Goal: Task Accomplishment & Management: Manage account settings

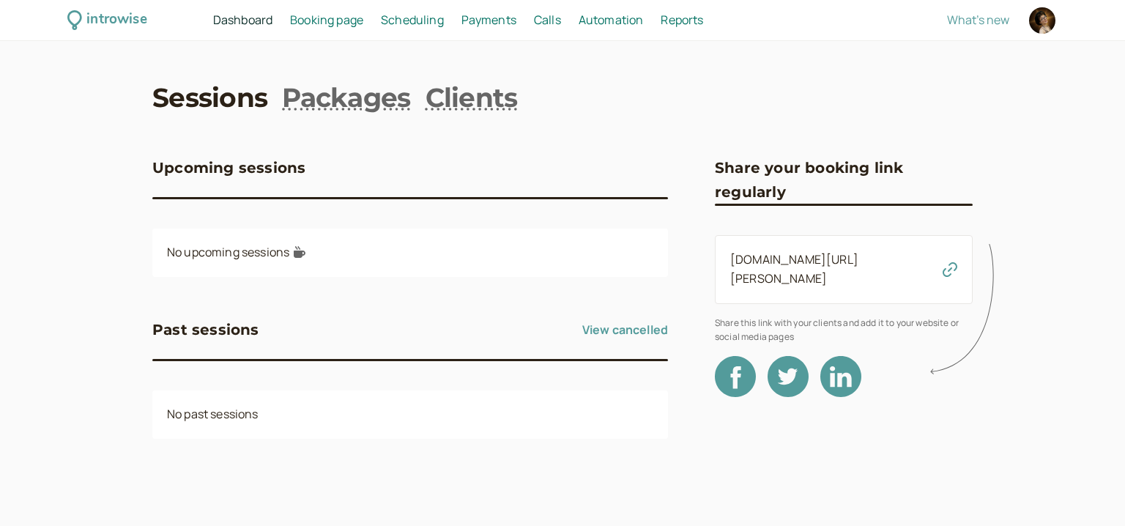
drag, startPoint x: 962, startPoint y: 254, endPoint x: 956, endPoint y: 258, distance: 7.5
click at [959, 256] on icon at bounding box center [965, 309] width 72 height 145
click at [947, 264] on icon at bounding box center [965, 309] width 72 height 145
click at [948, 255] on icon at bounding box center [965, 309] width 72 height 145
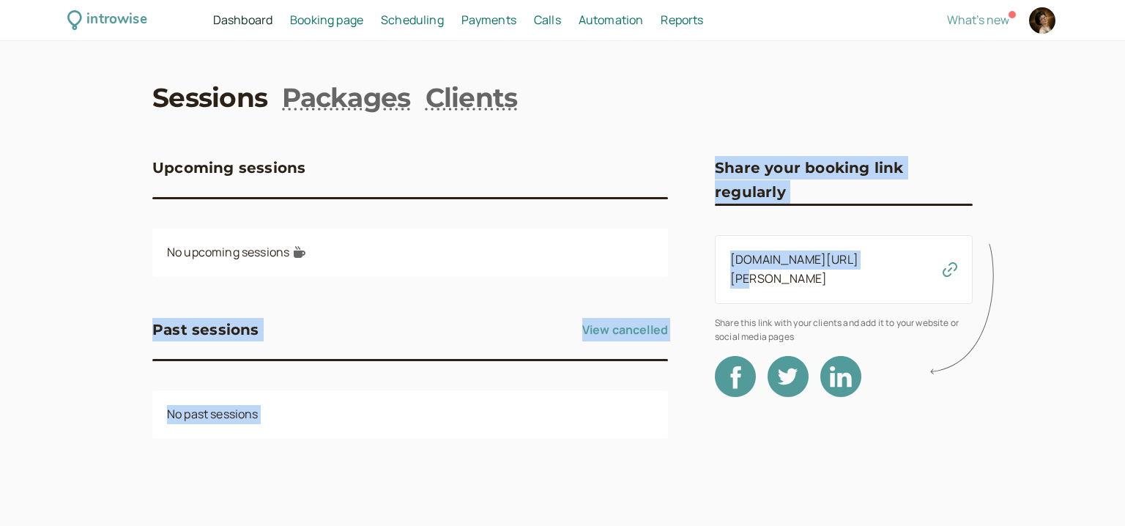
drag, startPoint x: 915, startPoint y: 265, endPoint x: 690, endPoint y: 265, distance: 224.8
click at [690, 265] on div "Upcoming sessions No upcoming sessions Past sessions View cancelled No past ses…" at bounding box center [562, 303] width 820 height 353
drag, startPoint x: 780, startPoint y: 248, endPoint x: 787, endPoint y: 245, distance: 7.9
click at [781, 247] on div "[DOMAIN_NAME][URL][PERSON_NAME]" at bounding box center [844, 269] width 258 height 69
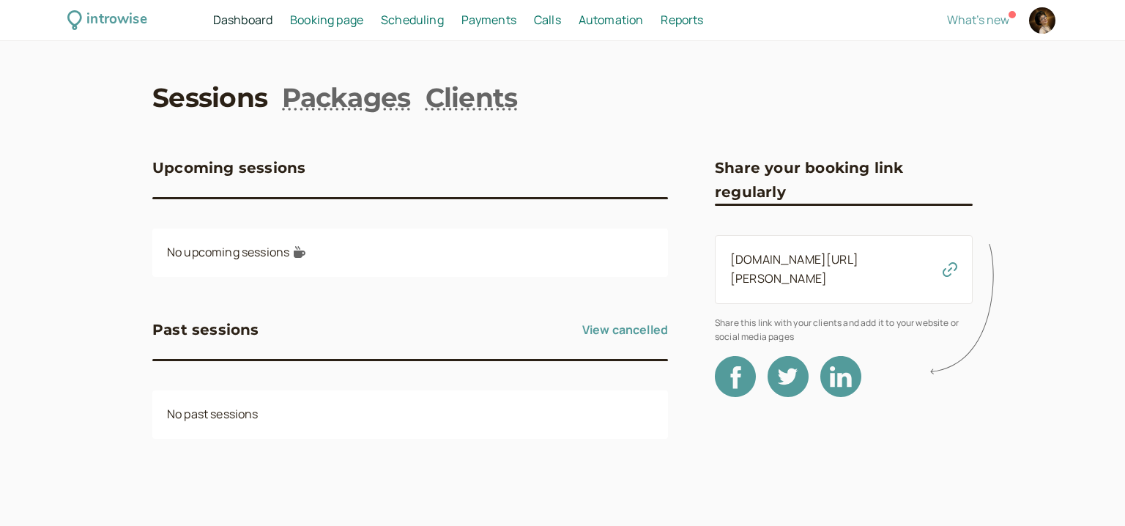
click at [836, 272] on div "[DOMAIN_NAME][URL][PERSON_NAME]" at bounding box center [844, 269] width 258 height 69
click at [841, 263] on link "[DOMAIN_NAME][URL][PERSON_NAME]" at bounding box center [794, 268] width 128 height 35
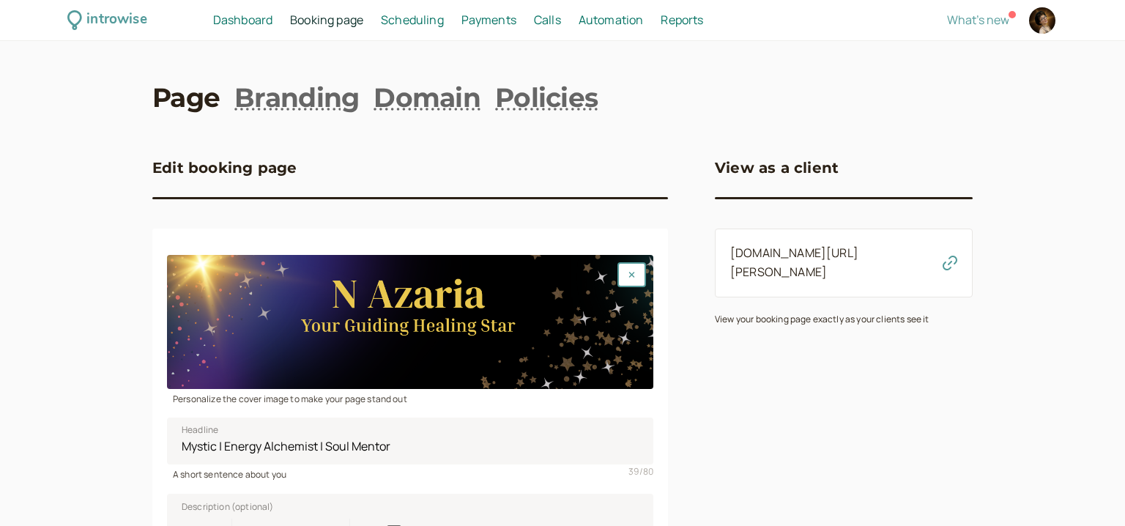
click at [431, 11] on link "Scheduling Scheduling" at bounding box center [412, 20] width 63 height 19
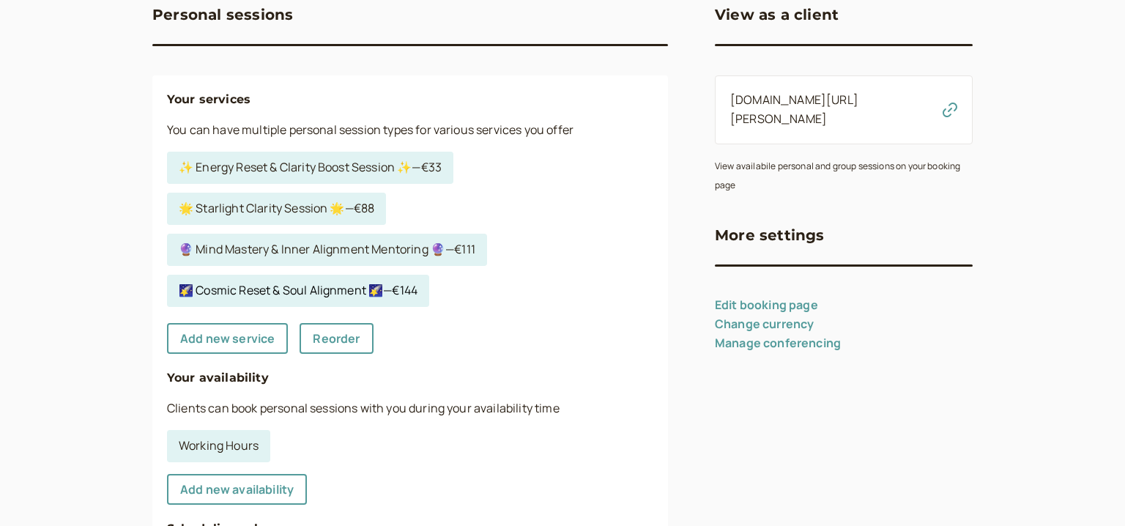
scroll to position [189, 0]
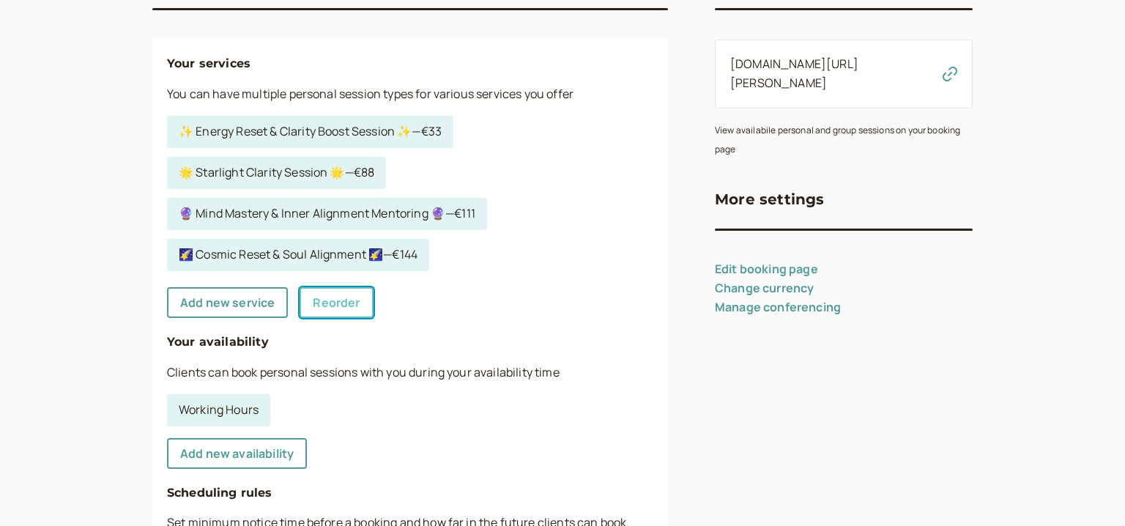
click at [344, 304] on link "Reorder" at bounding box center [335, 302] width 73 height 31
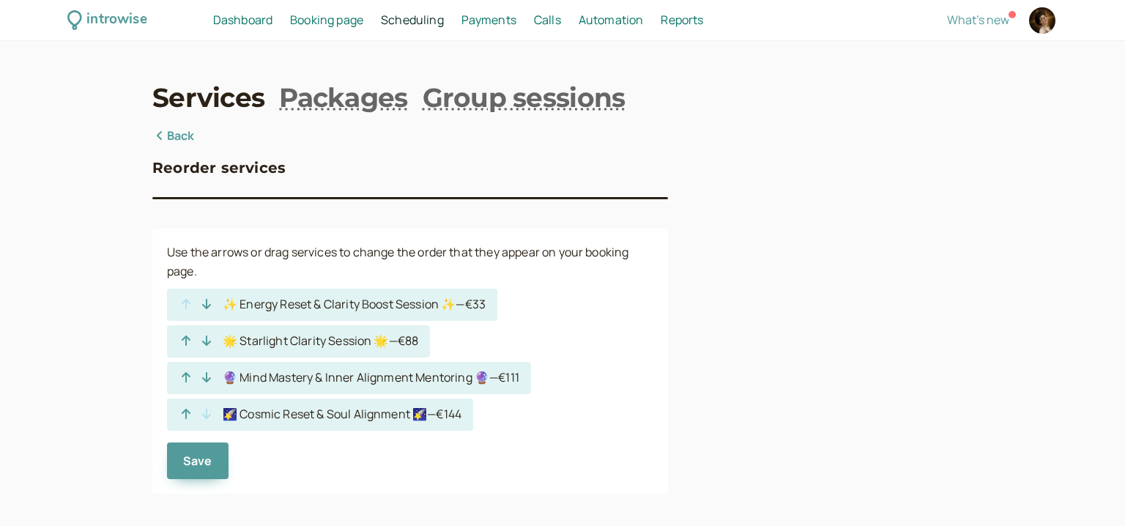
click at [176, 148] on div "Reorder services Use the arrows or drag services to change the order that they …" at bounding box center [410, 310] width 516 height 366
click at [176, 139] on link "Back" at bounding box center [173, 136] width 42 height 19
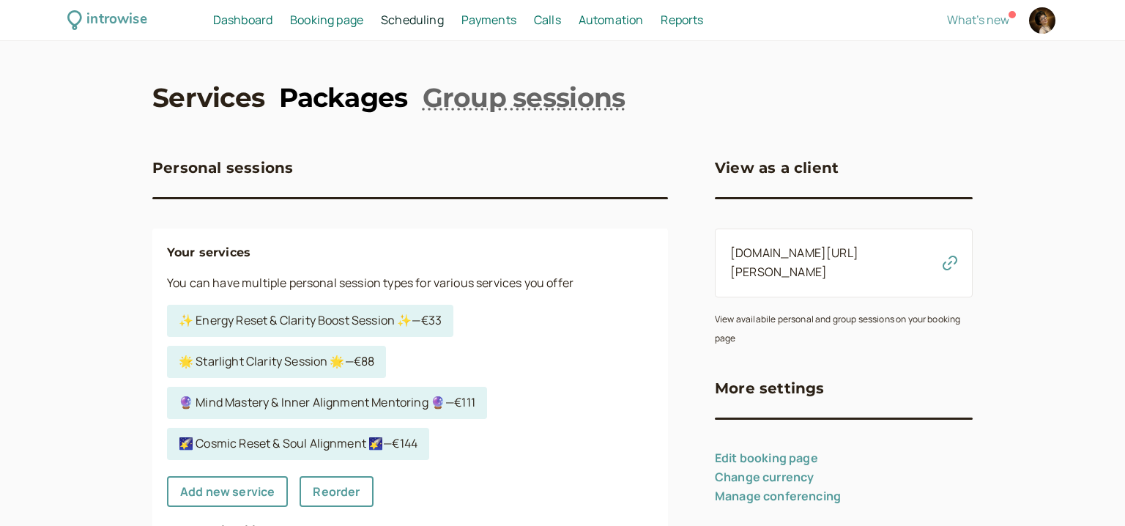
drag, startPoint x: 269, startPoint y: 112, endPoint x: 278, endPoint y: 108, distance: 10.5
click at [269, 112] on nav "Services Packages Group sessions" at bounding box center [562, 97] width 820 height 37
click at [300, 103] on link "Packages" at bounding box center [343, 97] width 128 height 37
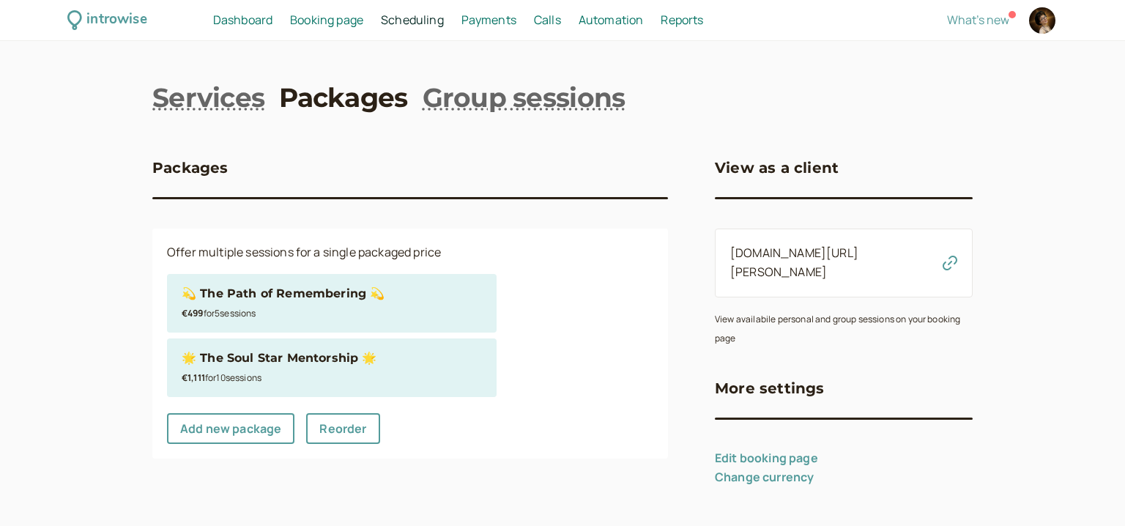
click at [223, 360] on div "🌟 The Soul Star Mentorship 🌟" at bounding box center [279, 358] width 195 height 19
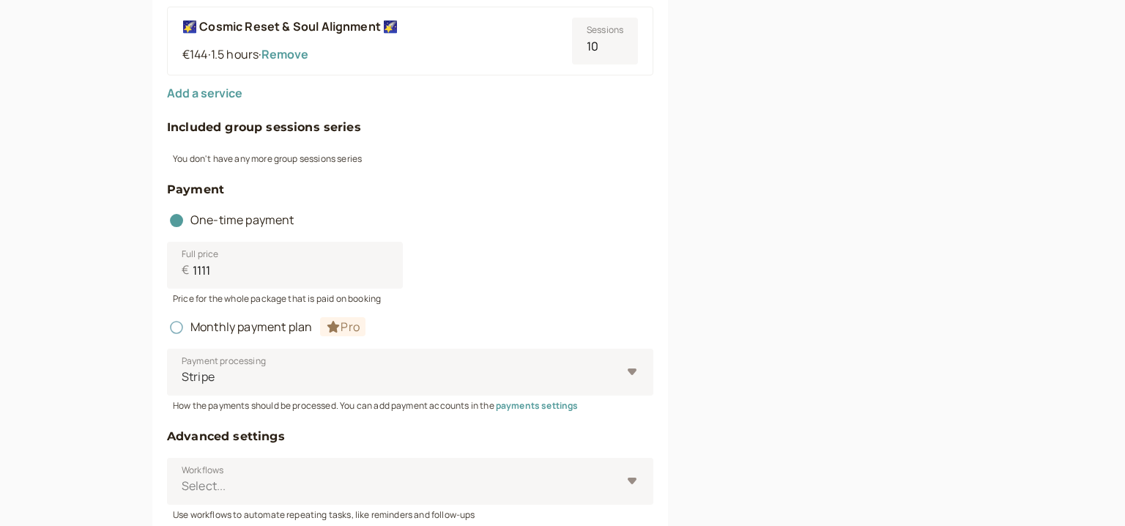
scroll to position [1075, 0]
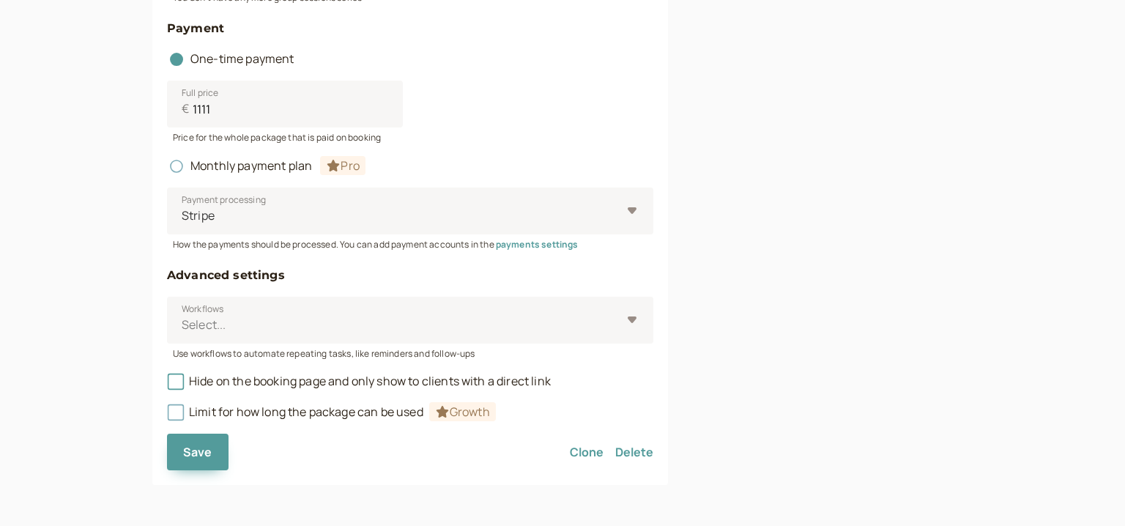
click at [644, 449] on button "Delete" at bounding box center [634, 452] width 38 height 37
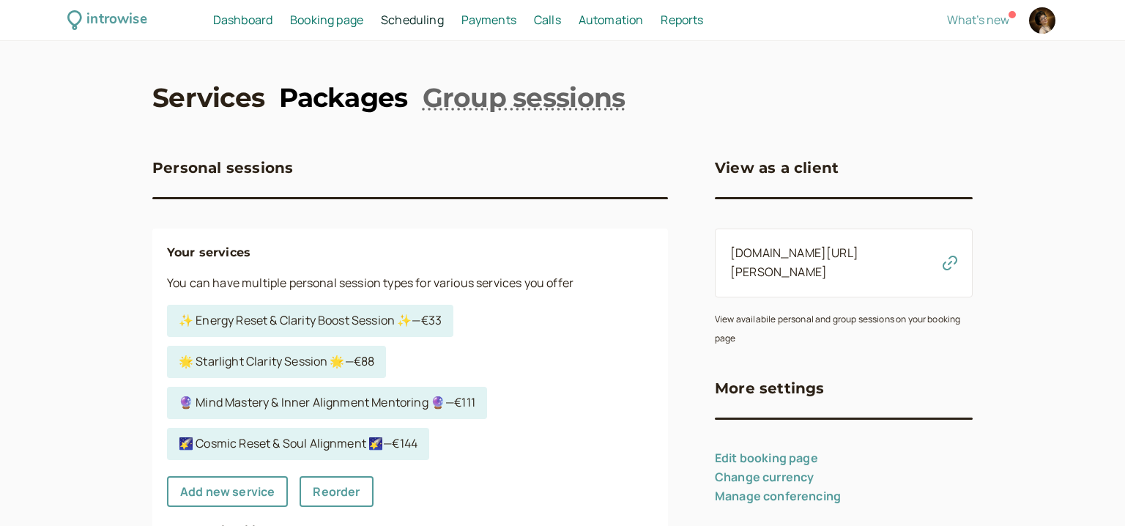
click at [333, 94] on link "Packages" at bounding box center [343, 97] width 128 height 37
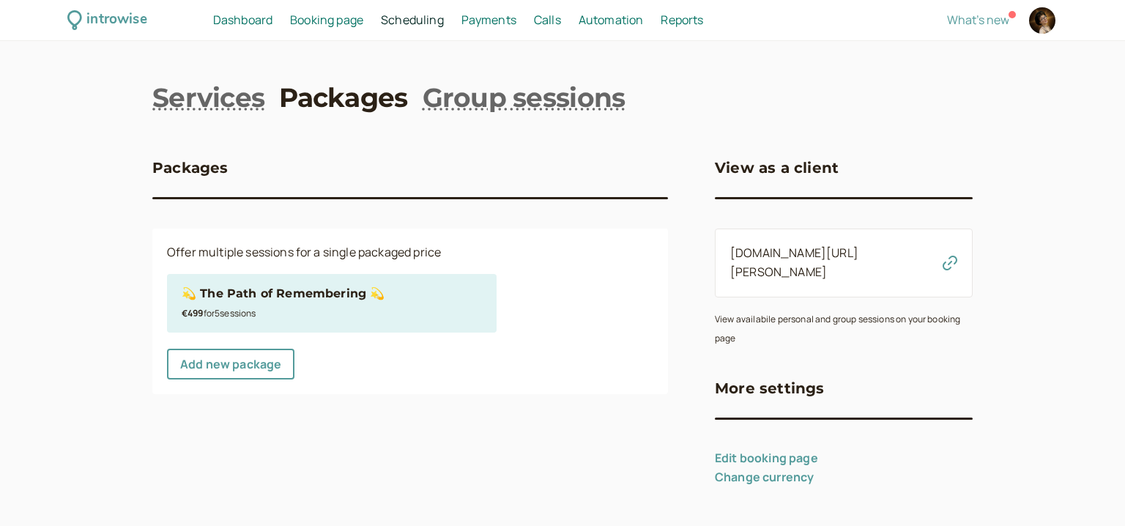
click at [429, 313] on div "€499 for 5 session s" at bounding box center [332, 312] width 300 height 19
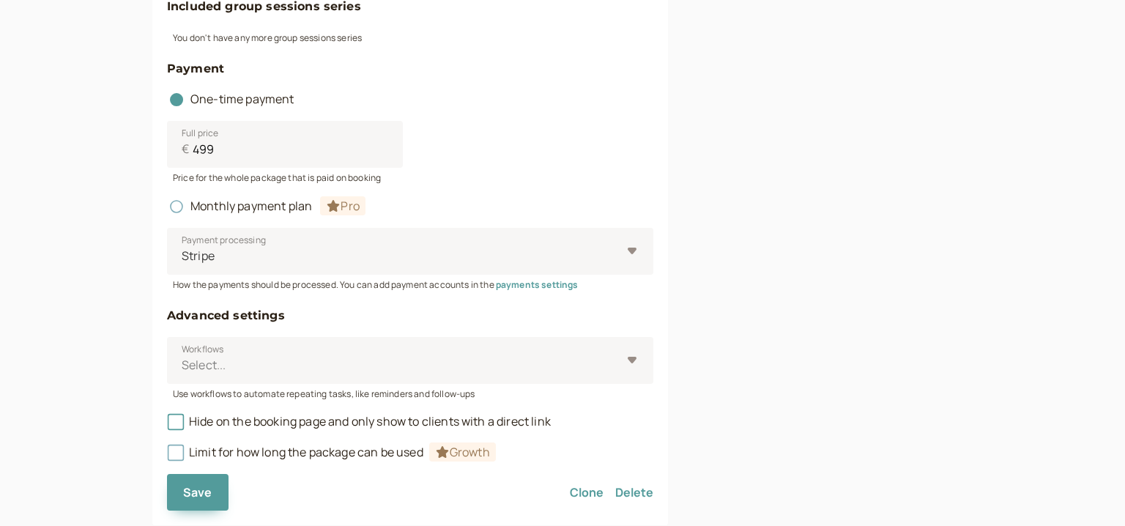
scroll to position [1056, 0]
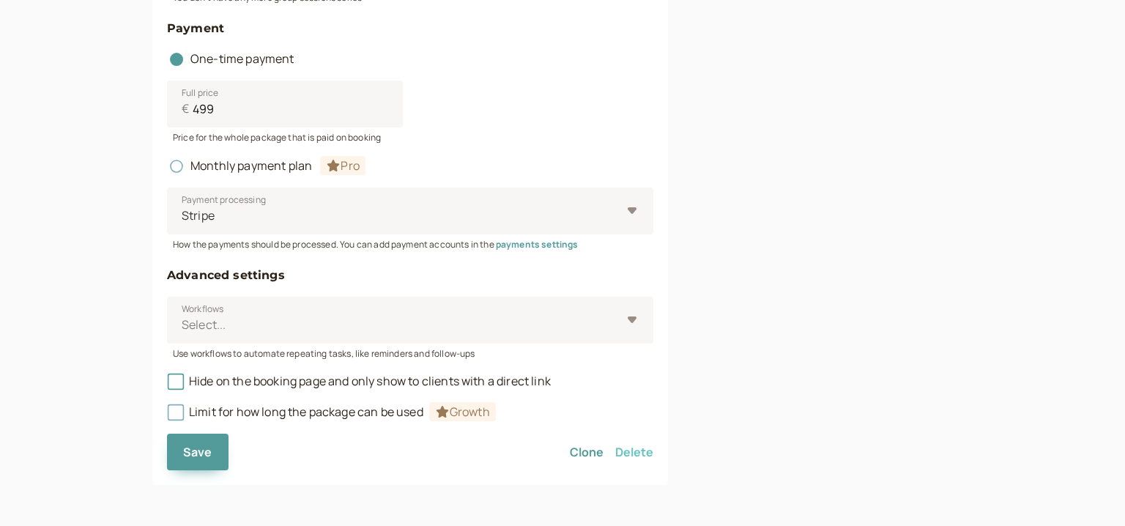
click at [636, 453] on button "Delete" at bounding box center [634, 452] width 38 height 37
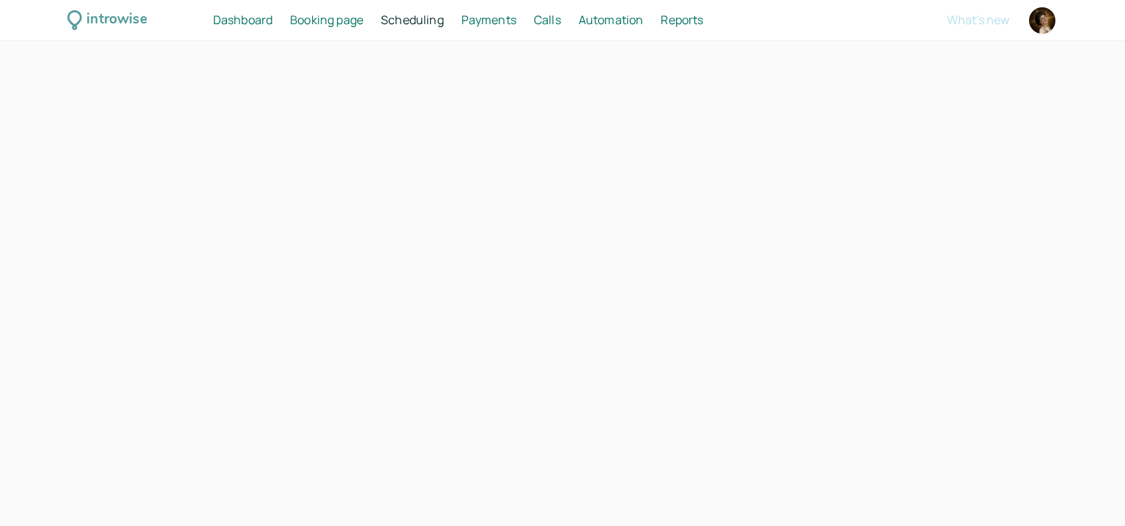
select select "30"
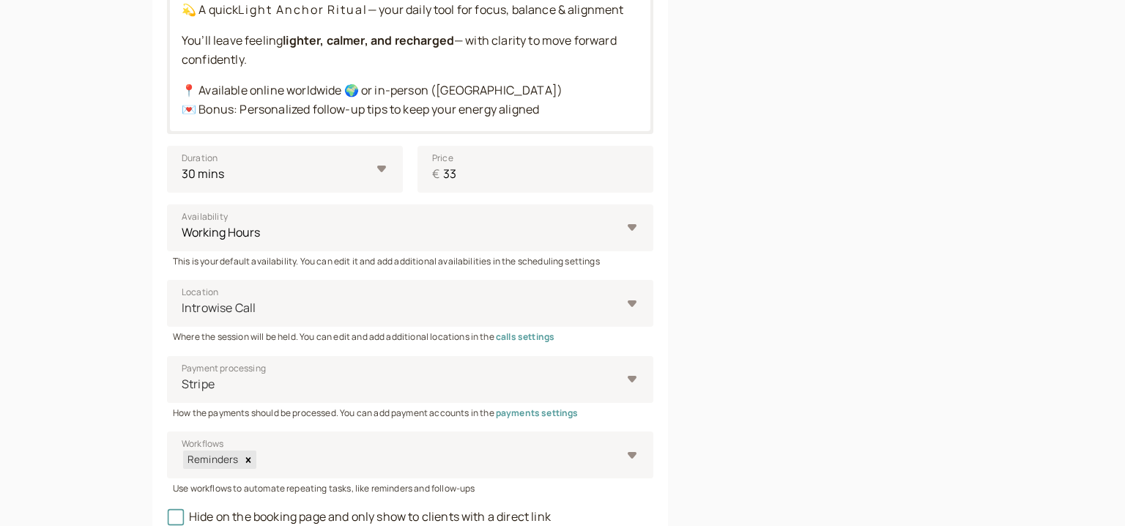
scroll to position [341, 0]
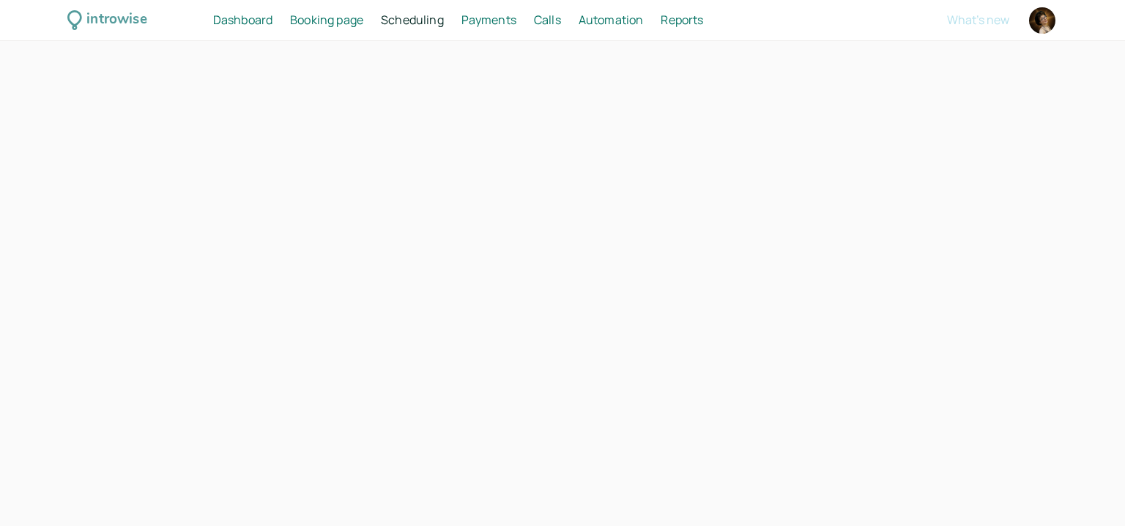
select select "45"
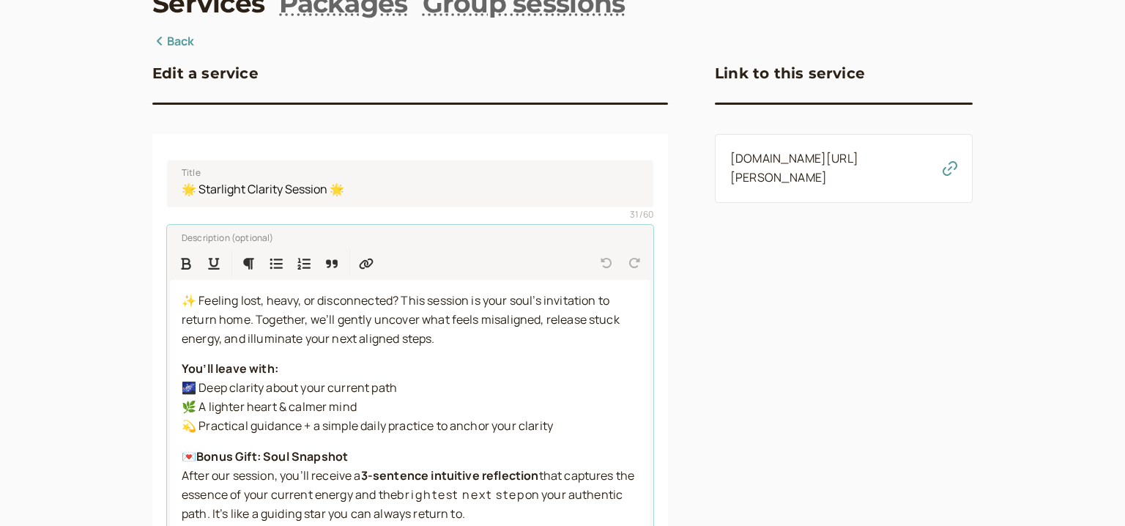
scroll to position [189, 0]
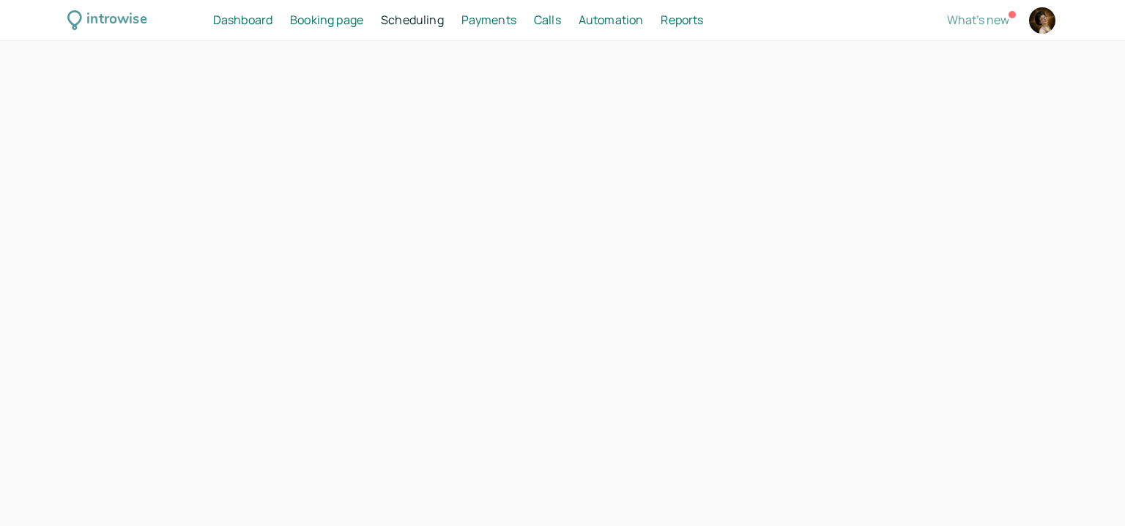
select select "60"
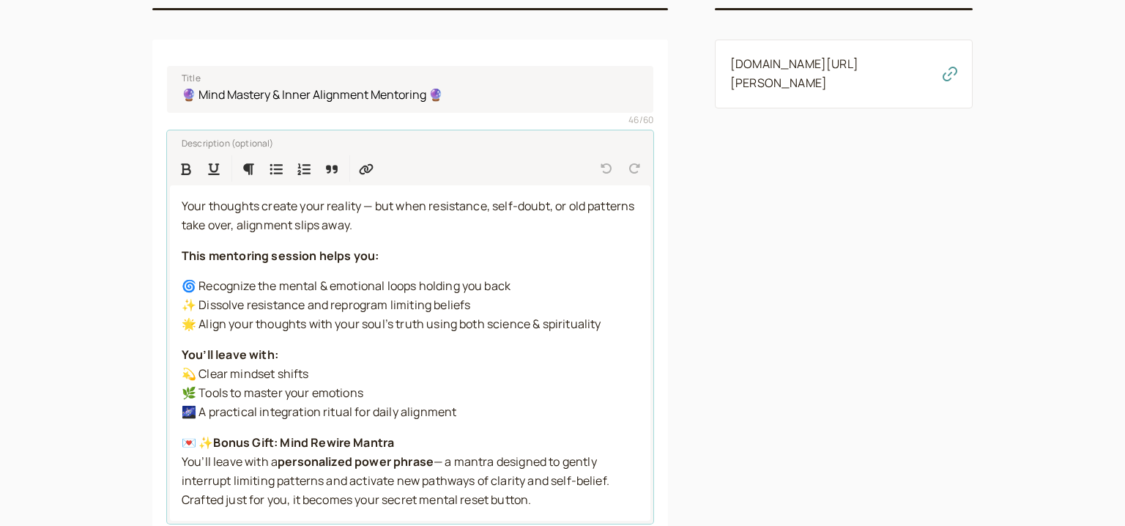
scroll to position [283, 0]
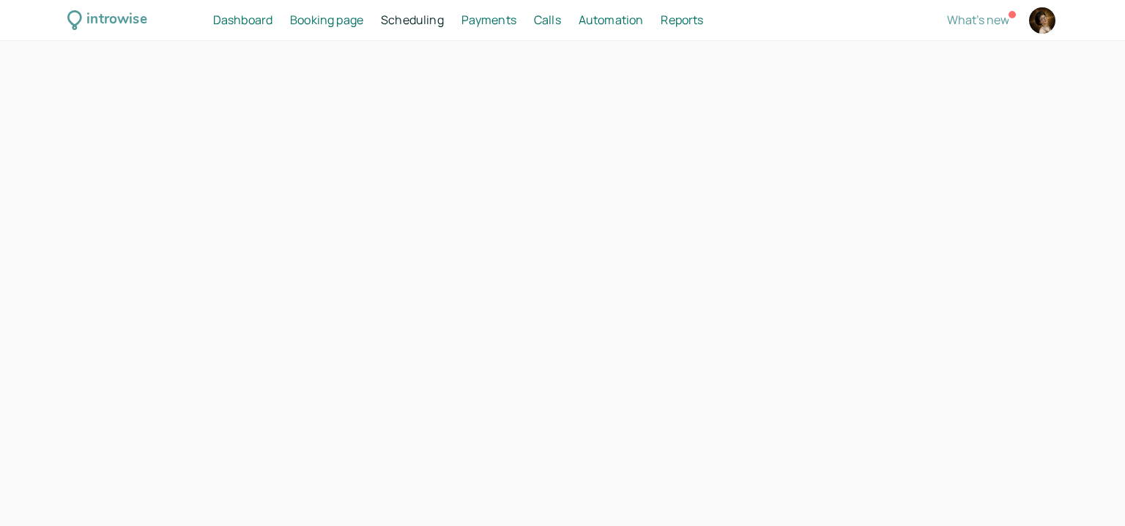
select select "90"
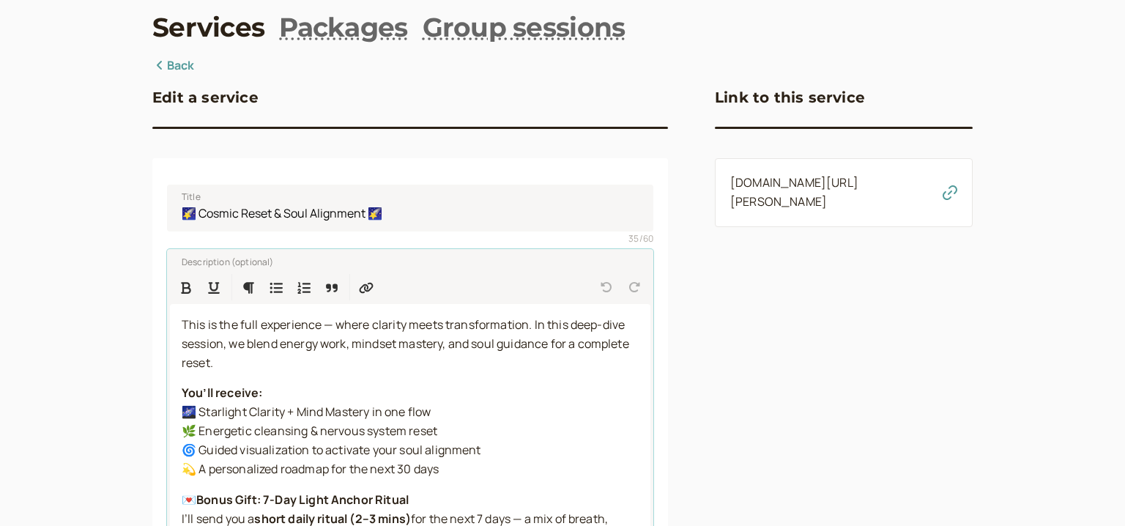
scroll to position [189, 0]
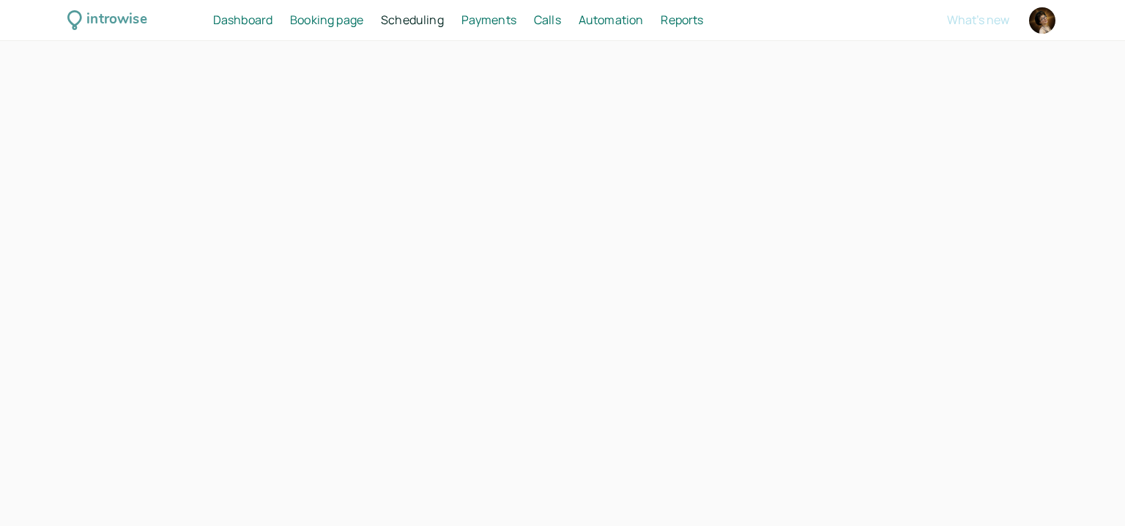
select select "30"
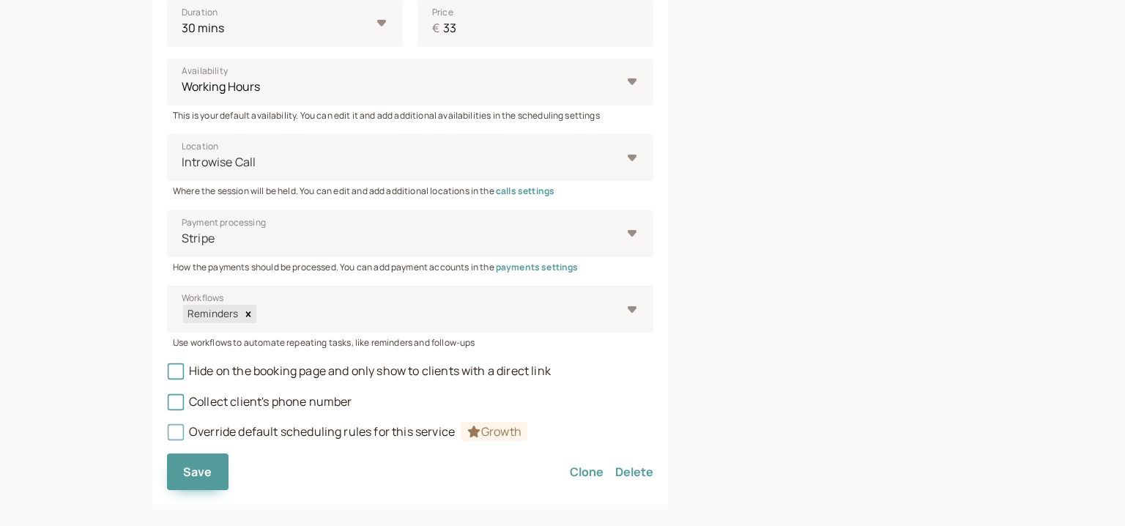
scroll to position [639, 0]
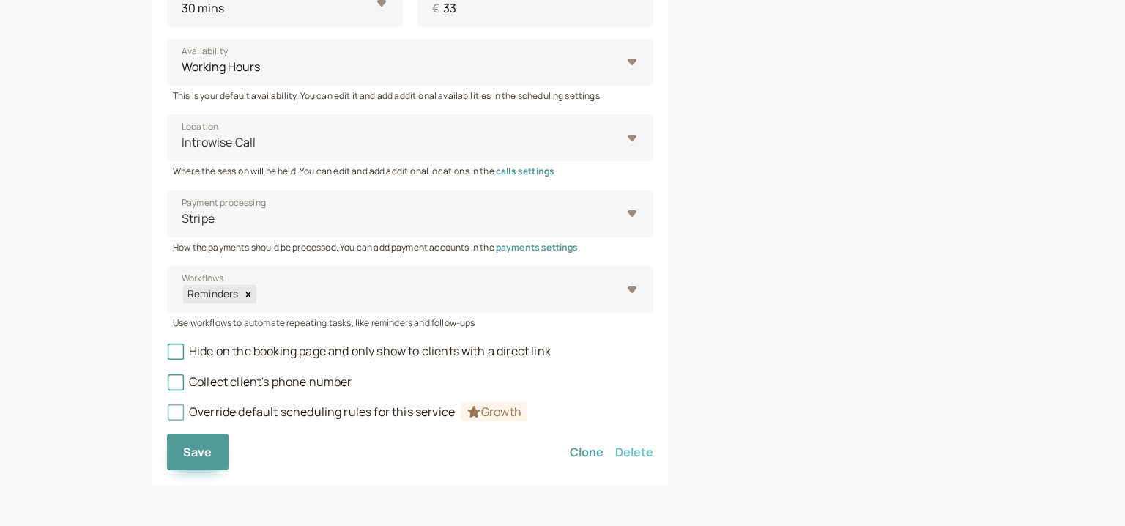
click at [632, 443] on button "Delete" at bounding box center [634, 452] width 38 height 37
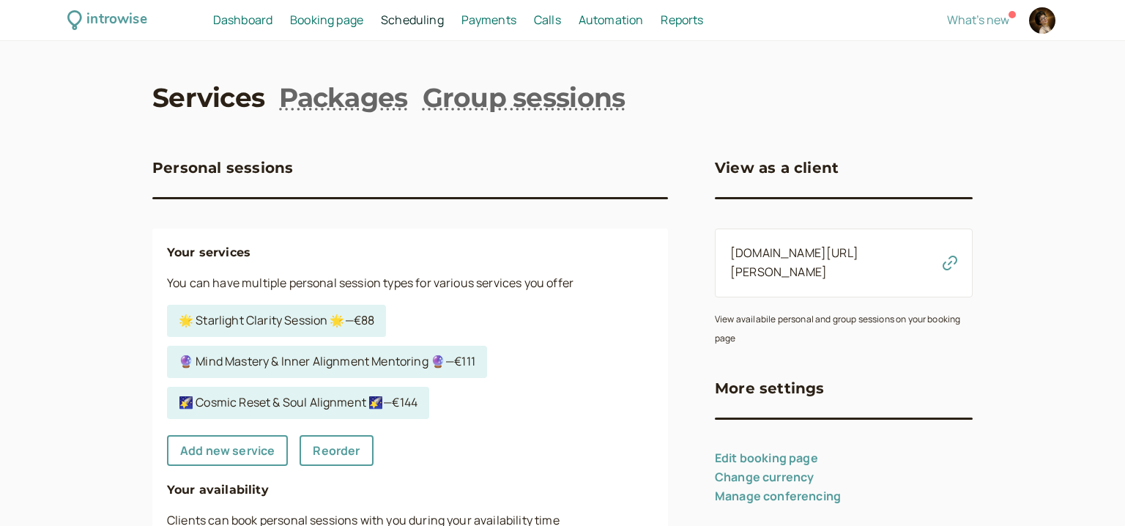
click at [307, 345] on ul "🌟 Starlight Clarity Session 🌟 — €88 🔮 Mind Mastery & Inner Alignment Mentoring …" at bounding box center [410, 361] width 498 height 123
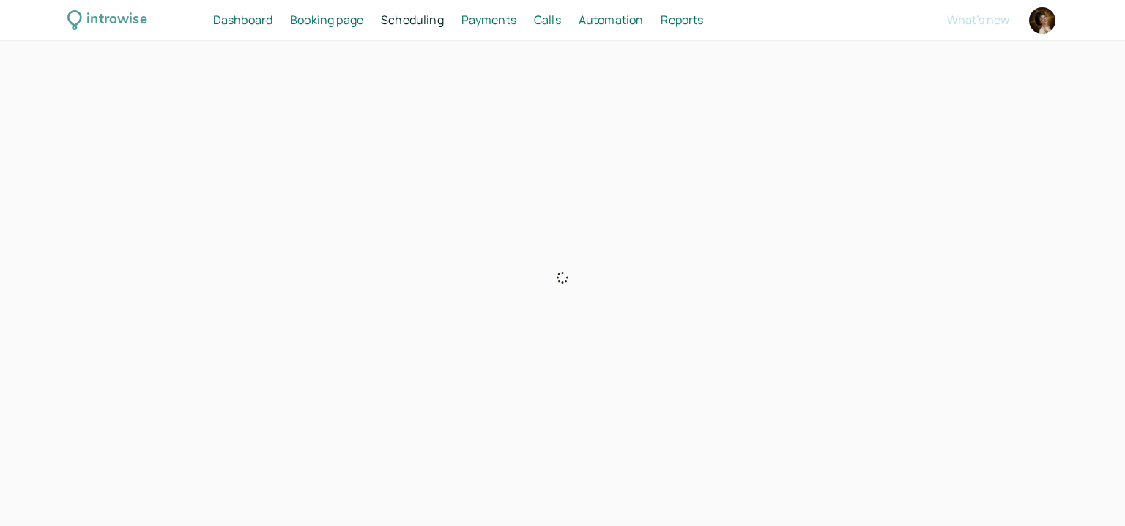
select select "45"
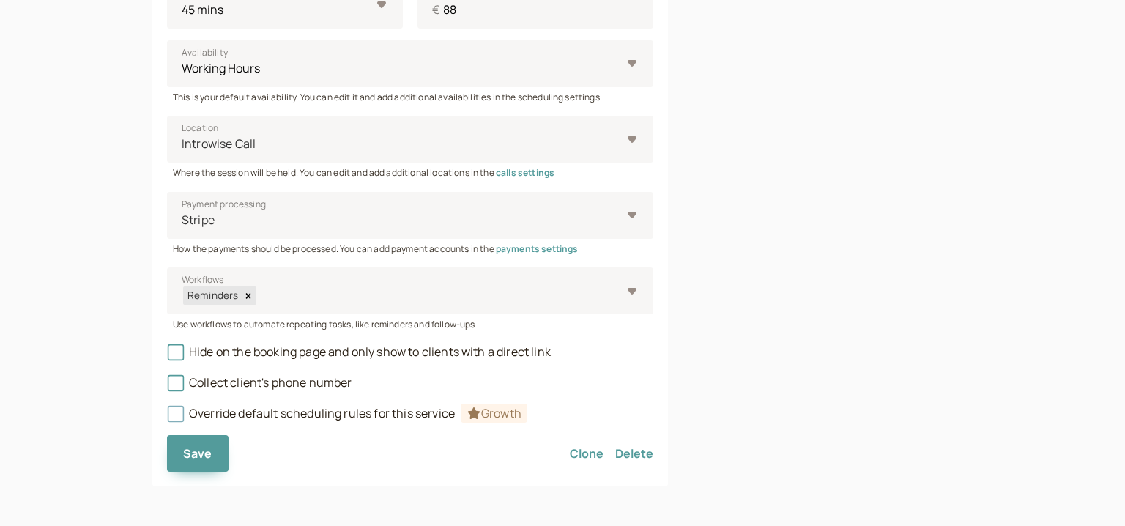
scroll to position [665, 0]
click at [639, 450] on button "Delete" at bounding box center [634, 452] width 38 height 37
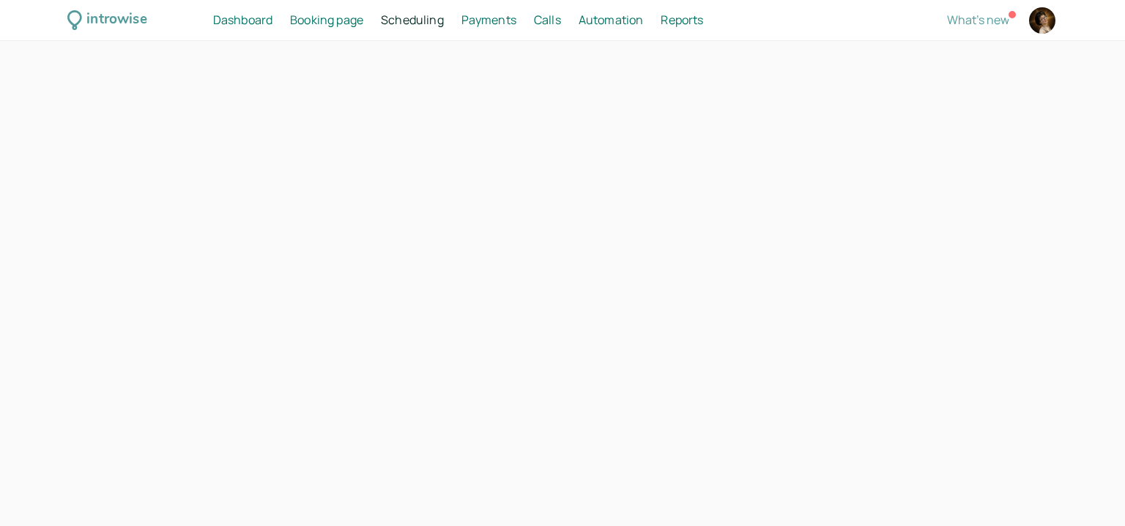
select select "60"
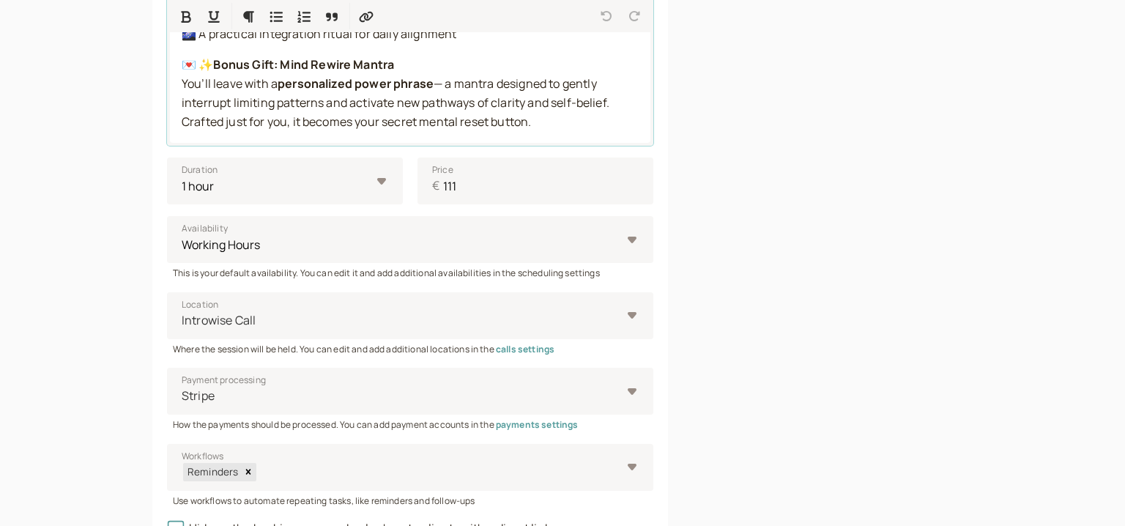
scroll to position [745, 0]
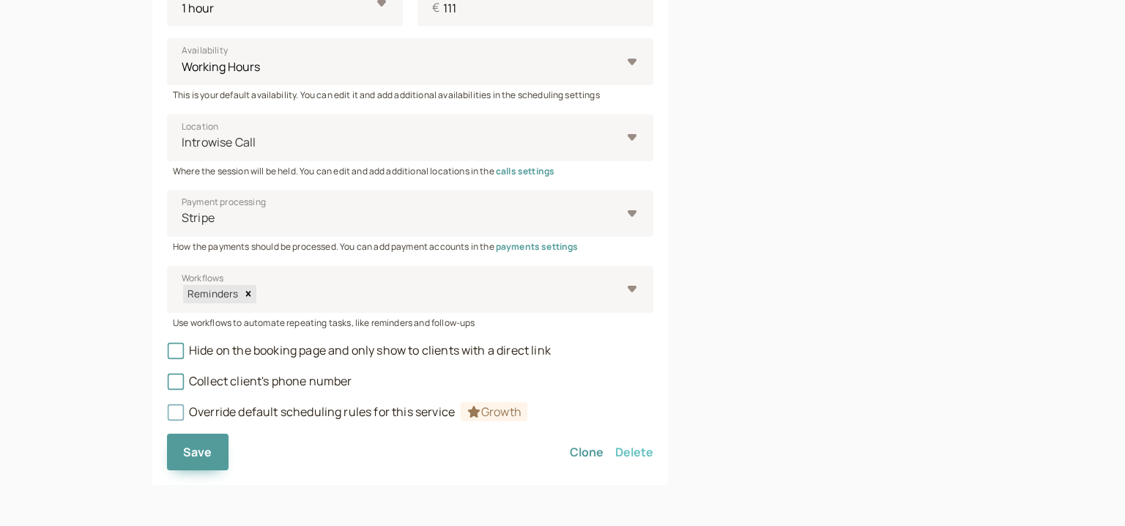
click at [637, 449] on button "Delete" at bounding box center [634, 452] width 38 height 37
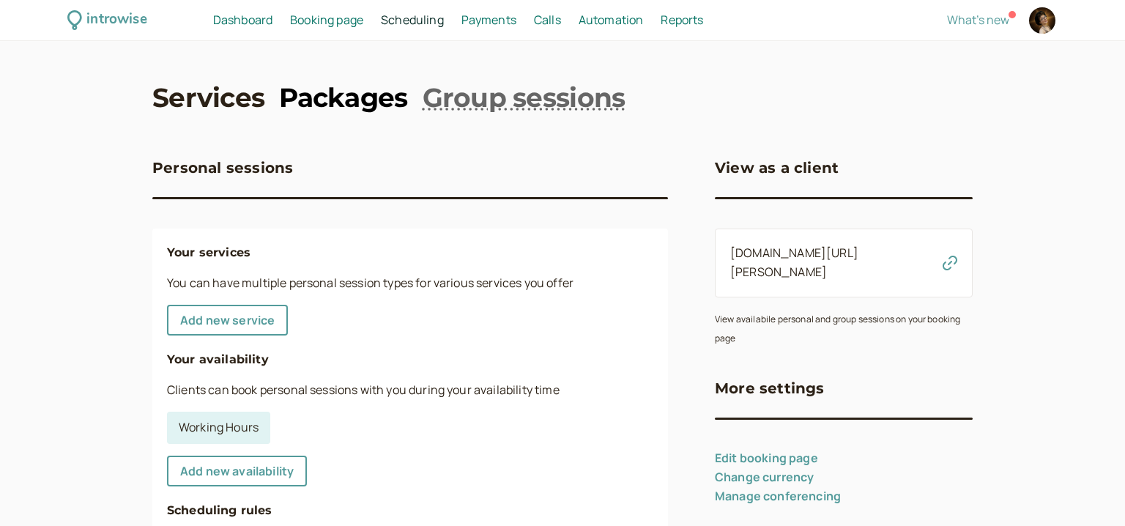
click at [346, 101] on link "Packages" at bounding box center [343, 97] width 128 height 37
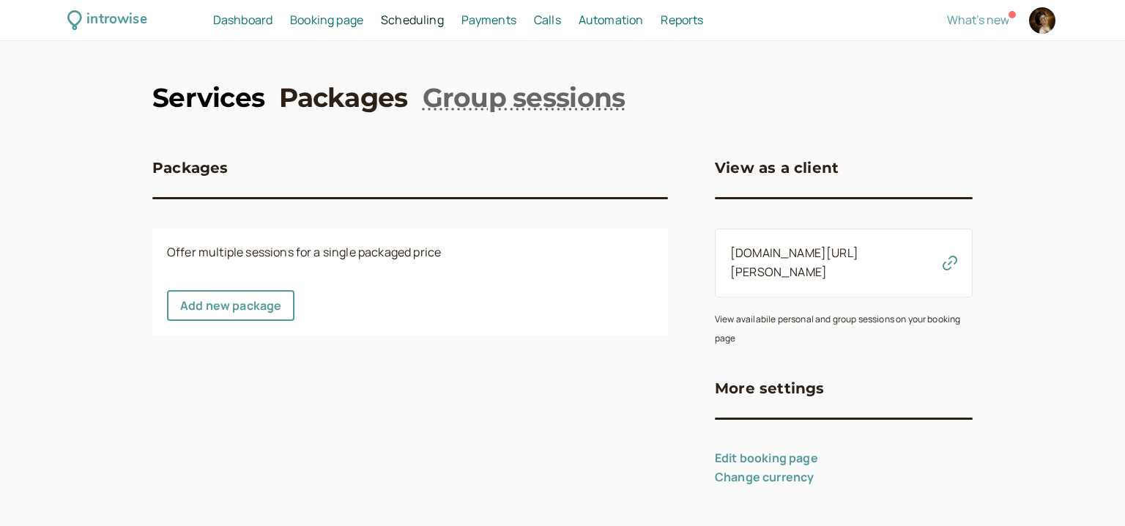
click at [250, 92] on link "Services" at bounding box center [208, 97] width 112 height 37
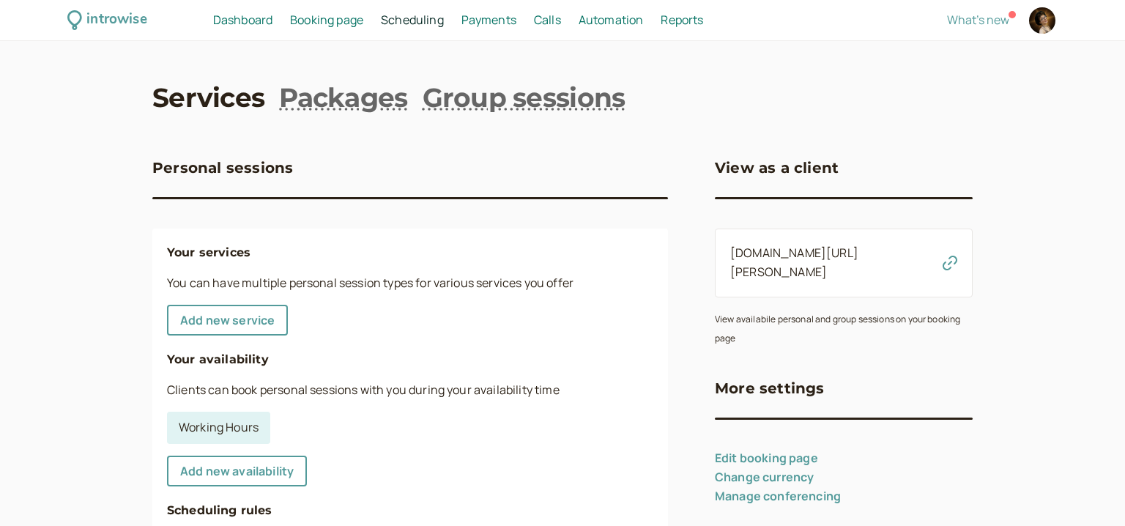
click at [343, 26] on span "Booking page" at bounding box center [326, 20] width 73 height 16
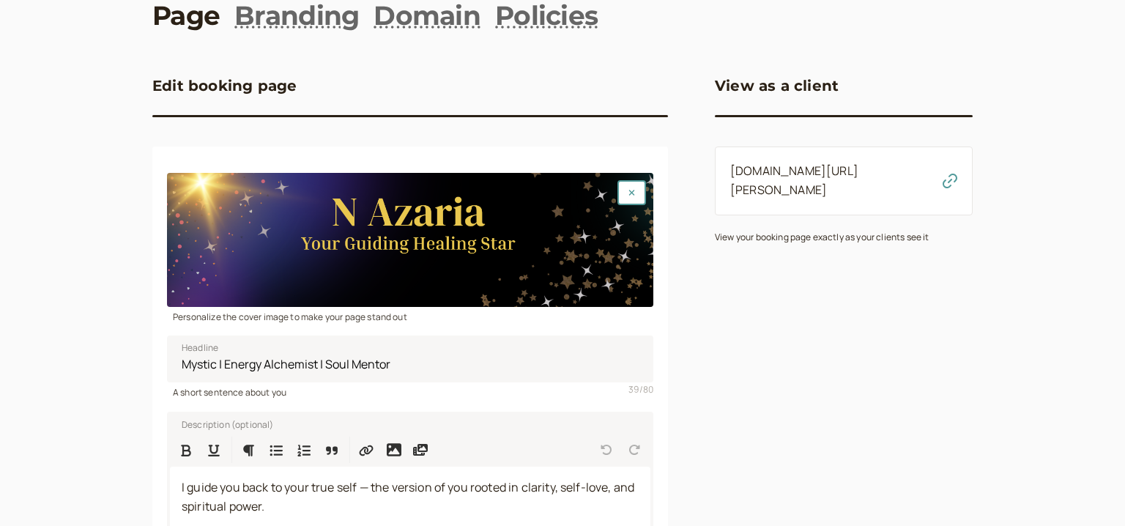
scroll to position [283, 0]
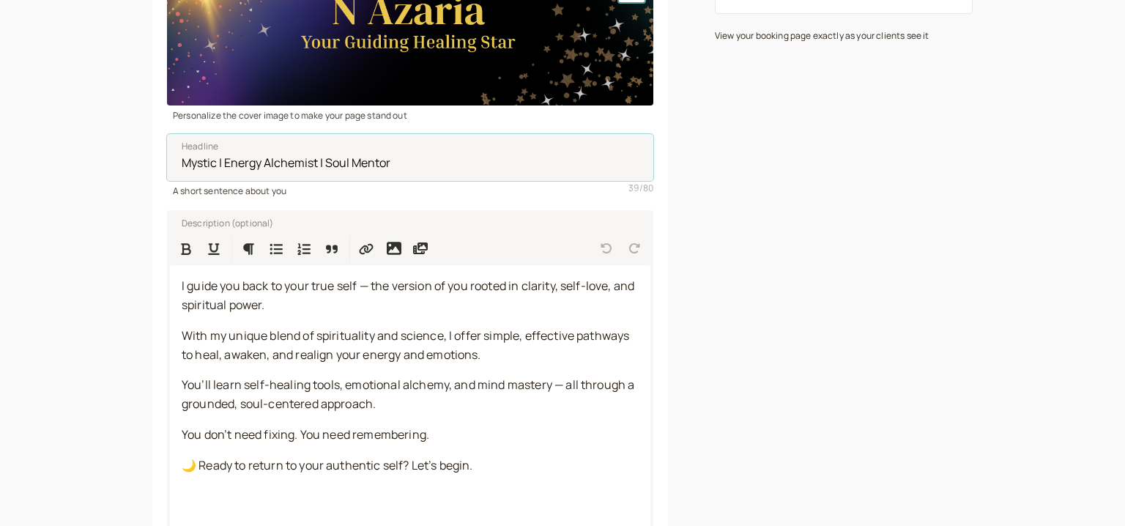
drag, startPoint x: 417, startPoint y: 164, endPoint x: 72, endPoint y: 164, distance: 344.9
click at [167, 164] on input "Mystic | Energy Alchemist | Soul Mentor" at bounding box center [410, 157] width 486 height 47
paste input "Artist • Spiritual Teacher • Soul Mirr"
type input "Artist • Spiritual Teacher • Soul Mirror"
click at [748, 215] on div "View as a client introwise.com/nazaria View your booking page exactly as your c…" at bounding box center [844, 447] width 258 height 1208
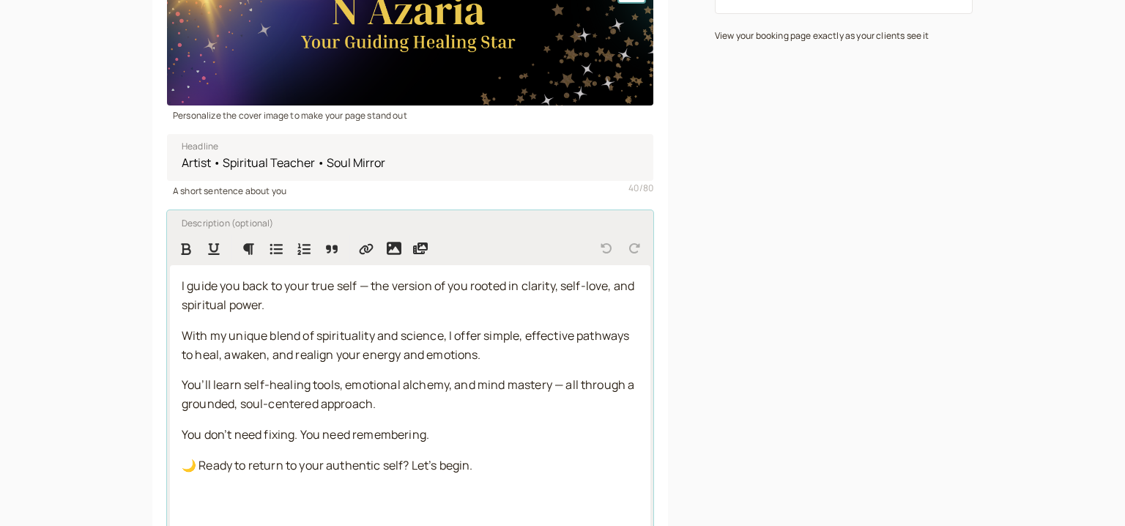
click at [189, 283] on span "I guide you back to your true self — the version of you rooted in clarity, self…" at bounding box center [409, 295] width 455 height 35
drag, startPoint x: 168, startPoint y: 281, endPoint x: 174, endPoint y: 275, distance: 9.3
click at [182, 278] on span "I guide you back to your true self — the version of you rooted in clarity, self…" at bounding box center [409, 295] width 455 height 35
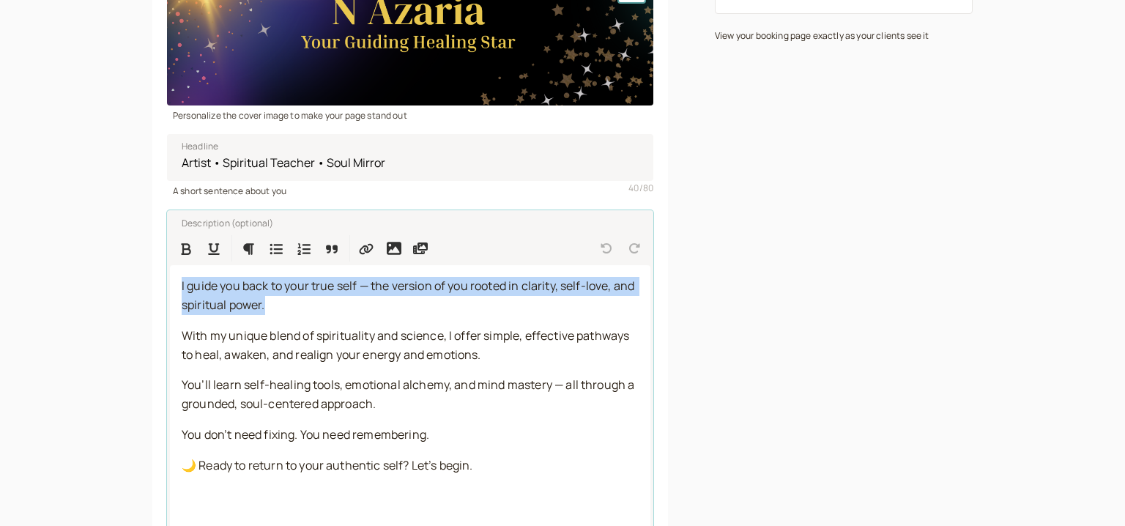
drag, startPoint x: 294, startPoint y: 309, endPoint x: 150, endPoint y: 273, distance: 148.7
click at [150, 273] on div "introwise Dashboard Dashboard Booking page Booking Scheduling Scheduling Paymen…" at bounding box center [562, 404] width 1125 height 1375
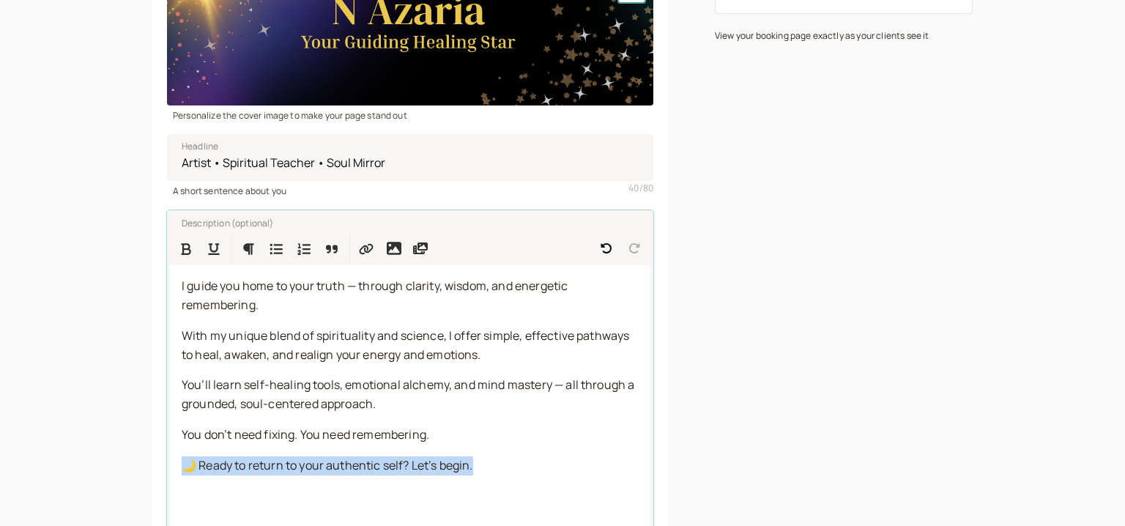
drag, startPoint x: 500, startPoint y: 473, endPoint x: 144, endPoint y: 464, distance: 356.7
click at [144, 464] on div "introwise Dashboard Dashboard Booking page Booking Scheduling Scheduling Paymen…" at bounding box center [562, 404] width 1125 height 1375
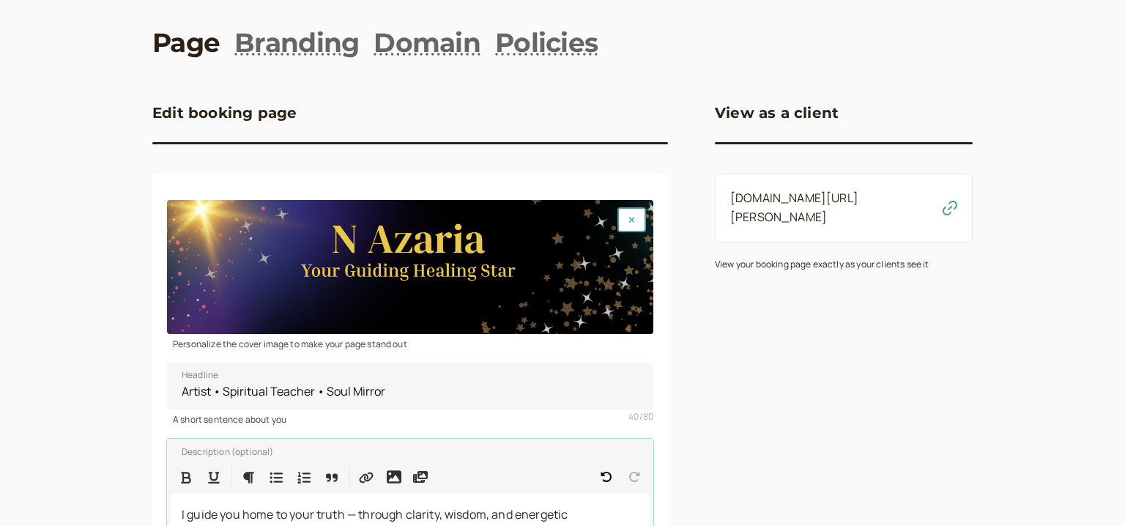
scroll to position [378, 0]
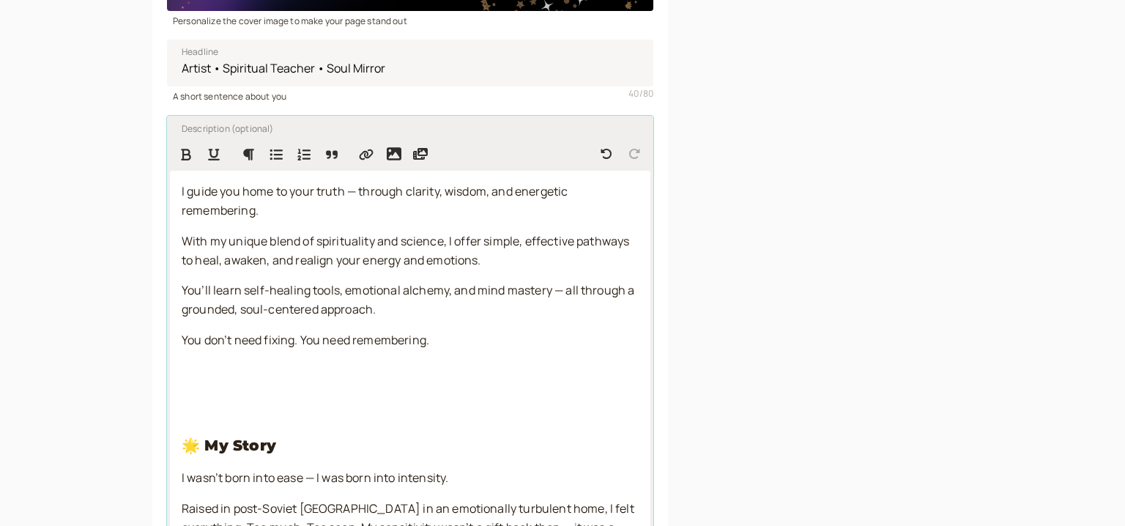
click at [614, 144] on button "Undo" at bounding box center [606, 154] width 26 height 26
click at [544, 373] on p "🌙 Ready to return to your authentic self? Let’s begin." at bounding box center [410, 371] width 457 height 19
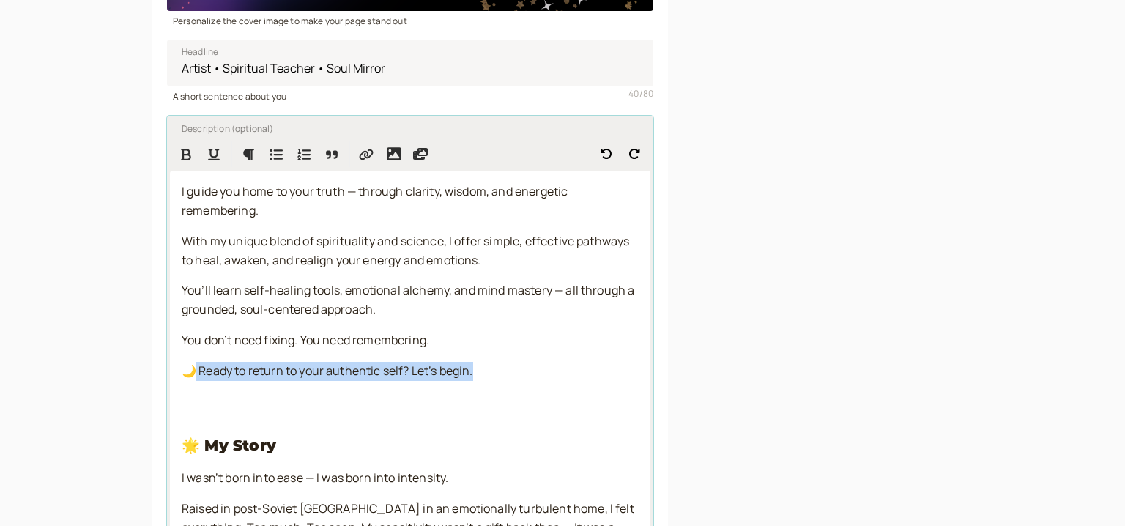
drag, startPoint x: 540, startPoint y: 377, endPoint x: 198, endPoint y: 367, distance: 342.1
click at [194, 369] on p "🌙 Ready to return to your authentic self? Let’s begin." at bounding box center [410, 371] width 457 height 19
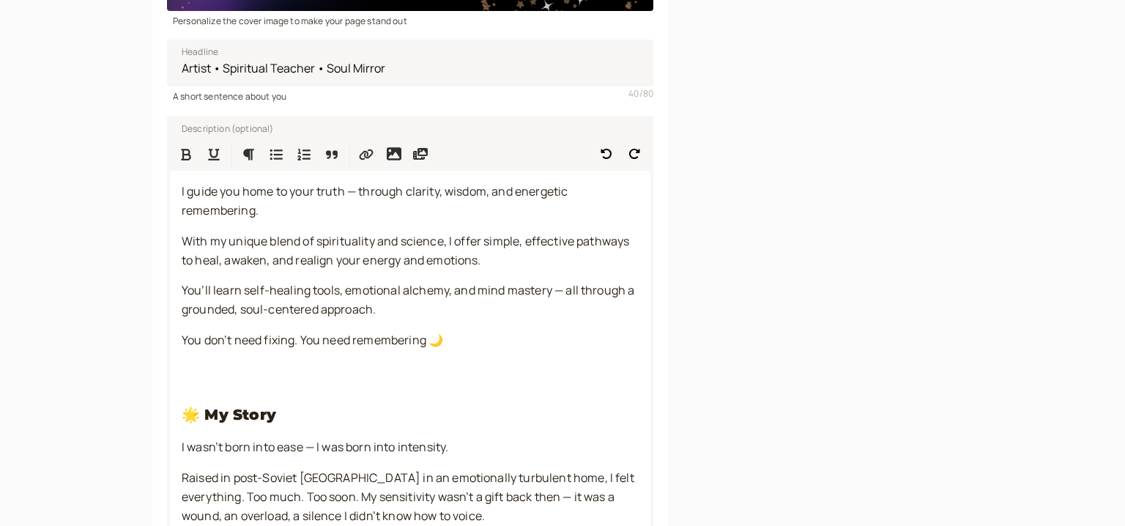
click at [745, 317] on div "View as a client introwise.com/nazaria View your booking page exactly as your c…" at bounding box center [844, 337] width 258 height 1177
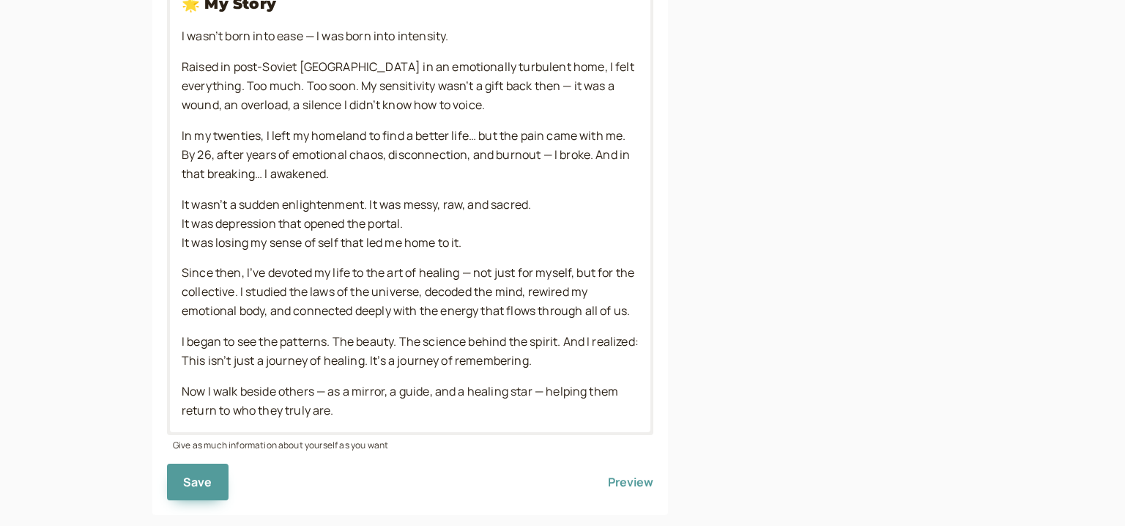
scroll to position [838, 0]
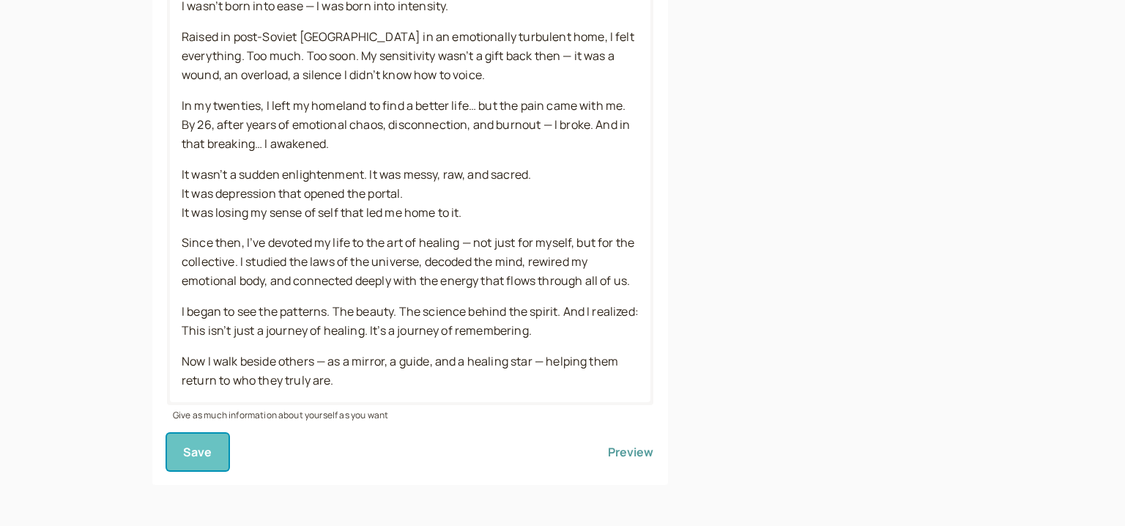
click at [219, 466] on button "Save" at bounding box center [198, 452] width 62 height 37
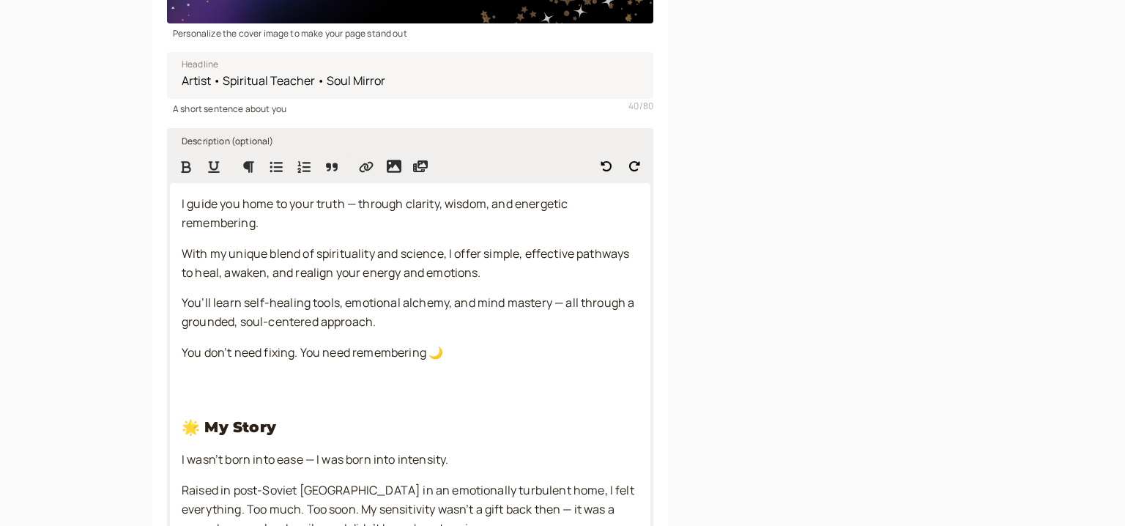
scroll to position [0, 0]
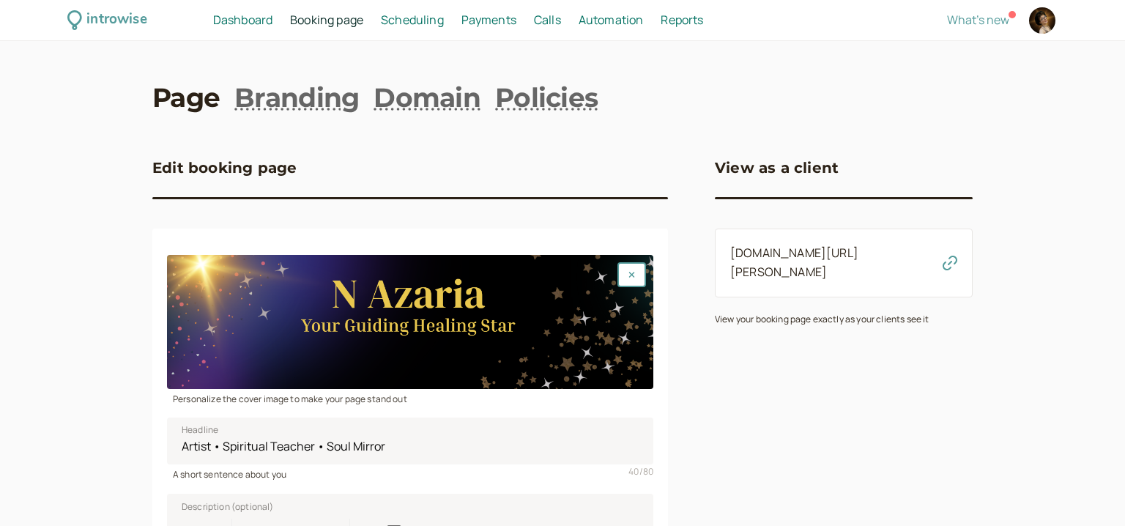
click at [417, 18] on span "Scheduling" at bounding box center [412, 20] width 63 height 16
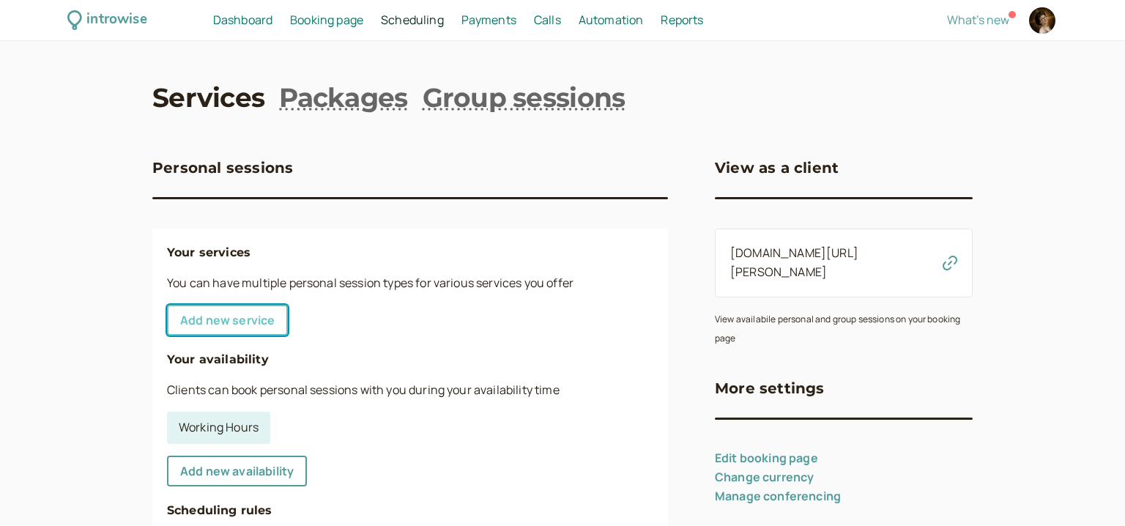
click at [243, 314] on link "Add new service" at bounding box center [227, 320] width 121 height 31
select select "30"
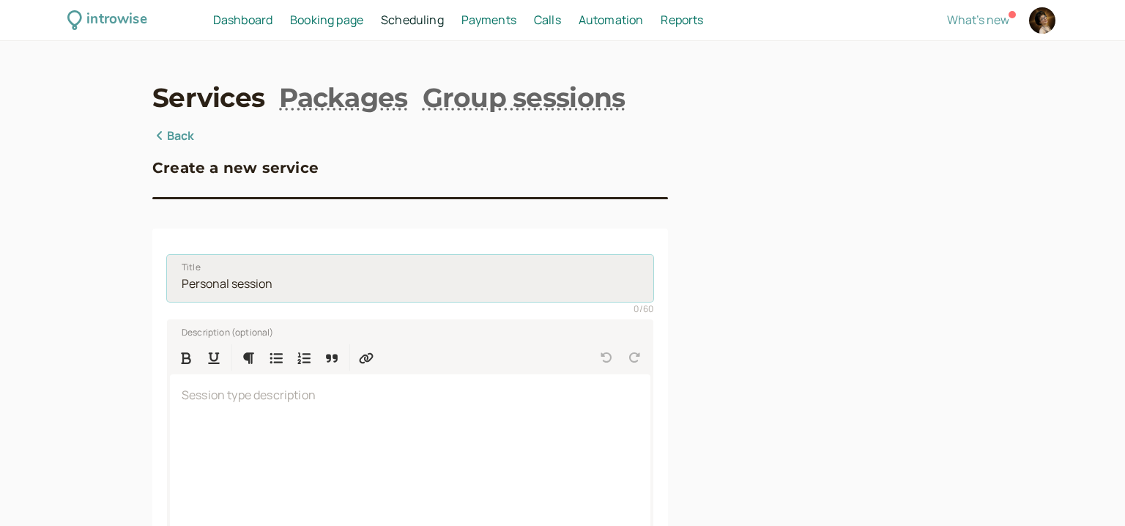
click at [232, 280] on input "Title" at bounding box center [410, 278] width 486 height 47
click at [231, 282] on input "Title" at bounding box center [410, 278] width 486 height 47
paste input "A sacred one-hour session of spiritual teaching and intuitive guidance. Togethe…"
type input "30 MIn A sacred one-hour session of spiritual teaching and intuitive guidance. …"
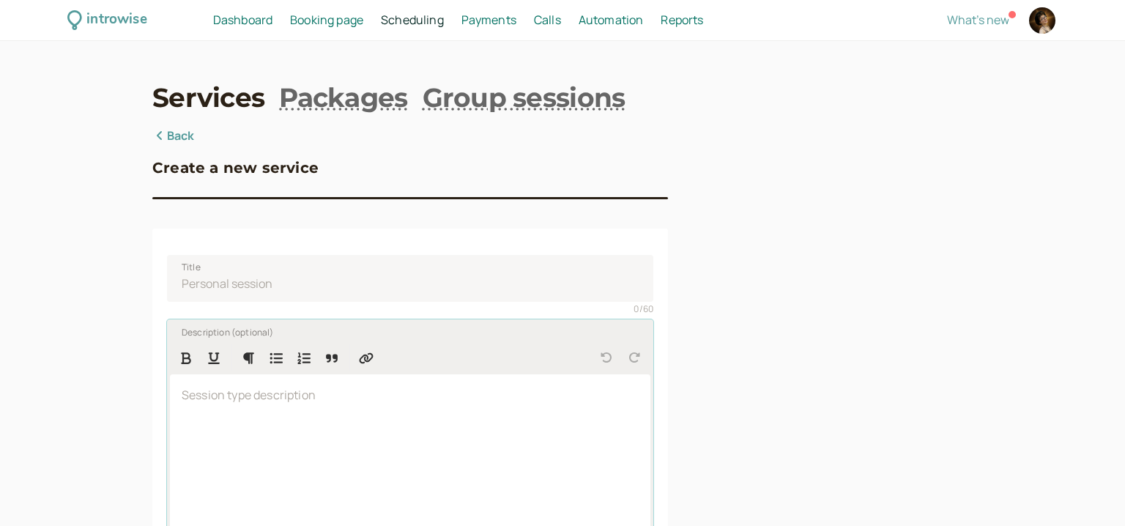
click at [261, 420] on div at bounding box center [410, 469] width 480 height 190
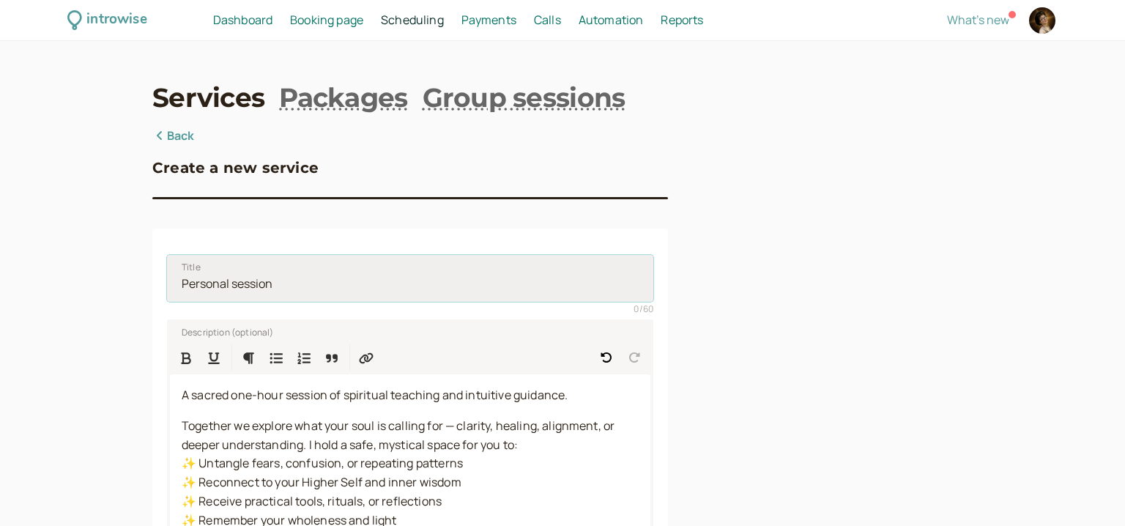
click at [252, 285] on input "Title" at bounding box center [410, 278] width 486 height 47
paste input "Soul Consultation"
drag, startPoint x: 220, startPoint y: 282, endPoint x: 144, endPoint y: 269, distance: 77.2
click at [167, 269] on input "30 MIn Soul Consultation" at bounding box center [410, 278] width 486 height 47
click at [297, 290] on input "Soul Consultation" at bounding box center [410, 278] width 486 height 47
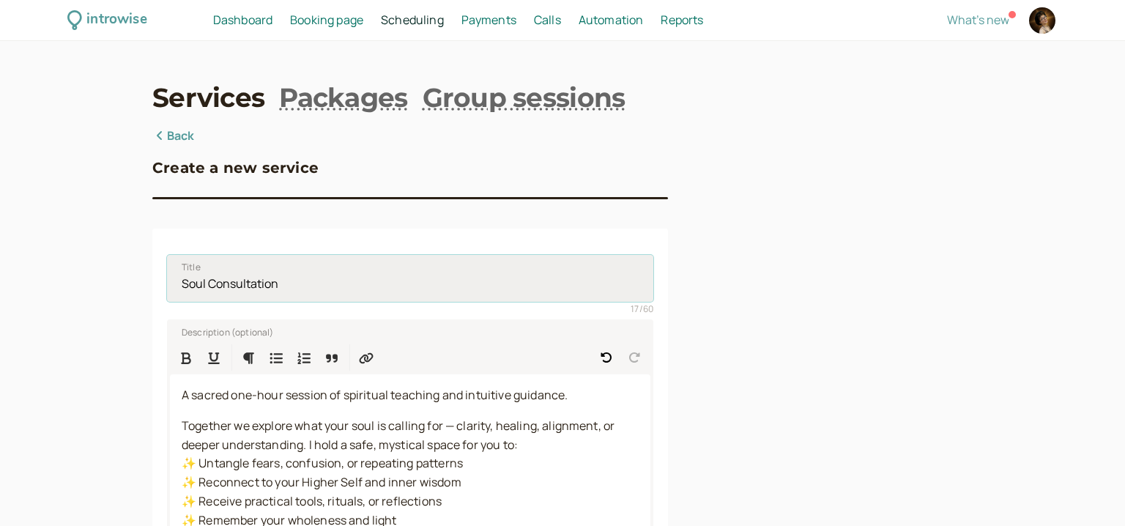
paste input "30 MIn"
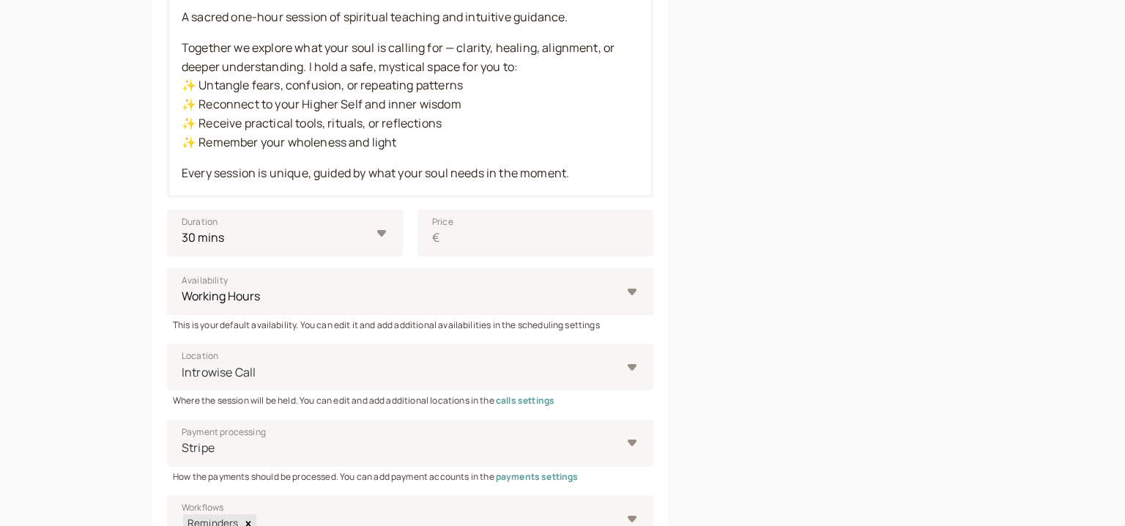
scroll to position [189, 0]
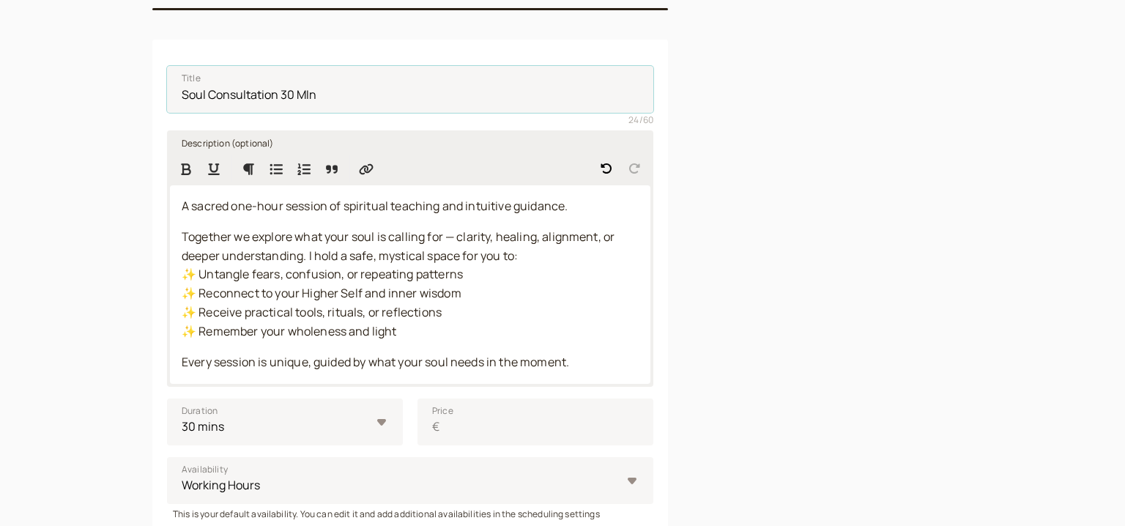
type input "Soul Consultation 30 MIn"
drag, startPoint x: 278, startPoint y: 211, endPoint x: 234, endPoint y: 208, distance: 44.8
click at [234, 208] on span "A sacred one-hour session of spiritual teaching and intuitive guidance." at bounding box center [375, 206] width 386 height 16
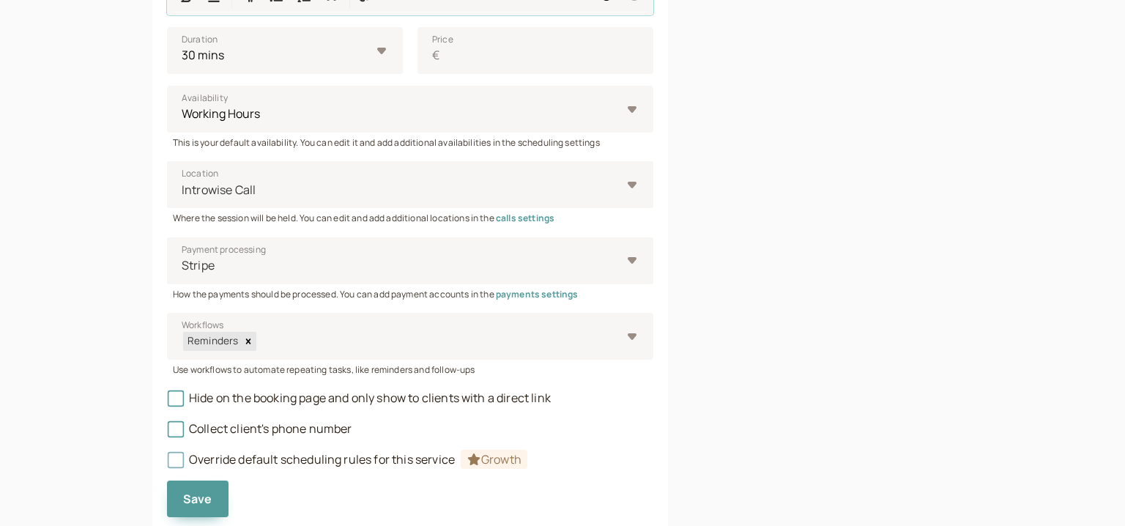
scroll to position [608, 0]
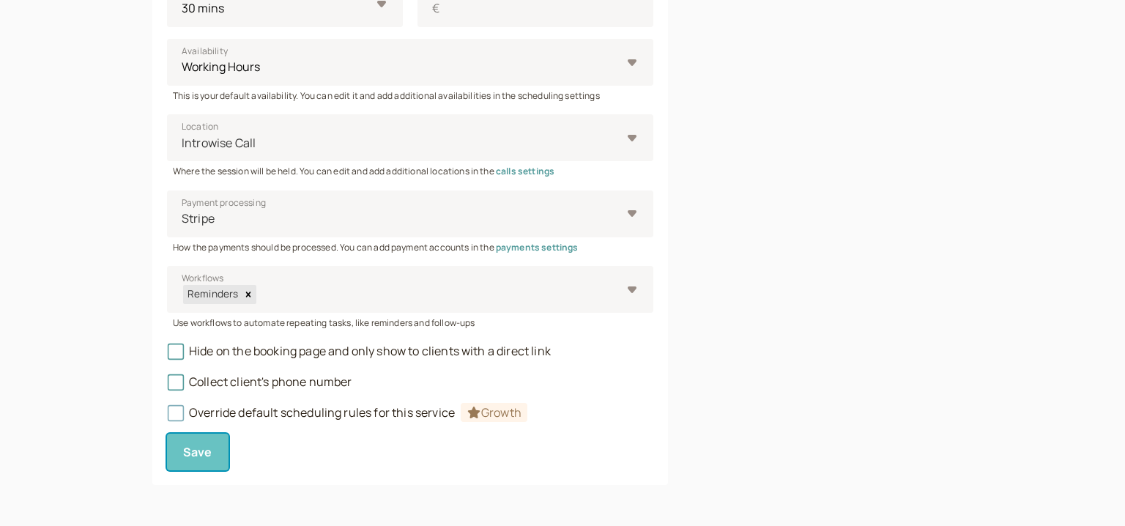
click at [185, 466] on button "Save" at bounding box center [198, 452] width 62 height 37
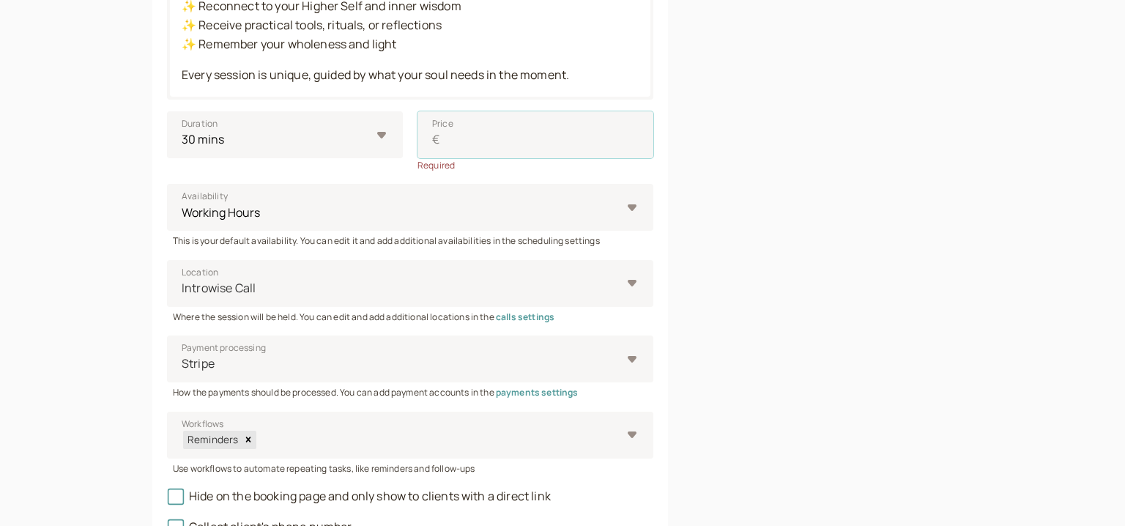
scroll to position [319, 0]
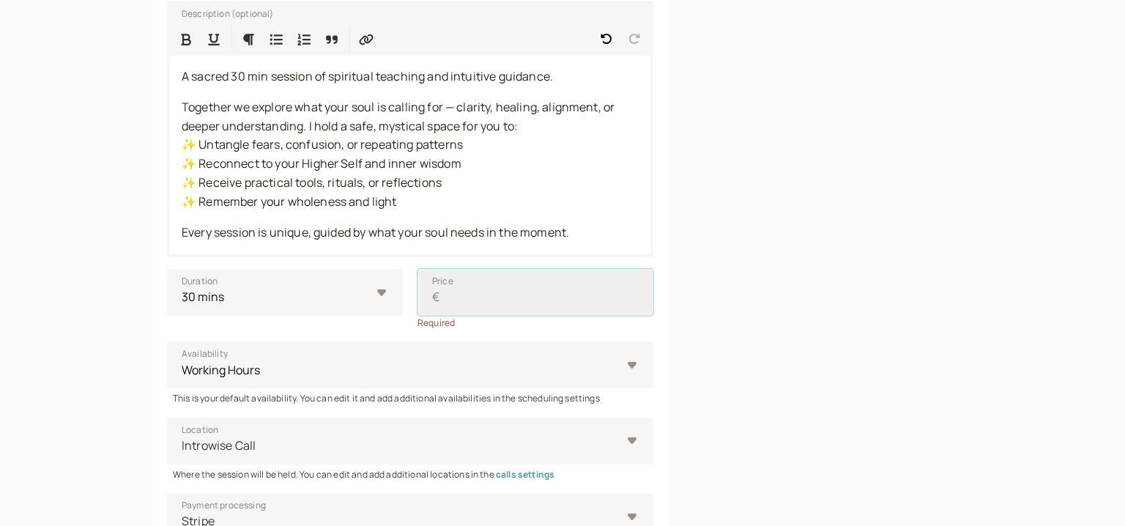
click at [537, 294] on input "Price €" at bounding box center [535, 292] width 236 height 47
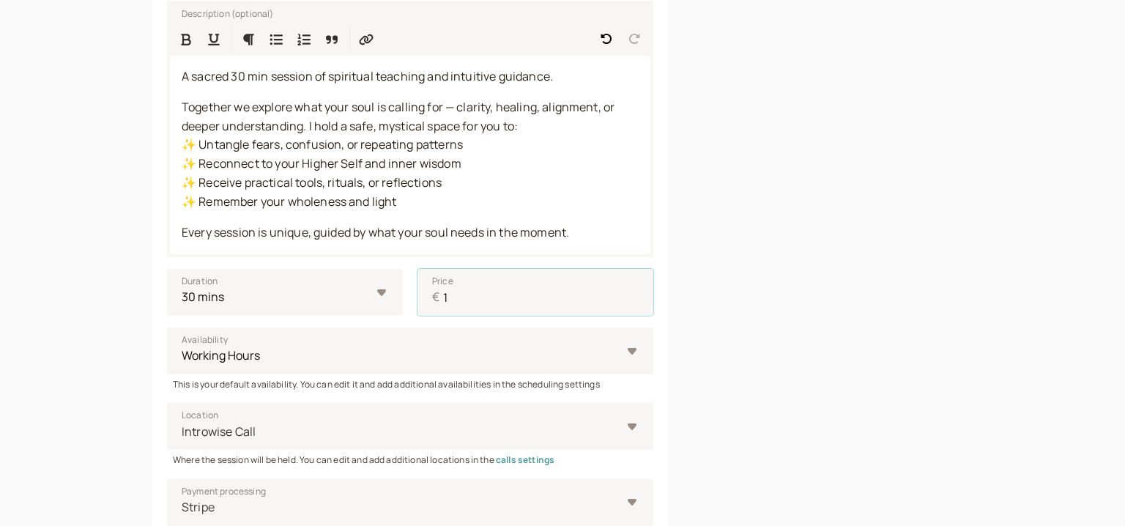
type input "1"
click at [696, 324] on div "Create a new service Title Soul Consultation 30 MIn 24 / 60 Description (option…" at bounding box center [562, 290] width 820 height 965
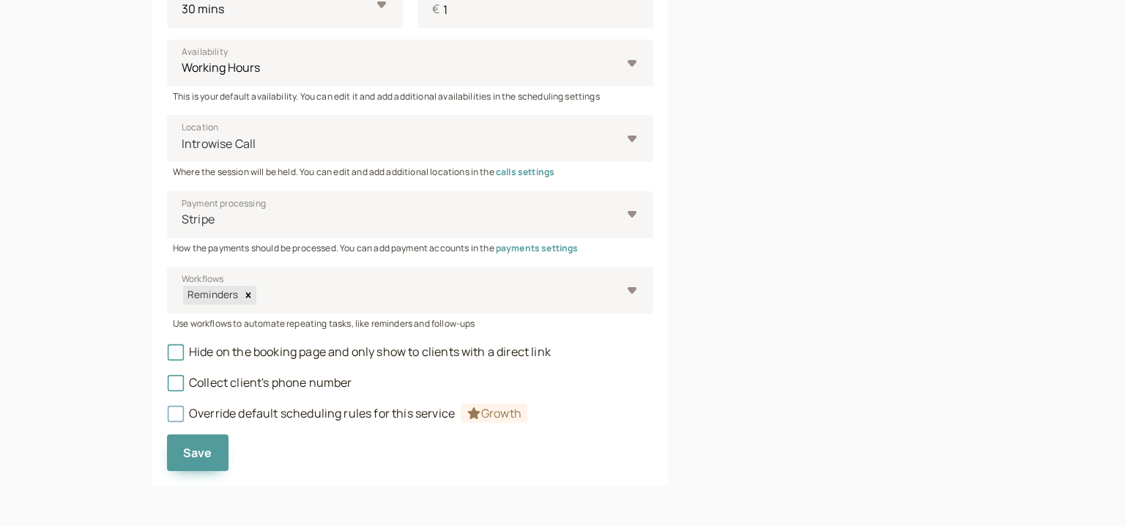
scroll to position [608, 0]
click at [215, 453] on button "Save" at bounding box center [198, 452] width 62 height 37
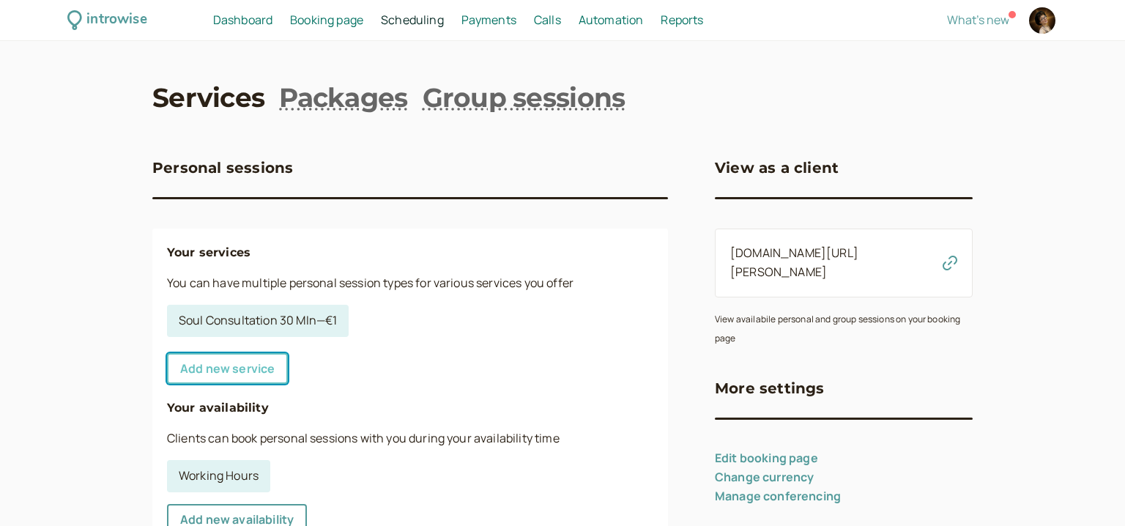
click at [253, 375] on link "Add new service" at bounding box center [227, 368] width 121 height 31
select select "30"
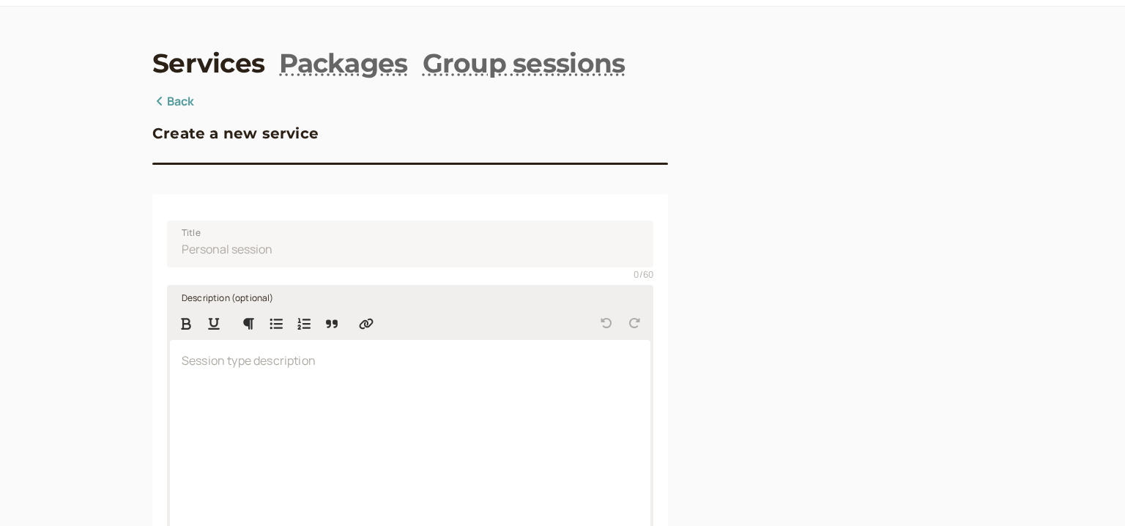
scroll to position [34, 0]
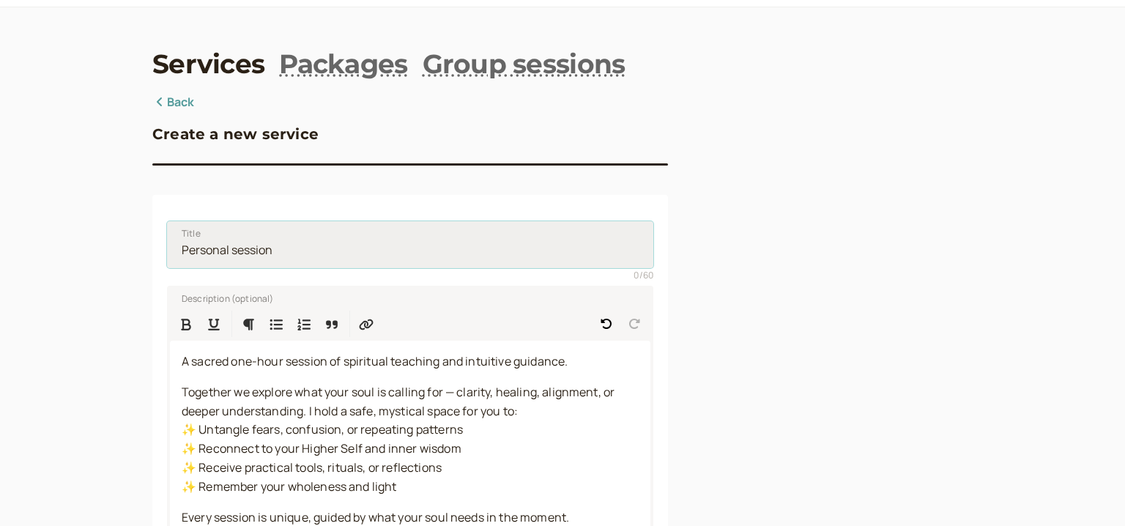
click at [217, 257] on input "Title" at bounding box center [410, 244] width 486 height 47
click at [320, 253] on input "Title" at bounding box center [410, 244] width 486 height 47
click at [317, 250] on input "Title" at bounding box center [410, 244] width 486 height 47
paste input "Soul Consultation"
click at [347, 258] on input "Soul Consultation 60 MIn" at bounding box center [410, 244] width 486 height 47
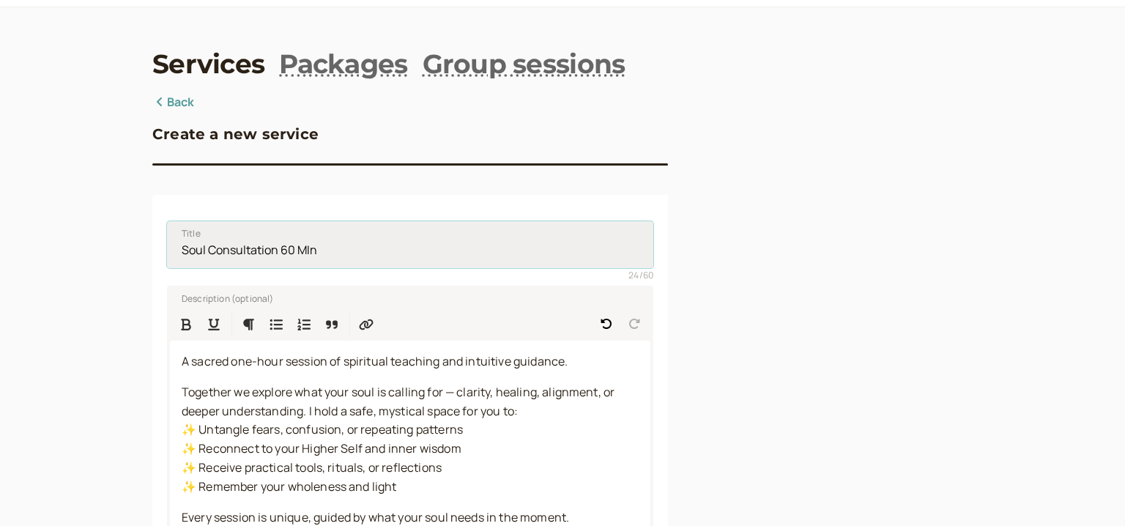
drag, startPoint x: 349, startPoint y: 258, endPoint x: 129, endPoint y: 257, distance: 219.7
click at [167, 257] on input "Soul Consultation 60 MIn" at bounding box center [410, 244] width 486 height 47
drag, startPoint x: 320, startPoint y: 244, endPoint x: 144, endPoint y: 258, distance: 177.0
click at [167, 258] on input "Soul Consultation" at bounding box center [410, 244] width 486 height 47
type input "Soul Consultation"
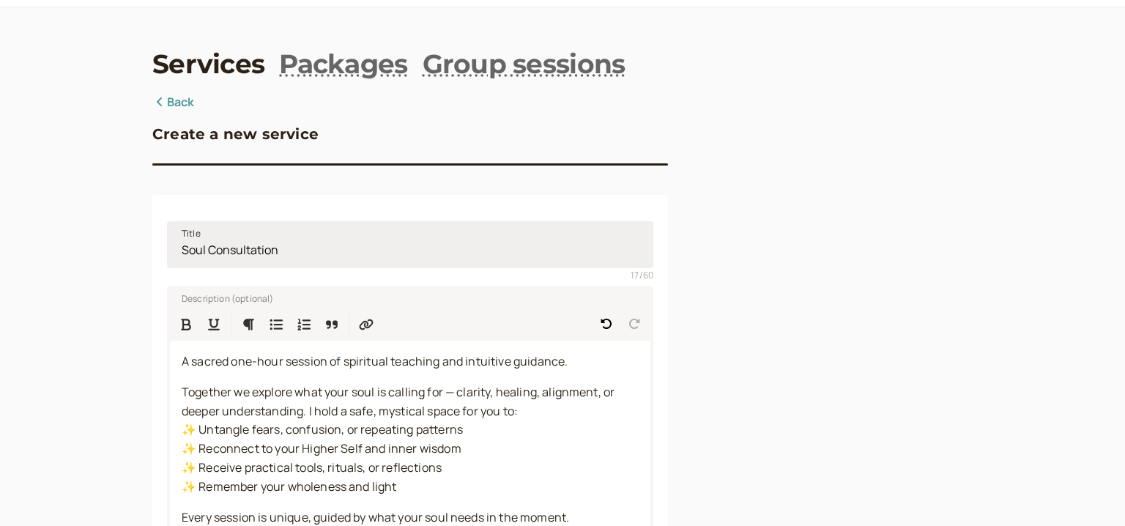
click at [144, 258] on div "introwise Dashboard Dashboard Booking page Booking Scheduling Scheduling Paymen…" at bounding box center [562, 532] width 1125 height 1133
drag, startPoint x: 299, startPoint y: 247, endPoint x: 141, endPoint y: 253, distance: 157.6
click at [167, 253] on input "Soul Consultation" at bounding box center [410, 244] width 486 height 47
click at [323, 261] on input "Title" at bounding box center [410, 244] width 486 height 47
drag, startPoint x: 395, startPoint y: 256, endPoint x: 198, endPoint y: 259, distance: 196.3
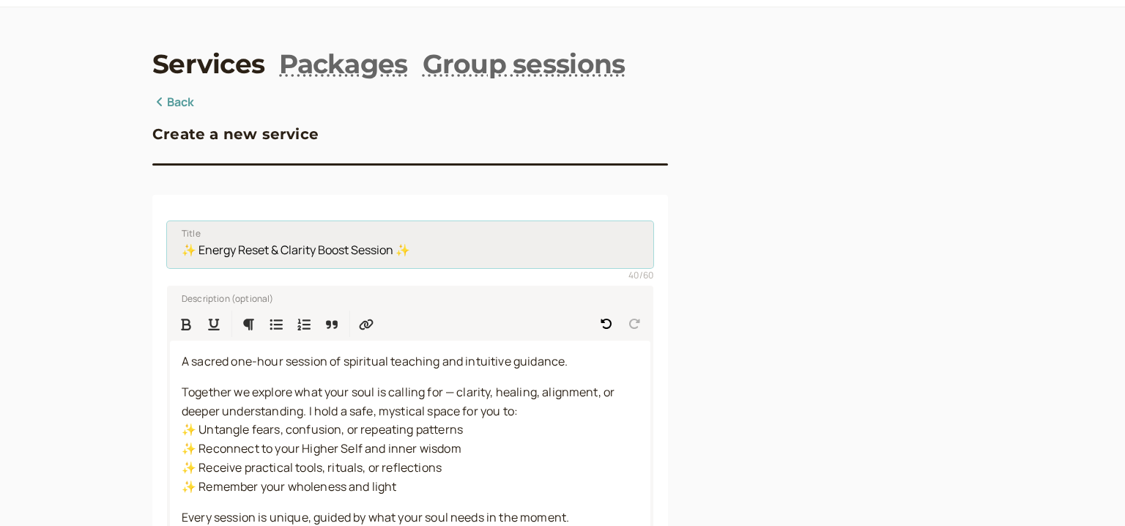
click at [198, 259] on input "✨ Energy Reset & Clarity Boost Session ✨" at bounding box center [410, 244] width 486 height 47
paste input "Soul Consultat"
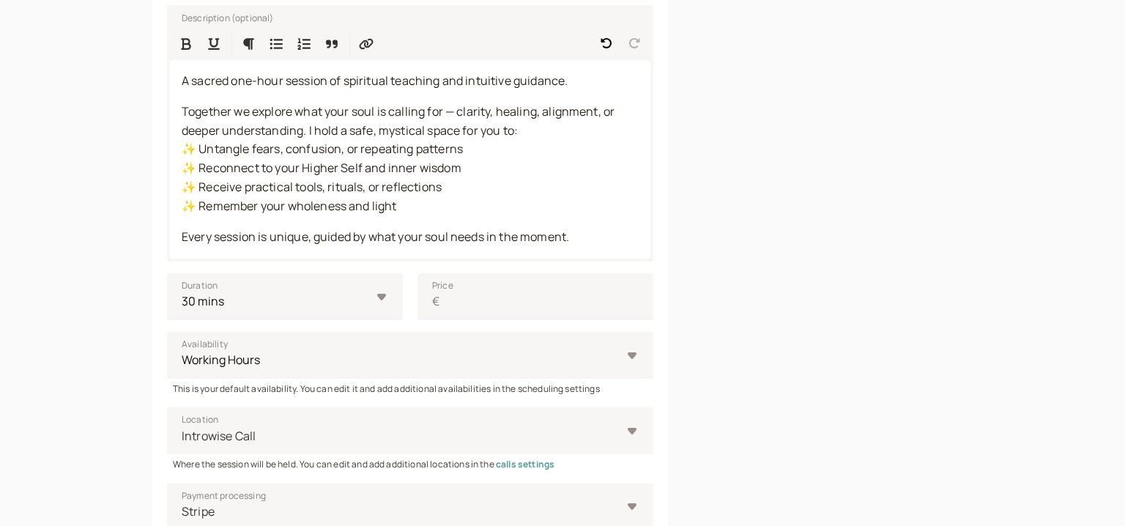
scroll to position [317, 0]
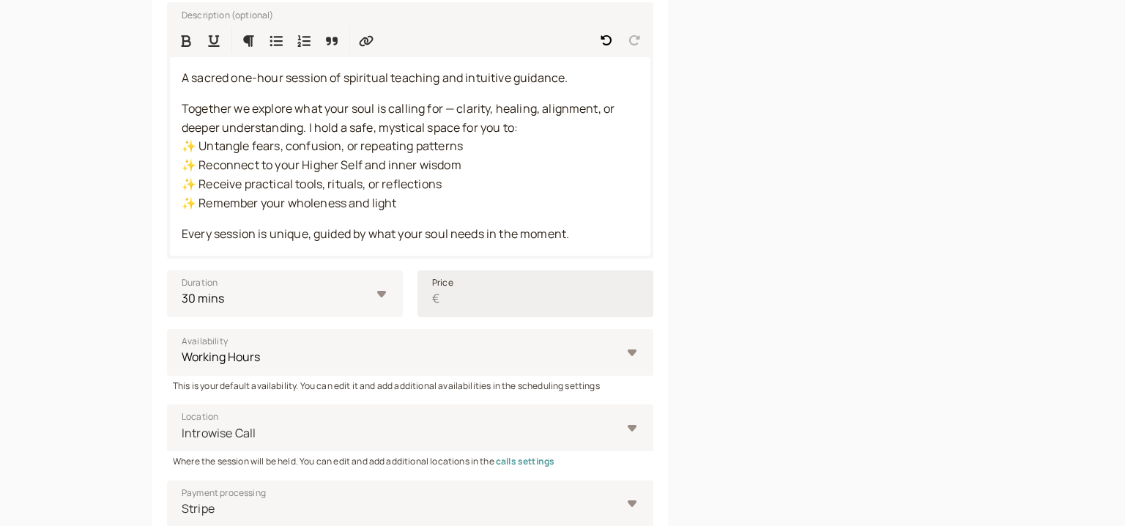
type input "✨ Soul Consultation 60 MIn ✨"
click at [560, 309] on input "Price €" at bounding box center [535, 293] width 236 height 47
type input "1"
click at [732, 285] on div at bounding box center [844, 292] width 258 height 965
click at [167, 270] on select "10 mins 15 mins 30 mins 45 mins 1 hour 1.5 hours 2 hours Custom…" at bounding box center [285, 293] width 236 height 47
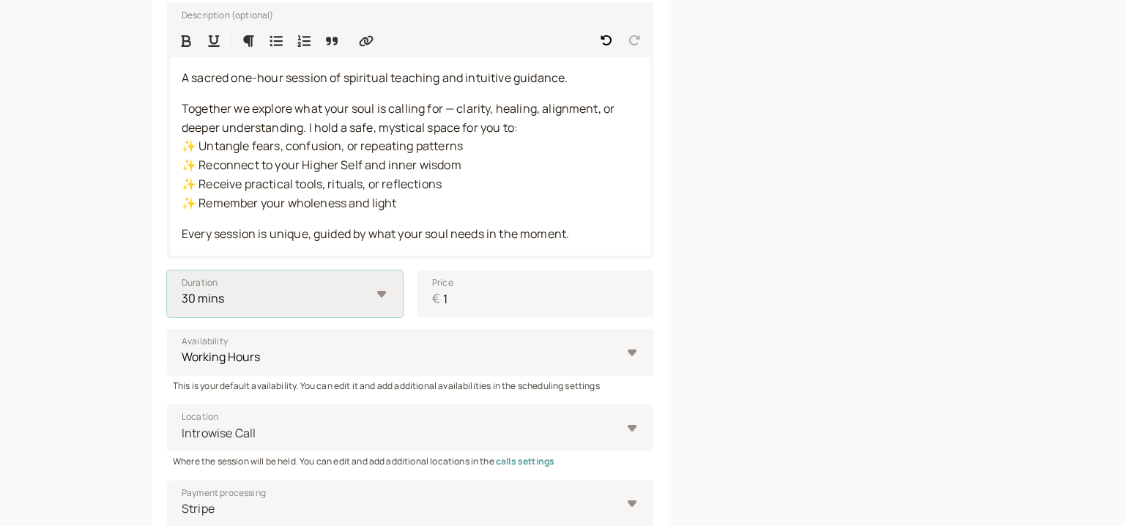
select select "60"
click option "1 hour" at bounding box center [0, 0] width 0 height 0
click at [761, 330] on div at bounding box center [844, 292] width 258 height 965
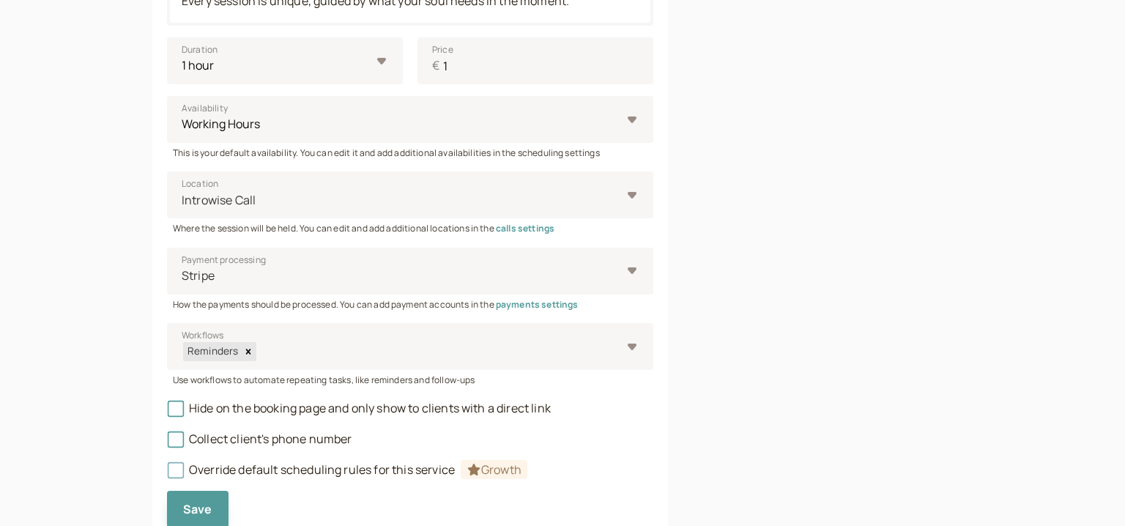
scroll to position [608, 0]
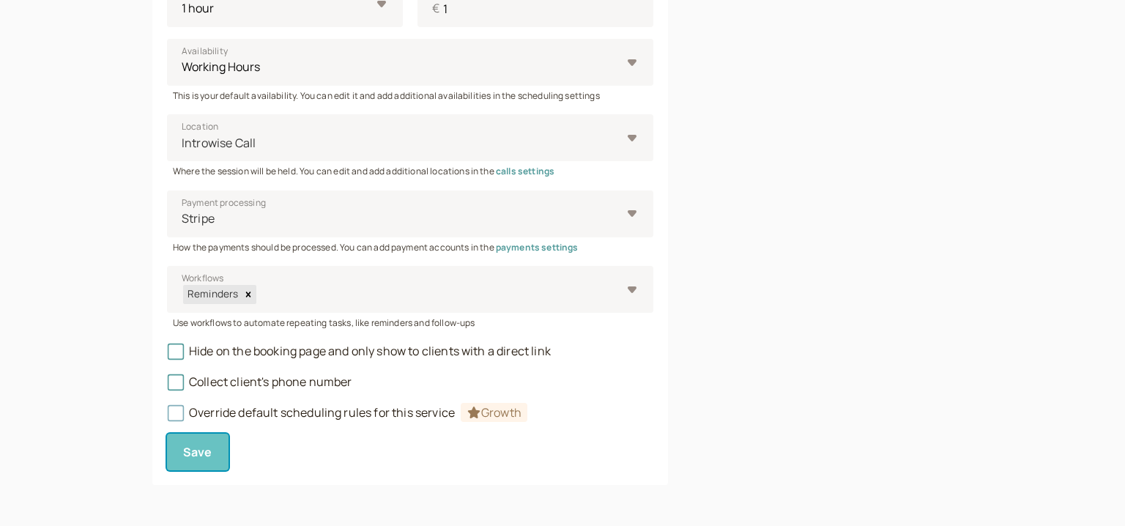
click at [204, 466] on button "Save" at bounding box center [198, 452] width 62 height 37
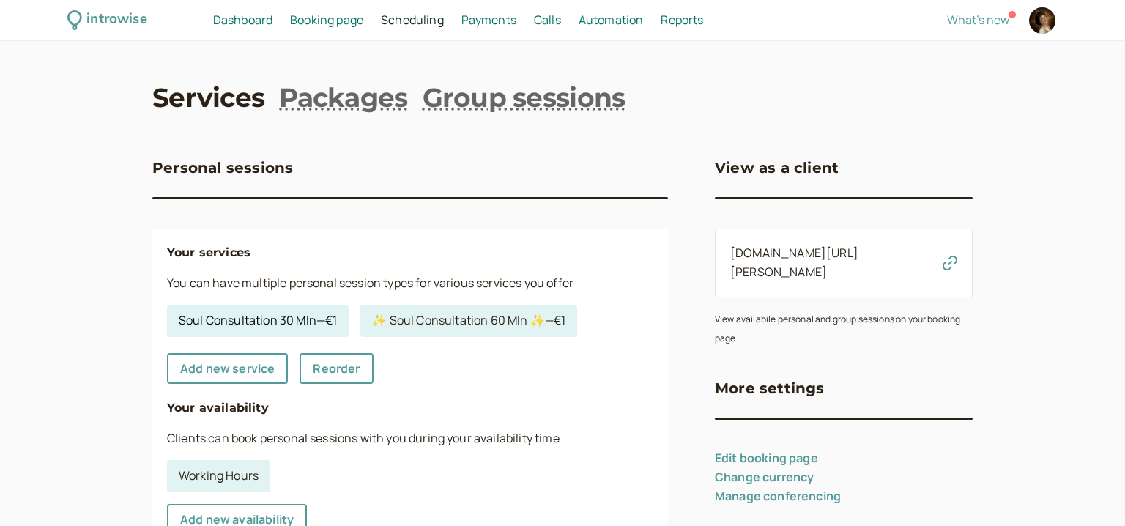
click at [316, 324] on link "Soul Consultation 30 MIn — €1" at bounding box center [258, 321] width 182 height 32
select select "30"
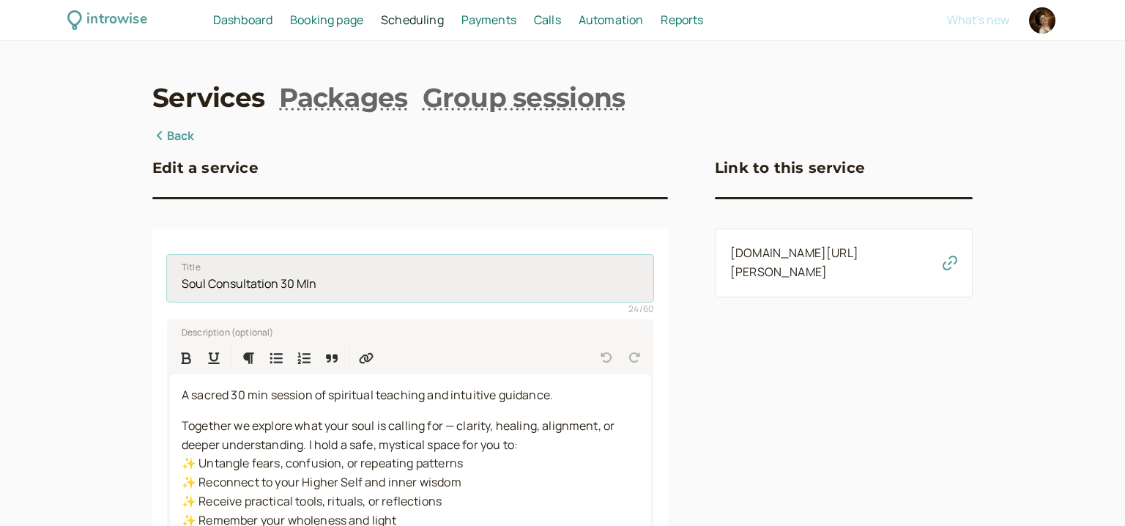
drag, startPoint x: 341, startPoint y: 285, endPoint x: 1, endPoint y: 289, distance: 339.8
click at [167, 289] on input "Soul Consultation 30 MIn" at bounding box center [410, 278] width 486 height 47
click at [174, 287] on input "Title" at bounding box center [410, 278] width 486 height 47
drag, startPoint x: 326, startPoint y: 282, endPoint x: 196, endPoint y: 282, distance: 129.6
click at [196, 282] on input "🌟 Starlight Clarity Session 🌟" at bounding box center [410, 278] width 486 height 47
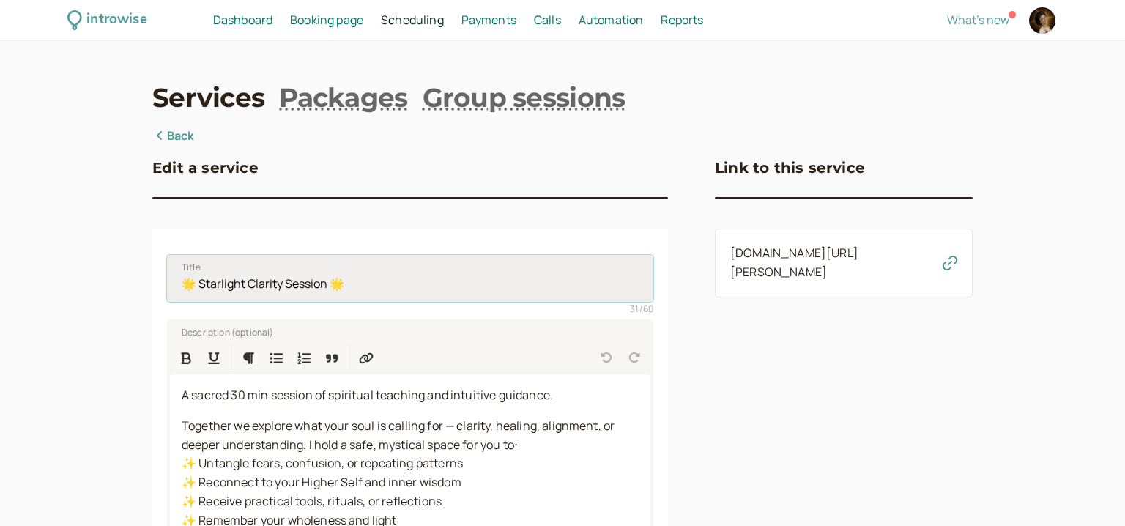
paste input "oul Consultation 30 MI"
type input "🌟 Soul Consultation 30 MIn 🌟"
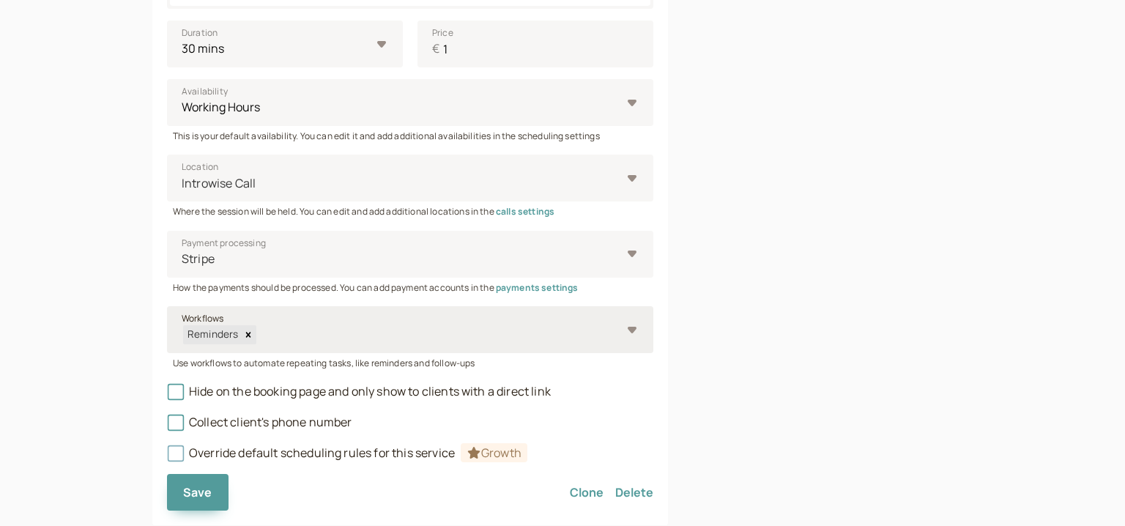
scroll to position [608, 0]
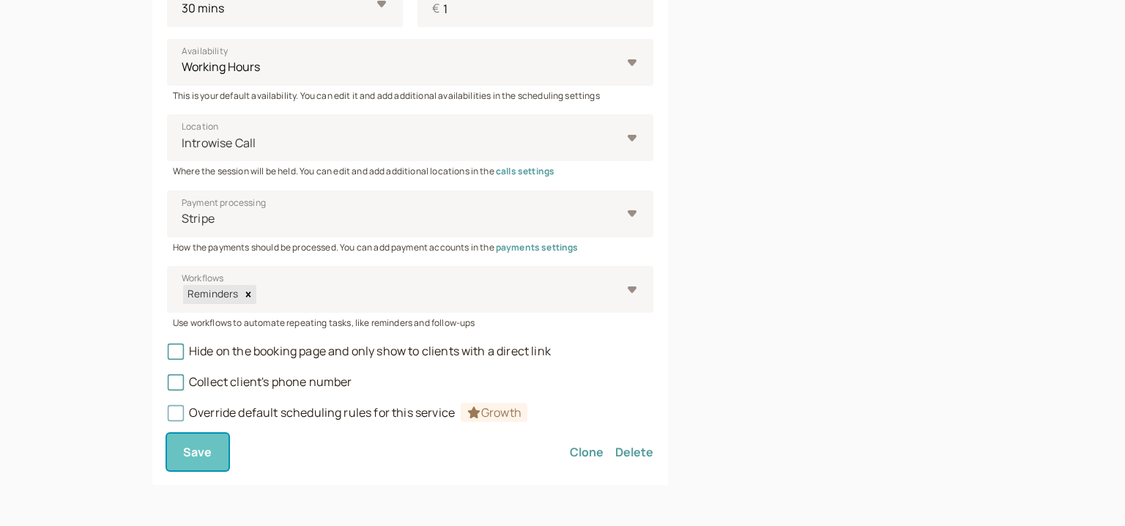
click at [205, 452] on span "Save" at bounding box center [197, 452] width 29 height 16
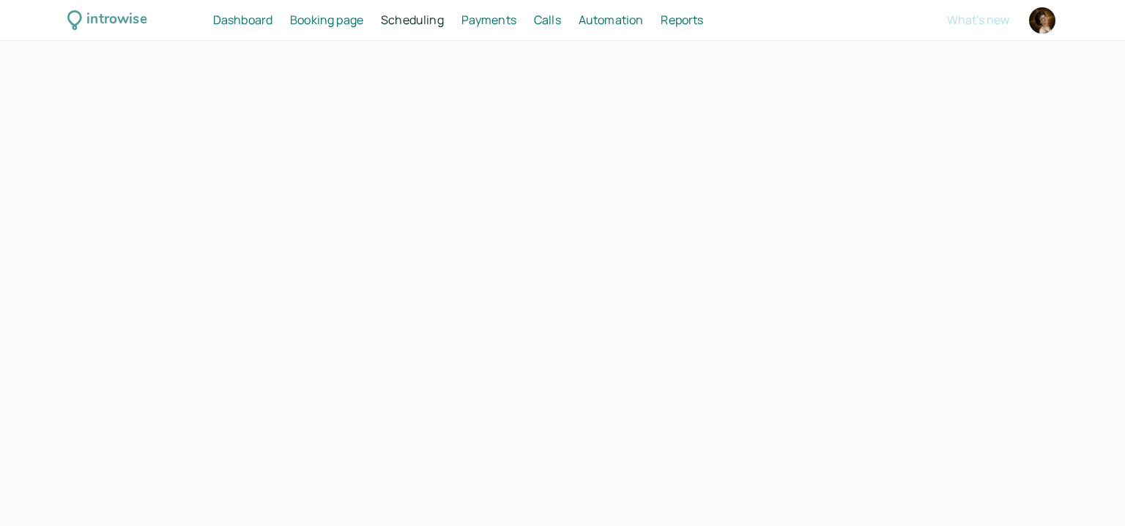
select select "90"
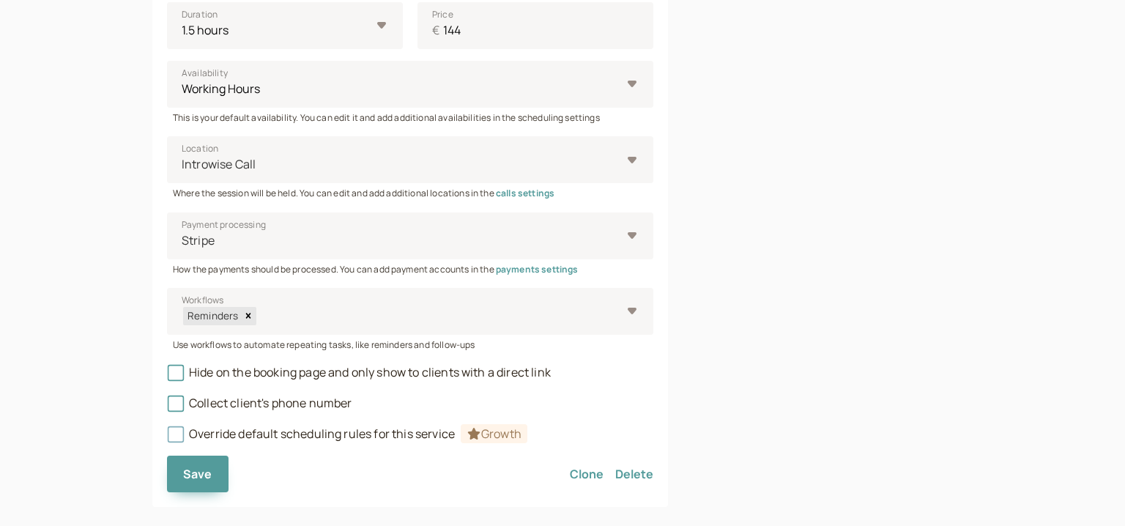
scroll to position [683, 0]
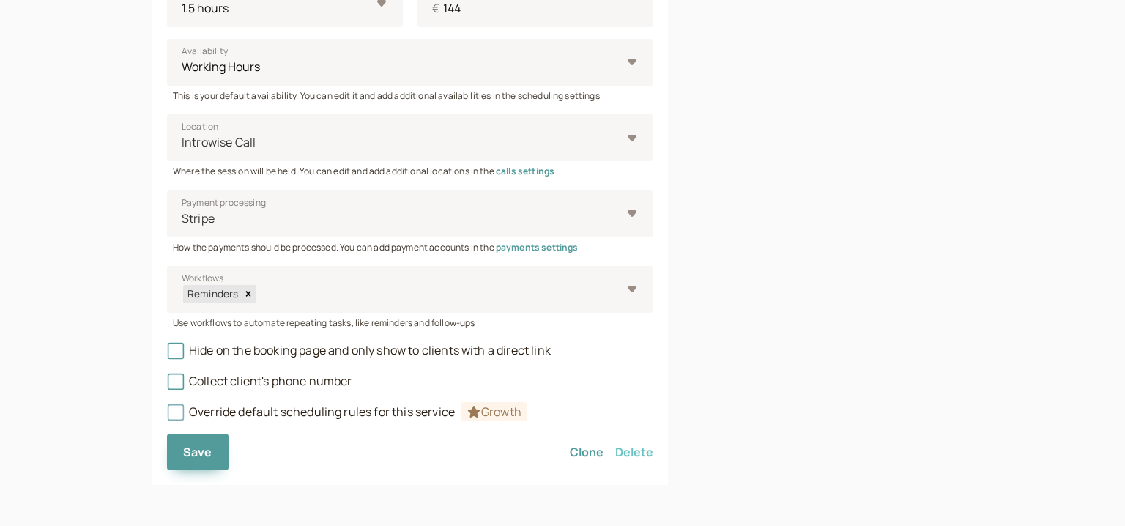
click at [626, 452] on button "Delete" at bounding box center [634, 452] width 38 height 37
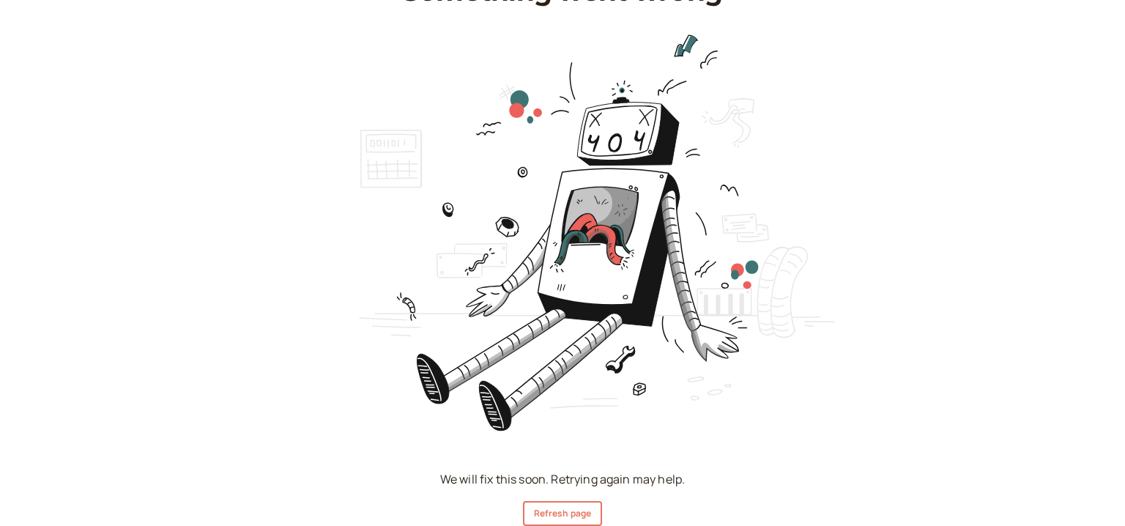
scroll to position [89, 0]
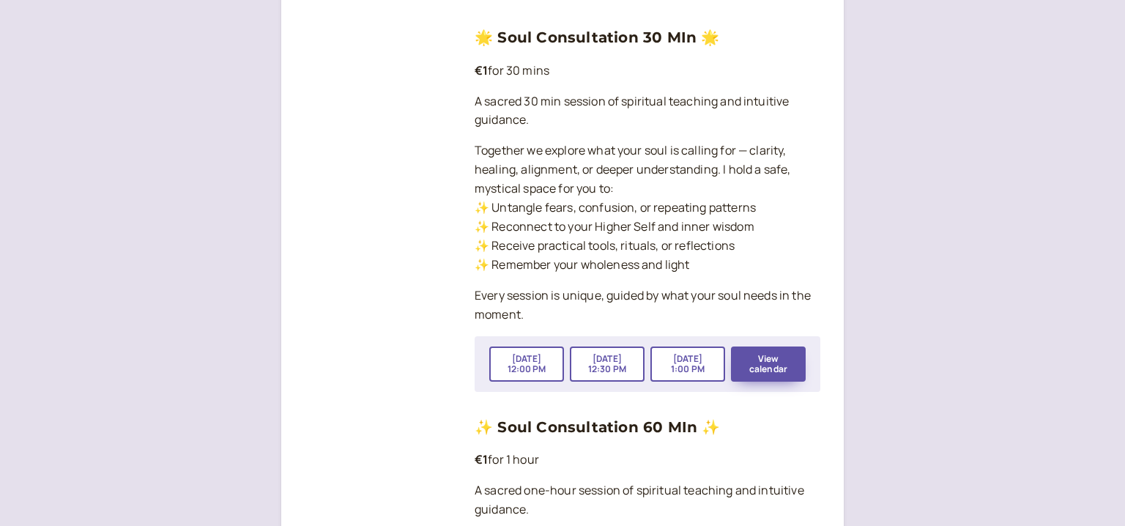
scroll to position [1039, 0]
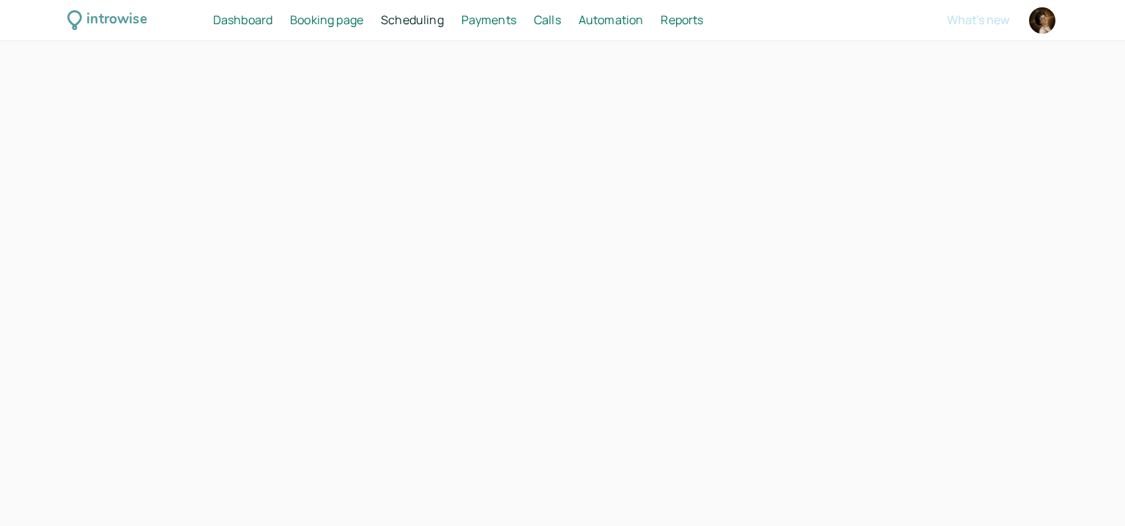
select select "30"
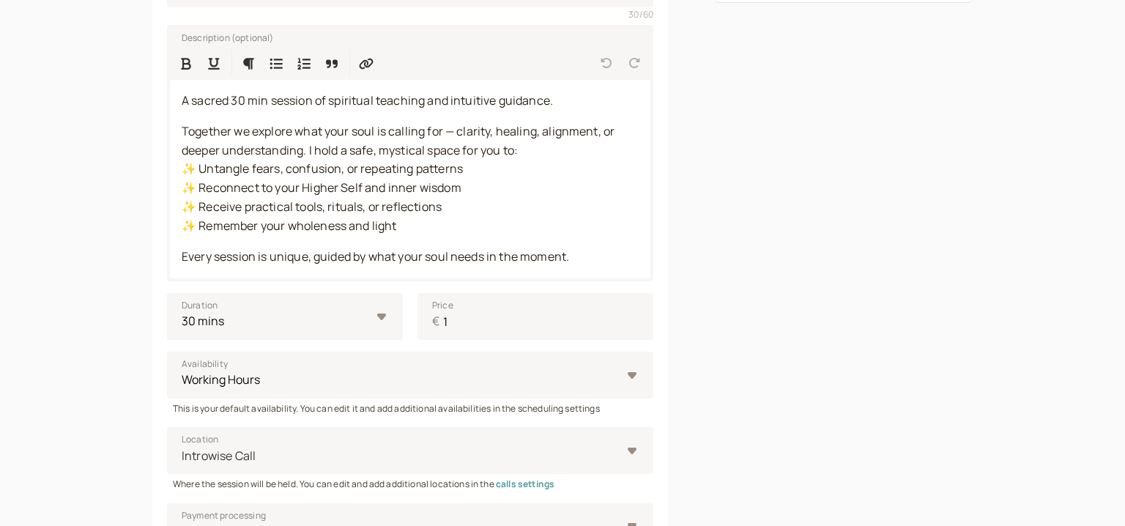
scroll to position [283, 0]
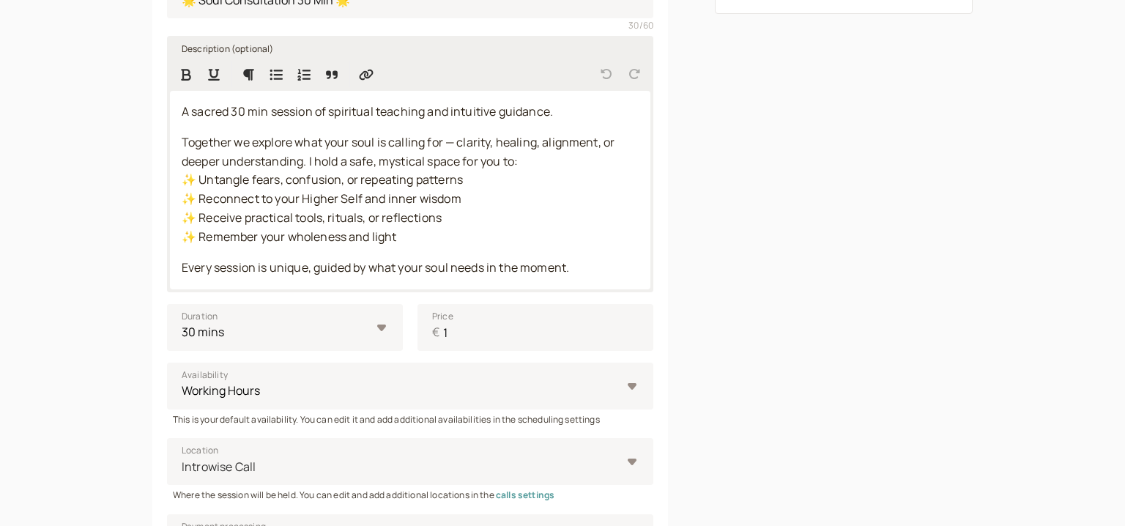
click at [616, 275] on p "Every session is unique, guided by what your soul needs in the moment." at bounding box center [410, 267] width 457 height 19
click at [617, 272] on p "Every session is unique, guided by what your soul needs in the moment." at bounding box center [410, 267] width 457 height 19
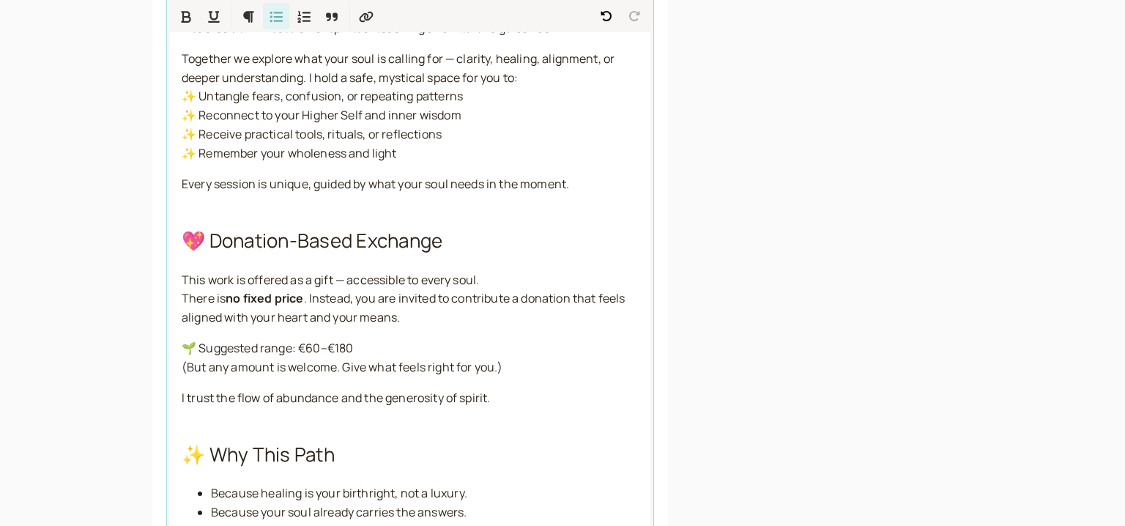
scroll to position [378, 0]
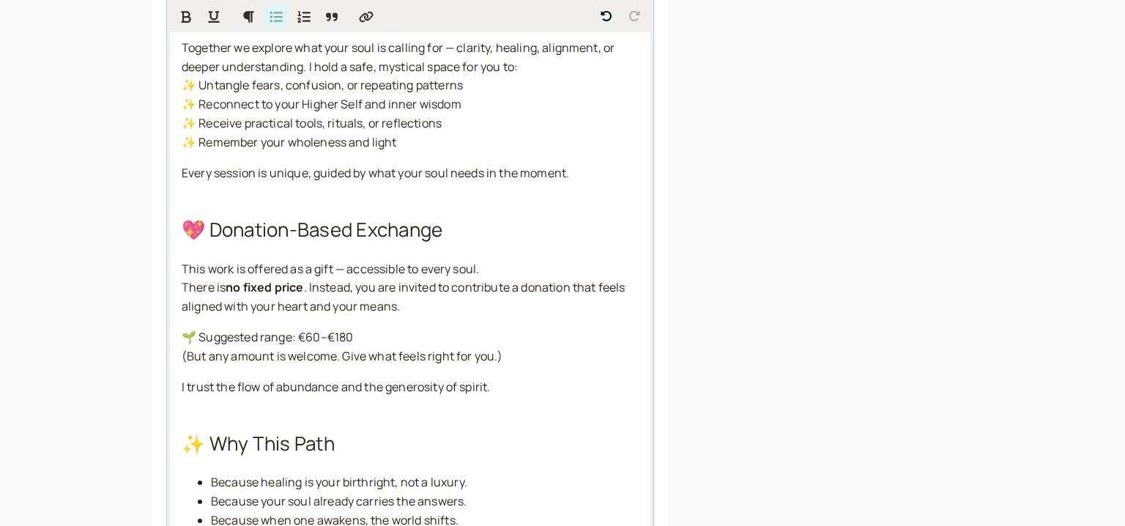
click at [310, 343] on span "🌱 Suggested range: €60–€180" at bounding box center [267, 337] width 171 height 16
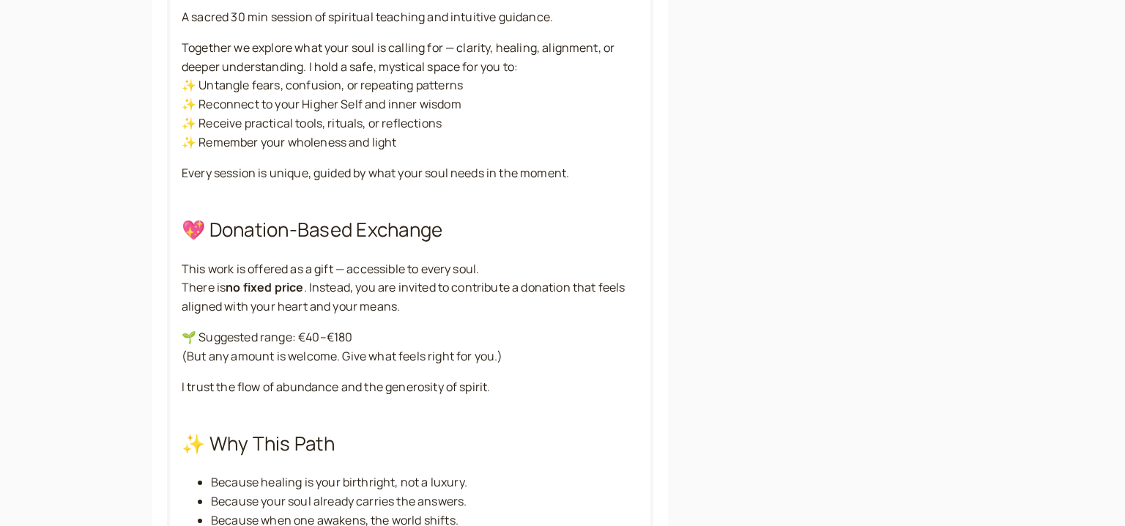
scroll to position [341, 0]
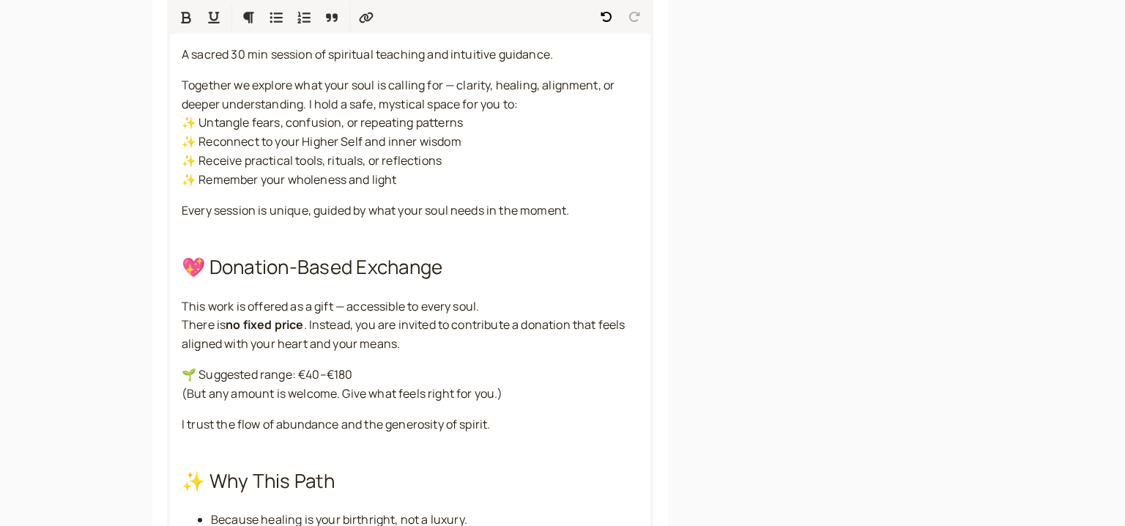
click at [885, 412] on div "Link to this service introwise.com/nazaria/services/cdf061beb8" at bounding box center [844, 442] width 258 height 1312
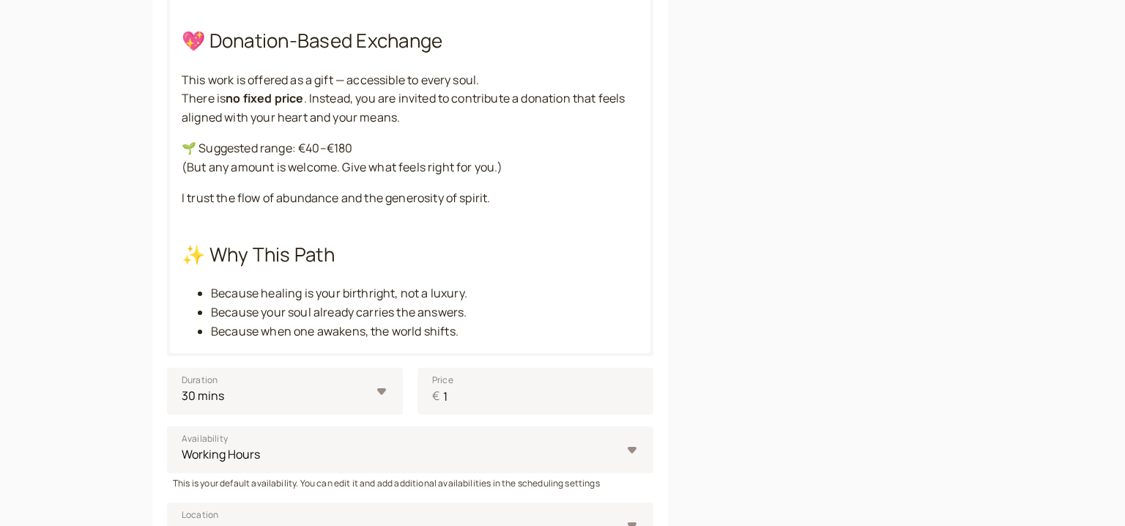
scroll to position [955, 0]
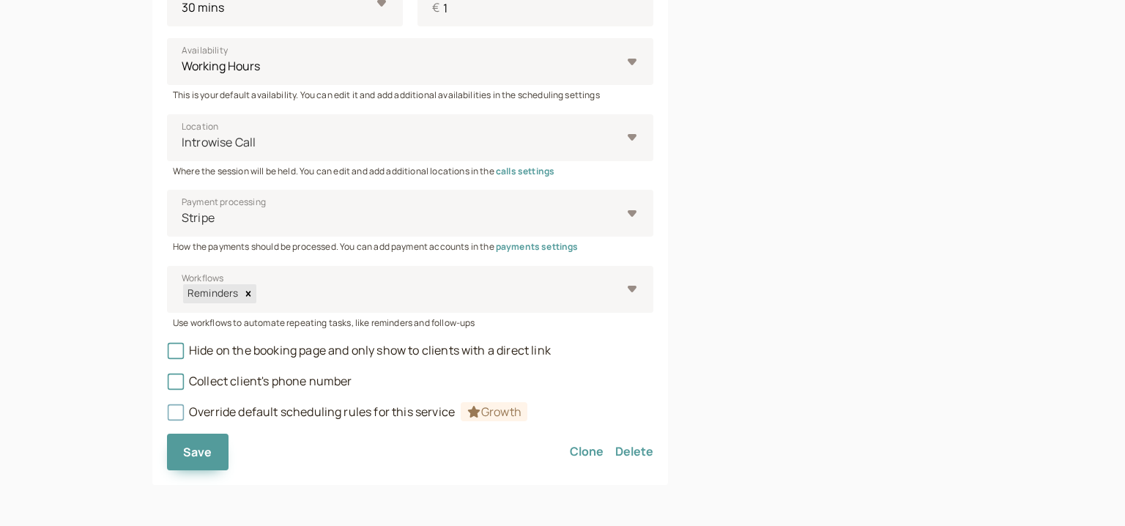
click at [212, 458] on button "Save" at bounding box center [198, 452] width 62 height 37
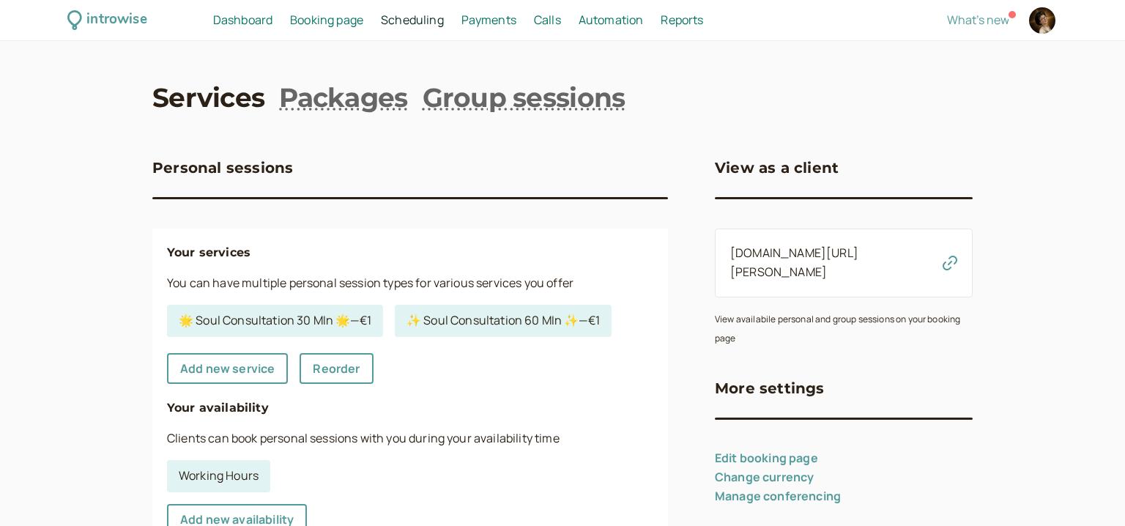
click at [945, 256] on icon "button" at bounding box center [949, 263] width 15 height 15
click at [280, 326] on link "🌟 Soul Consultation 30 MIn 🌟 — €1" at bounding box center [275, 321] width 216 height 32
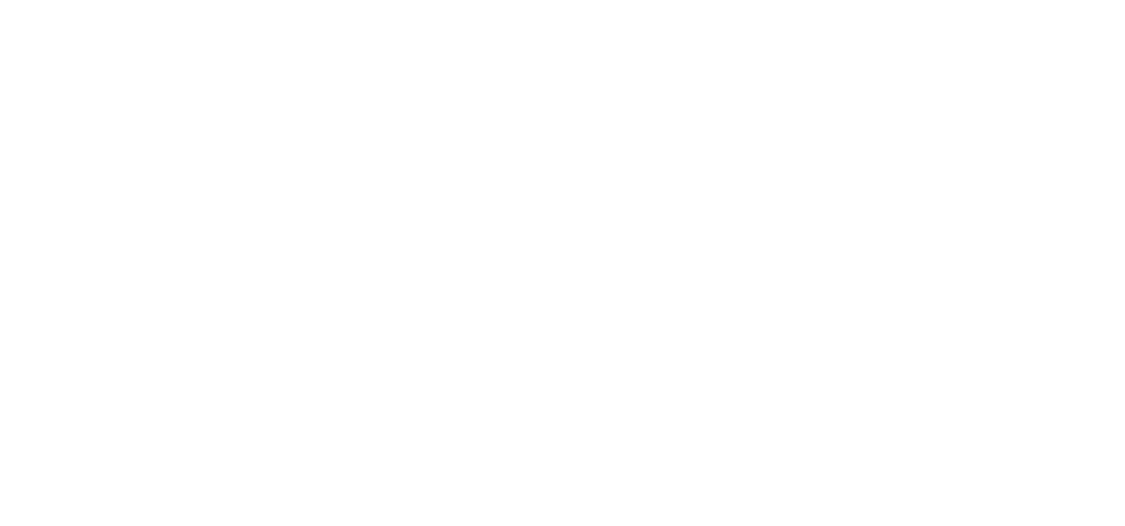
select select "30"
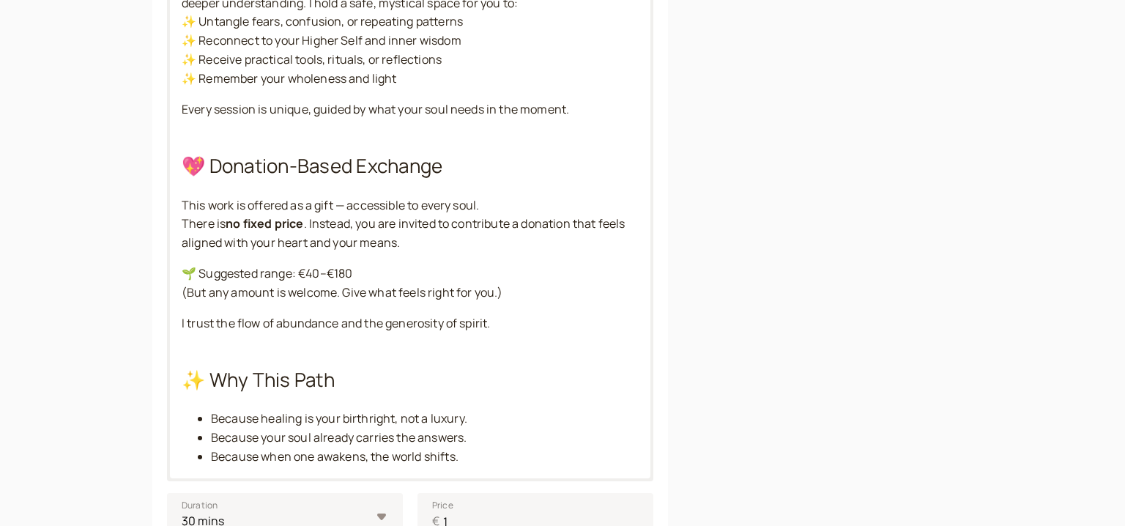
scroll to position [472, 0]
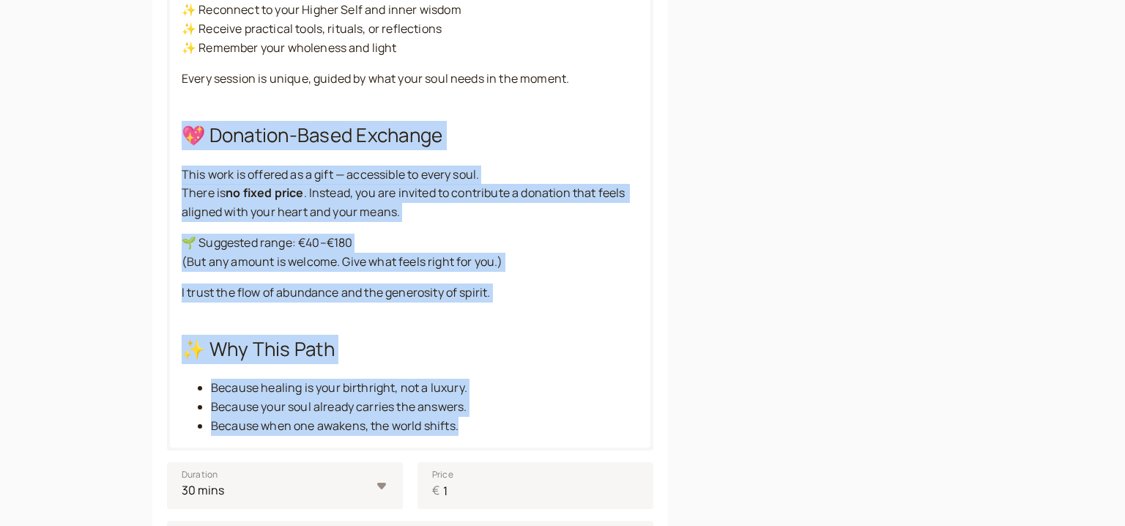
drag, startPoint x: 481, startPoint y: 438, endPoint x: 144, endPoint y: 142, distance: 448.3
click at [144, 142] on div "introwise Dashboard Dashboard Booking page Booking Scheduling Scheduling Paymen…" at bounding box center [562, 268] width 1125 height 1481
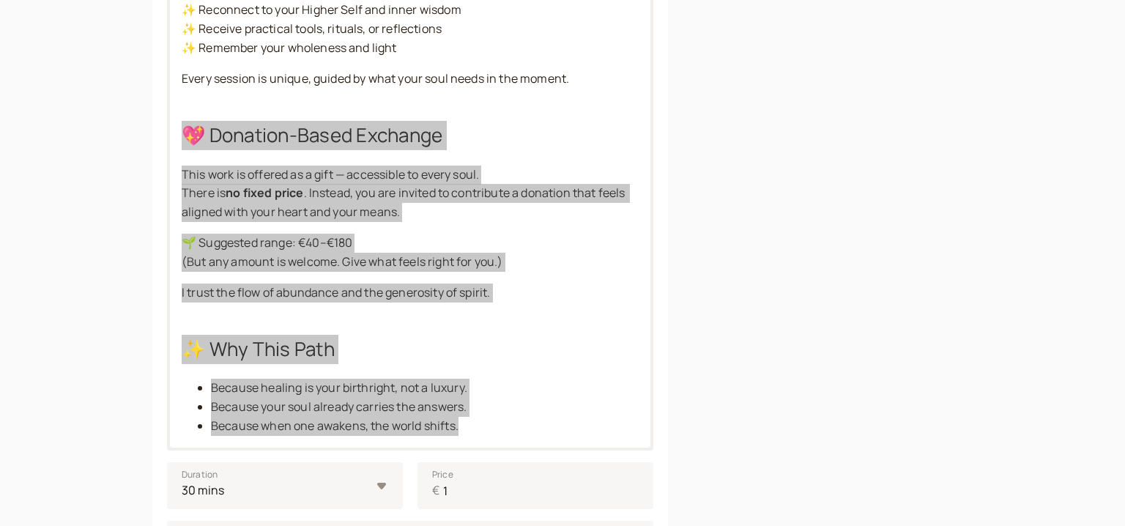
scroll to position [341, 0]
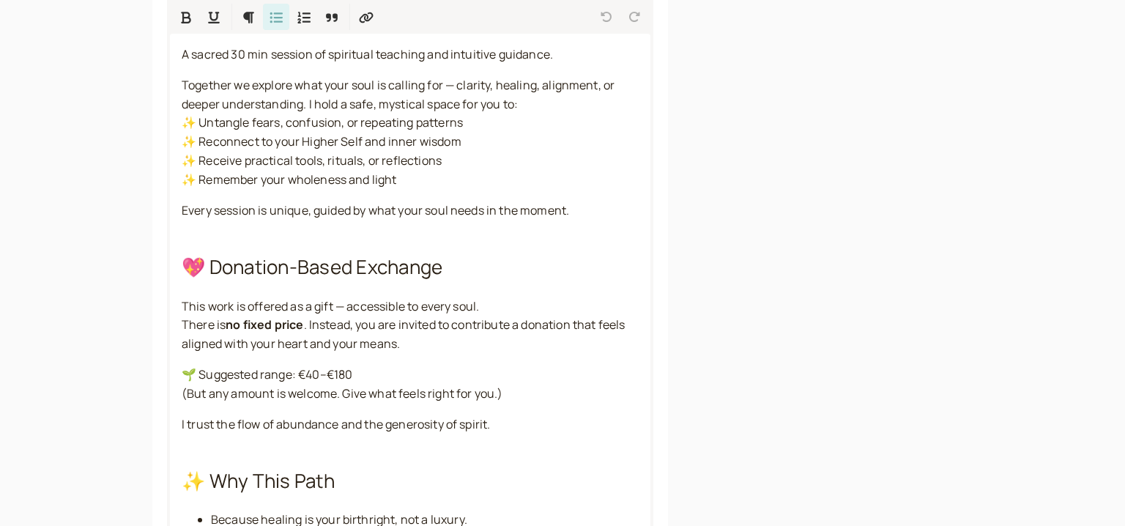
click at [76, 87] on div "introwise Dashboard Dashboard Booking page Booking Scheduling Scheduling Paymen…" at bounding box center [562, 399] width 1125 height 1481
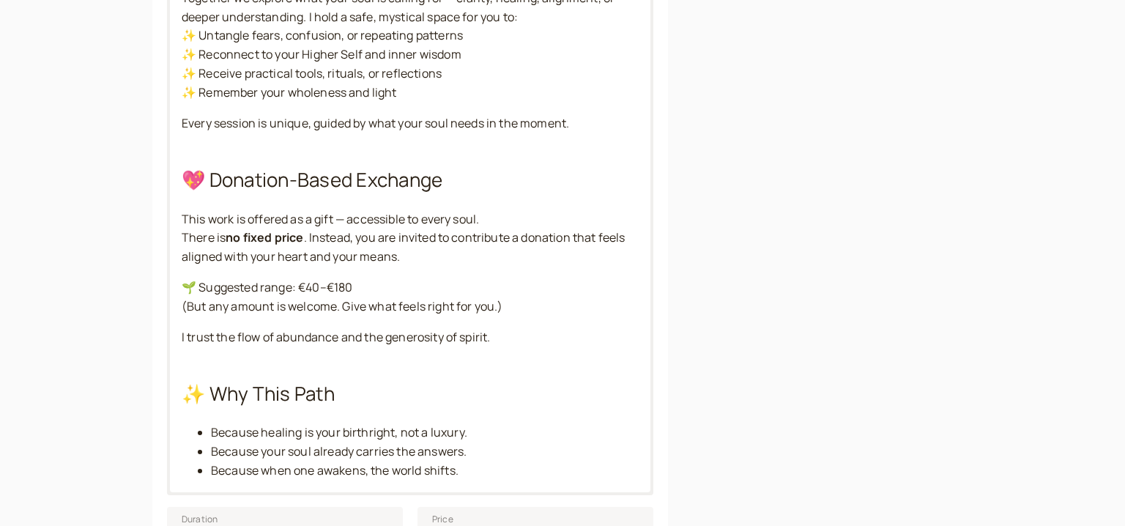
scroll to position [529, 0]
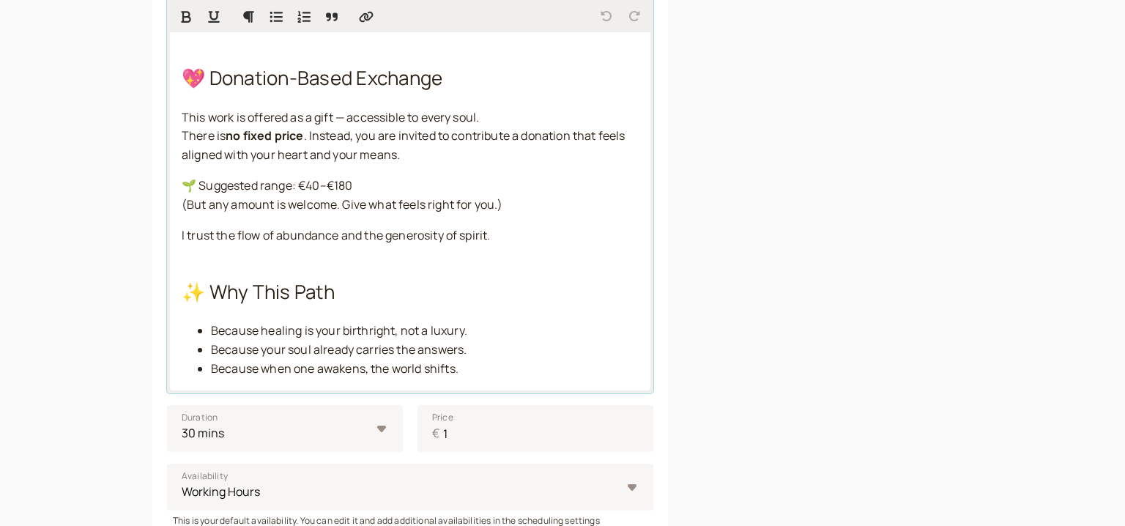
click at [532, 253] on div "A sacred 30 min session of spiritual teaching and intuitive guidance. Together …" at bounding box center [410, 118] width 480 height 546
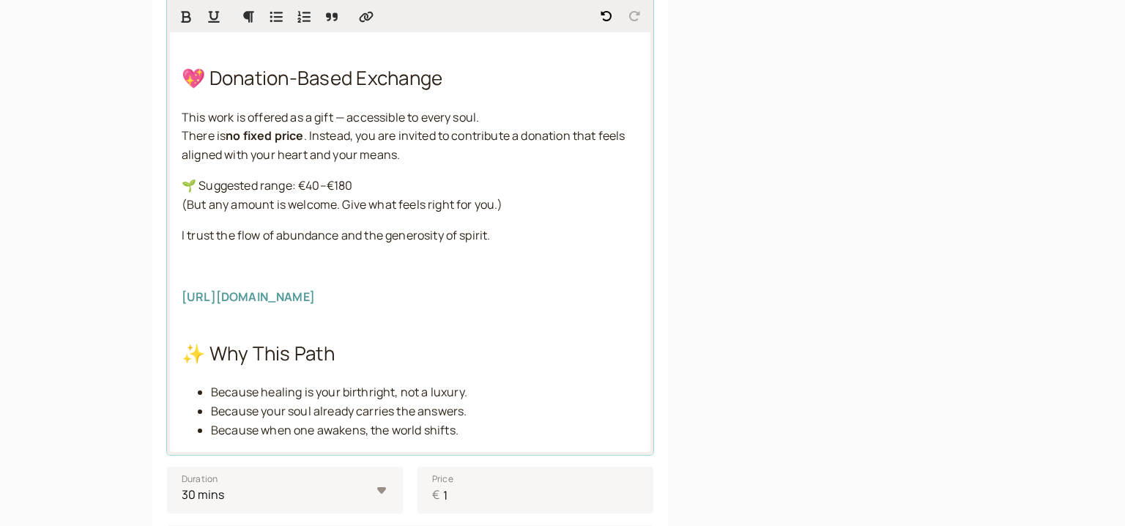
click at [435, 278] on div "A sacred 30 min session of spiritual teaching and intuitive guidance. Together …" at bounding box center [410, 148] width 480 height 607
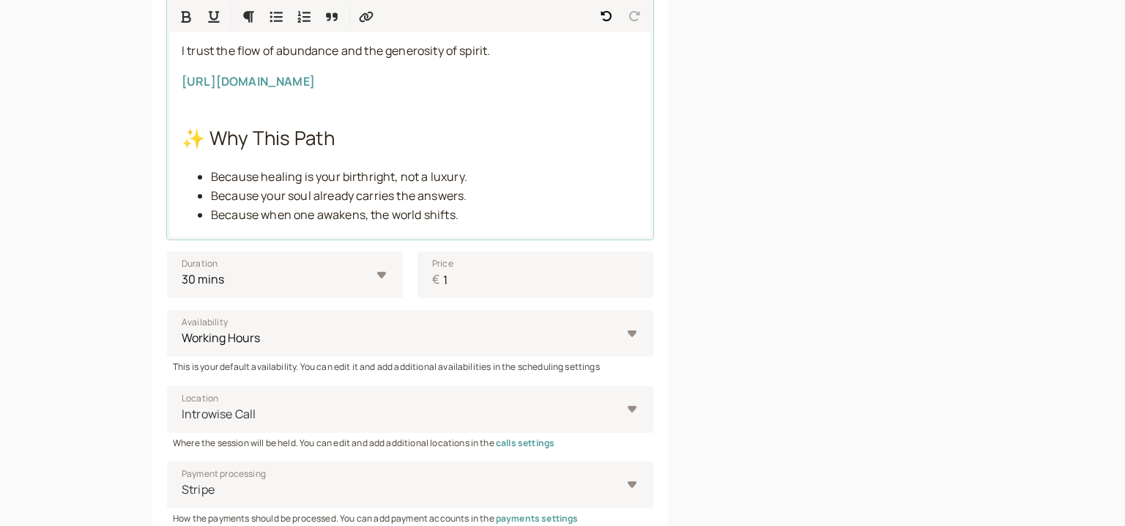
scroll to position [986, 0]
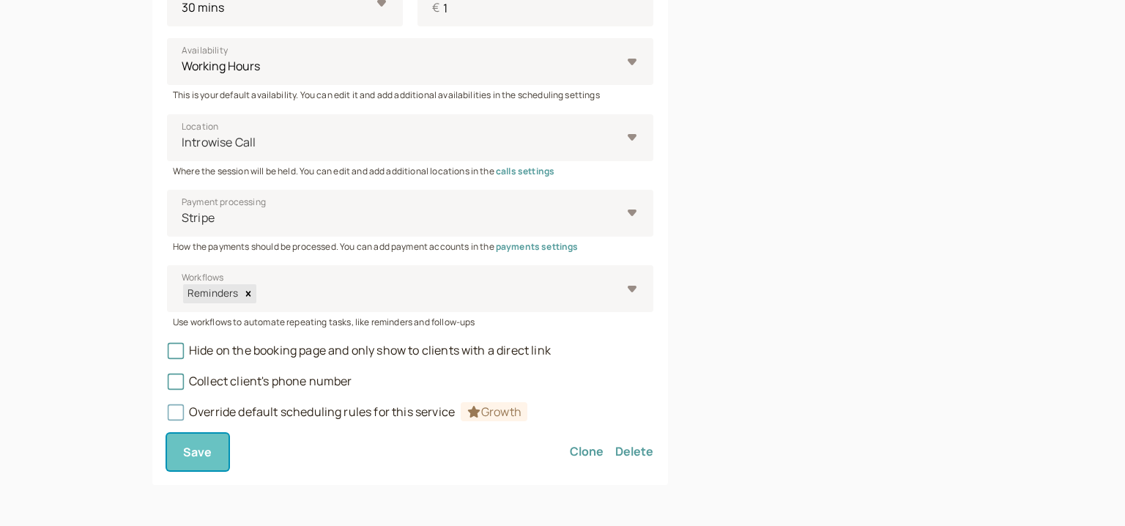
click at [203, 457] on span "Save" at bounding box center [197, 452] width 29 height 16
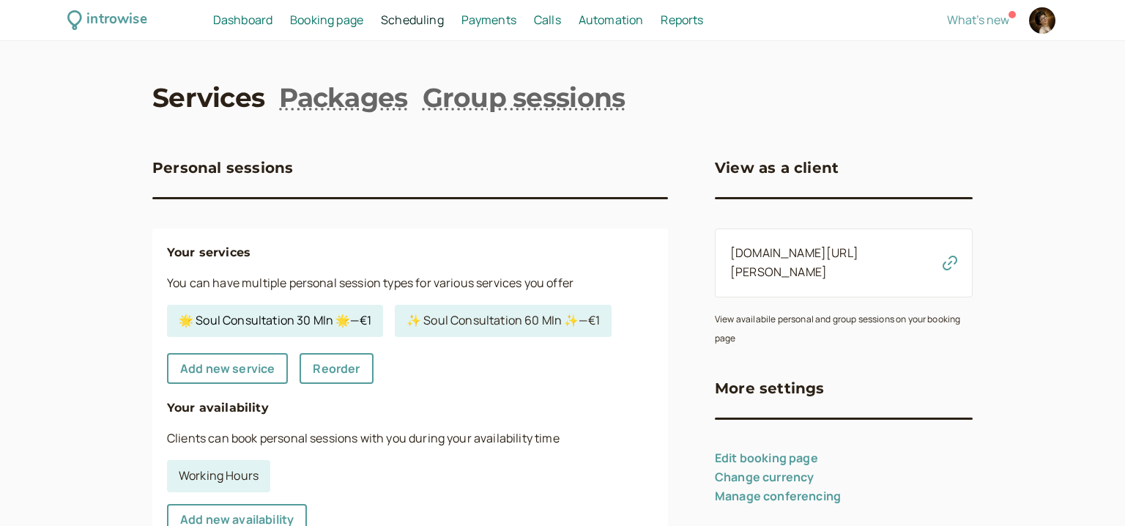
click at [247, 332] on link "🌟 Soul Consultation 30 MIn 🌟 — €1" at bounding box center [275, 321] width 216 height 32
select select "30"
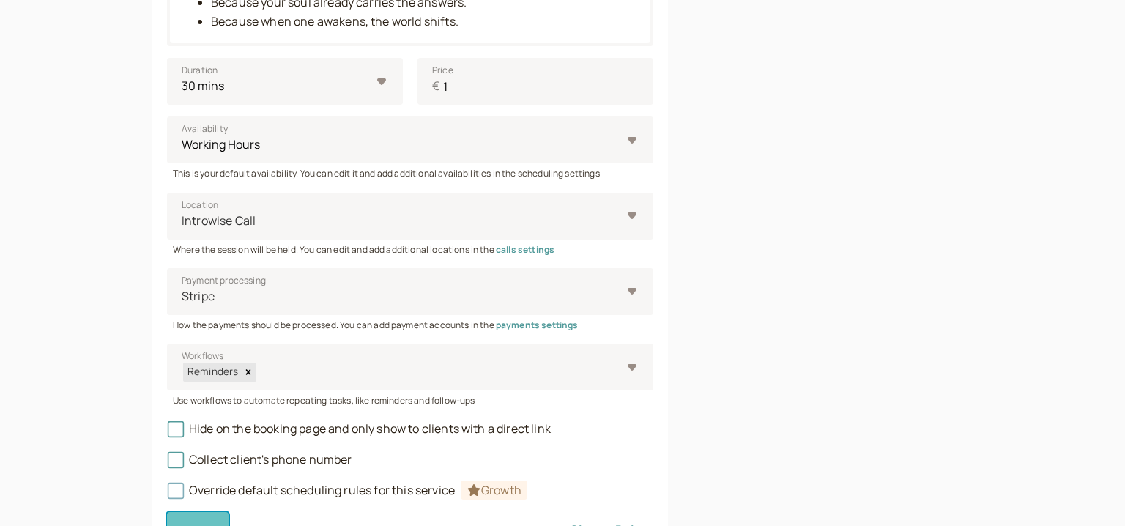
scroll to position [341, 0]
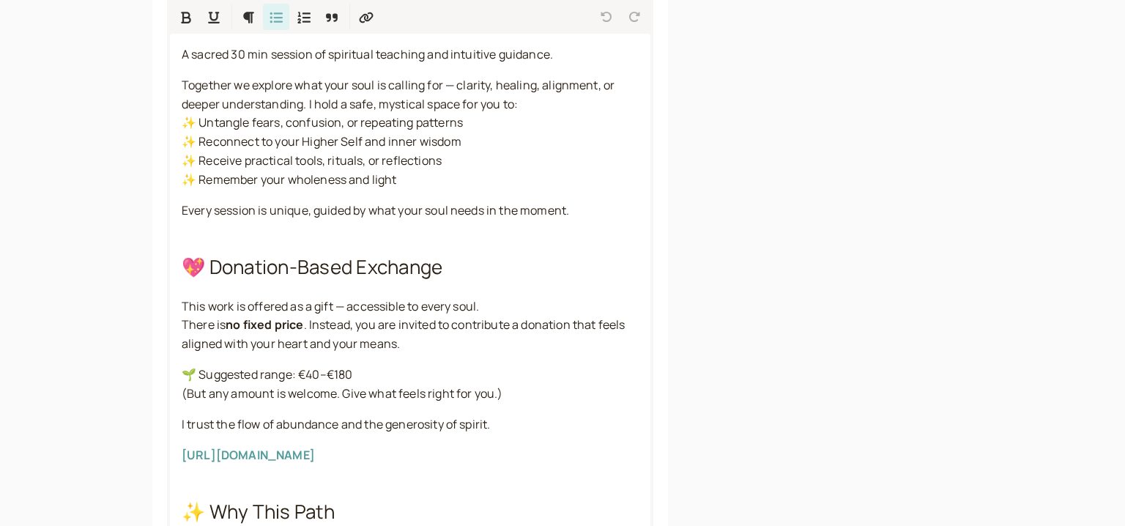
click at [194, 515] on form "Title 🌟 Soul Consultation 30 MIn 🌟 30 / 60 Description (optional) A sacred 30 m…" at bounding box center [410, 509] width 486 height 1212
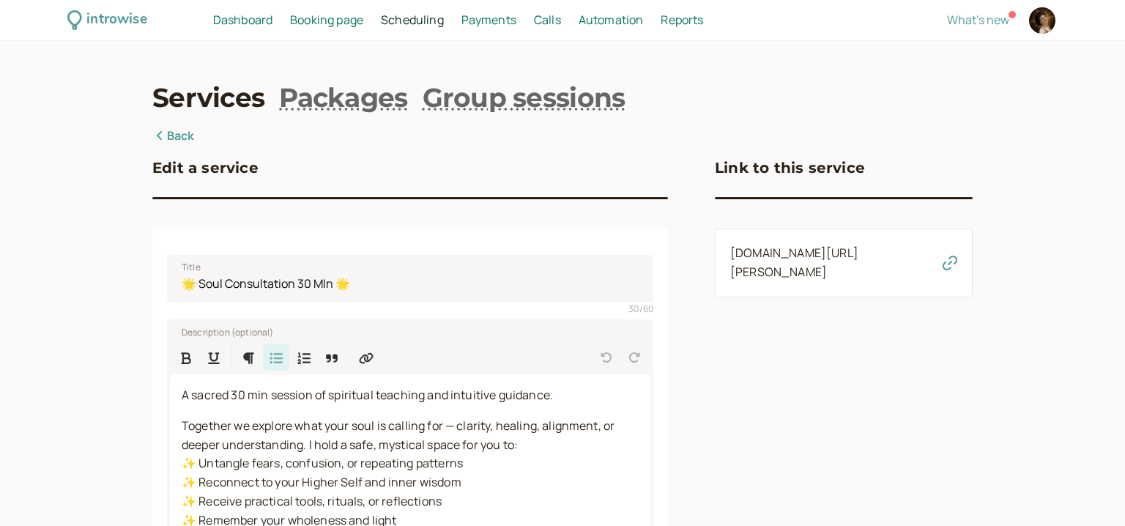
click at [176, 136] on link "Back" at bounding box center [173, 136] width 42 height 19
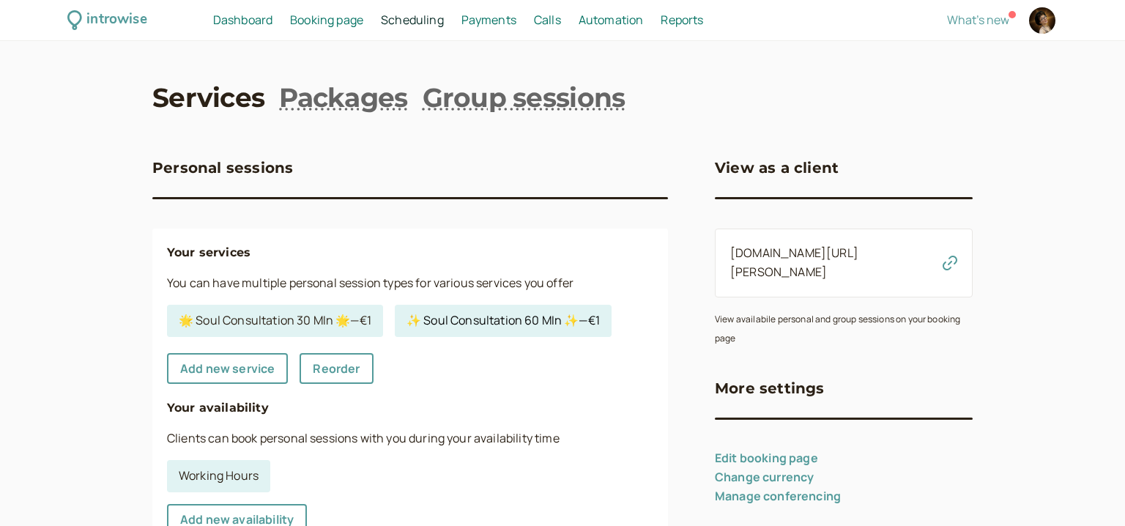
click at [450, 317] on link "✨ Soul Consultation 60 MIn ✨ — €1" at bounding box center [503, 321] width 217 height 32
select select "60"
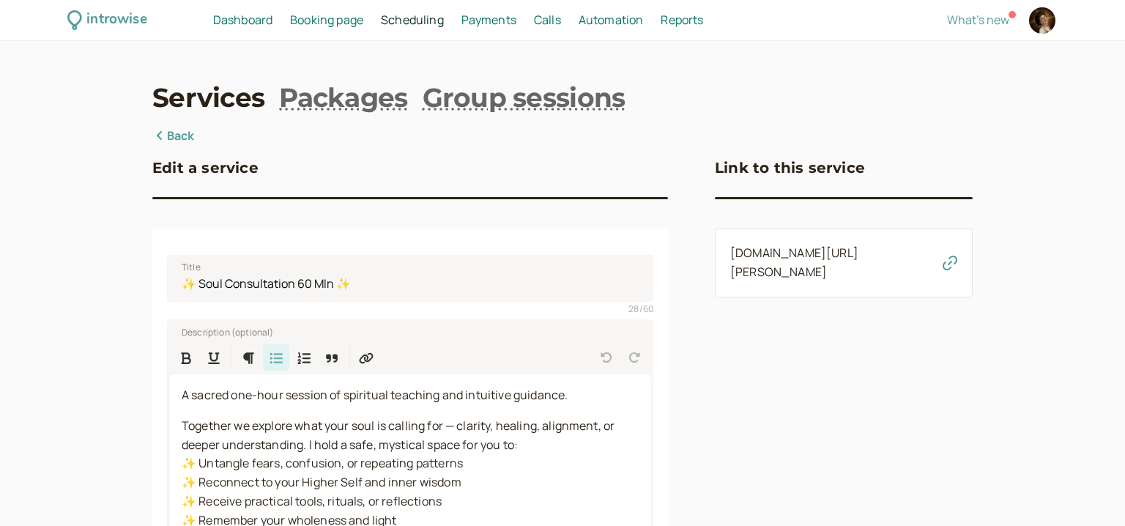
click at [948, 265] on icon "button" at bounding box center [949, 263] width 15 height 15
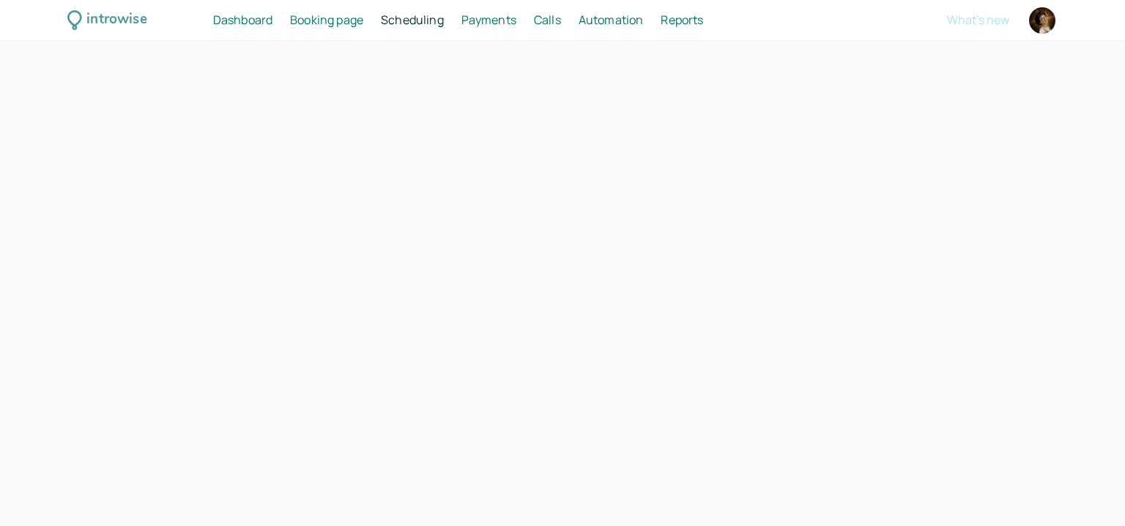
select select "60"
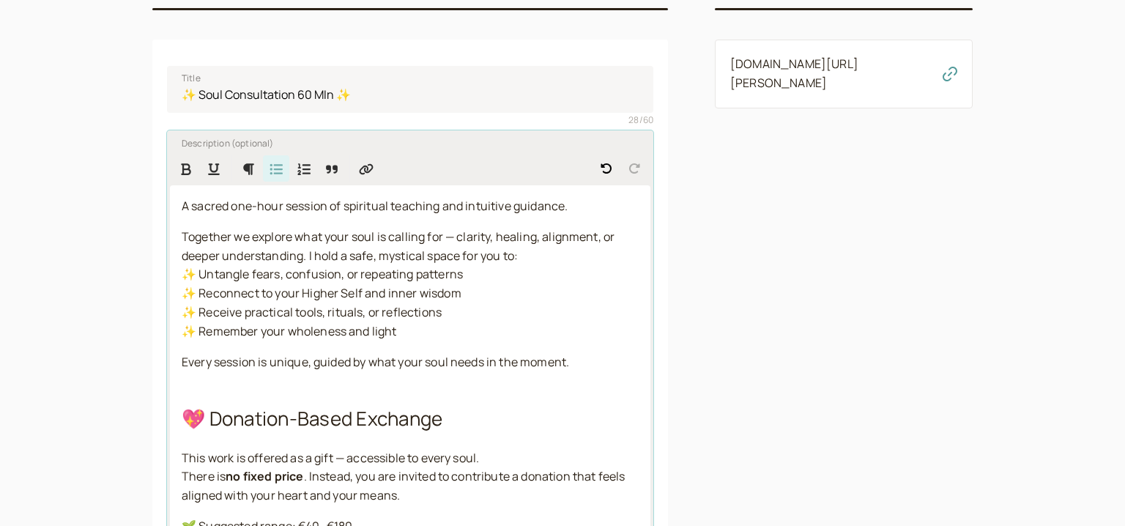
scroll to position [382, 0]
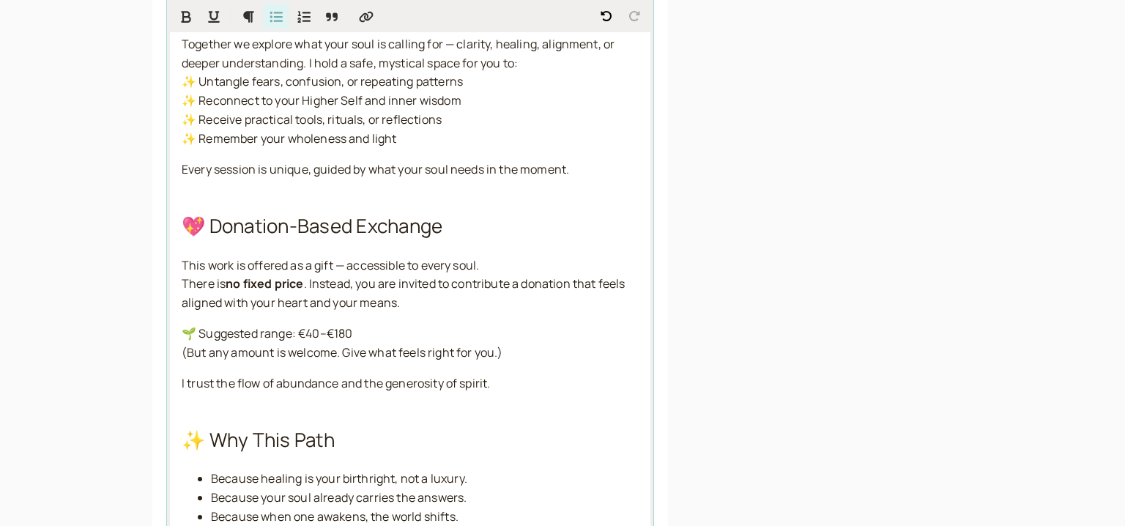
click at [434, 196] on div "A sacred one-hour session of spiritual teaching and intuitive guidance. Togethe…" at bounding box center [410, 266] width 480 height 546
click at [432, 196] on div "A sacred one-hour session of spiritual teaching and intuitive guidance. Togethe…" at bounding box center [410, 266] width 480 height 546
drag, startPoint x: 190, startPoint y: 220, endPoint x: 176, endPoint y: 219, distance: 13.9
click at [190, 220] on span "💖 Donation-Based Exchange" at bounding box center [312, 225] width 261 height 26
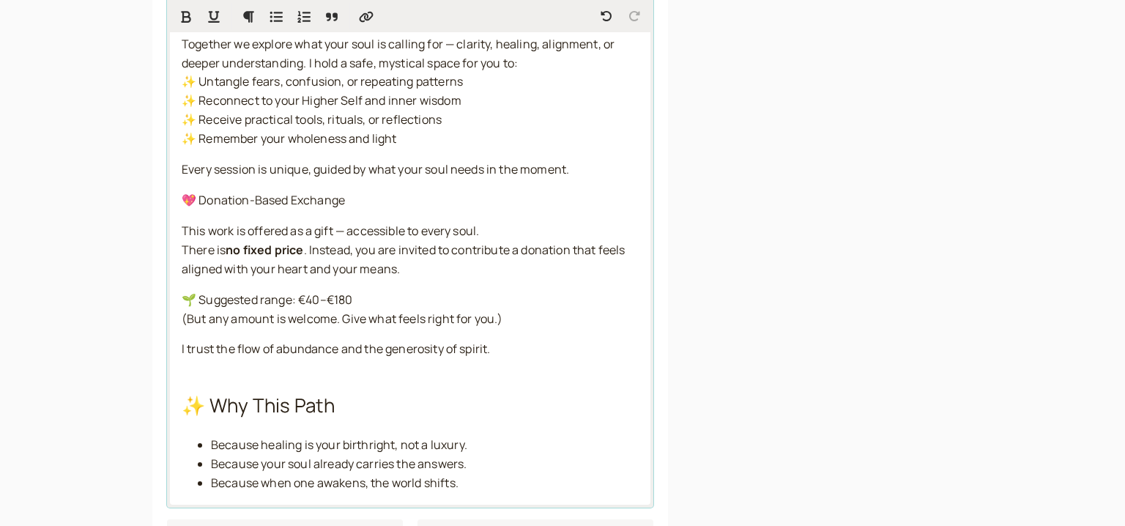
click at [616, 10] on button "Undo" at bounding box center [606, 16] width 26 height 26
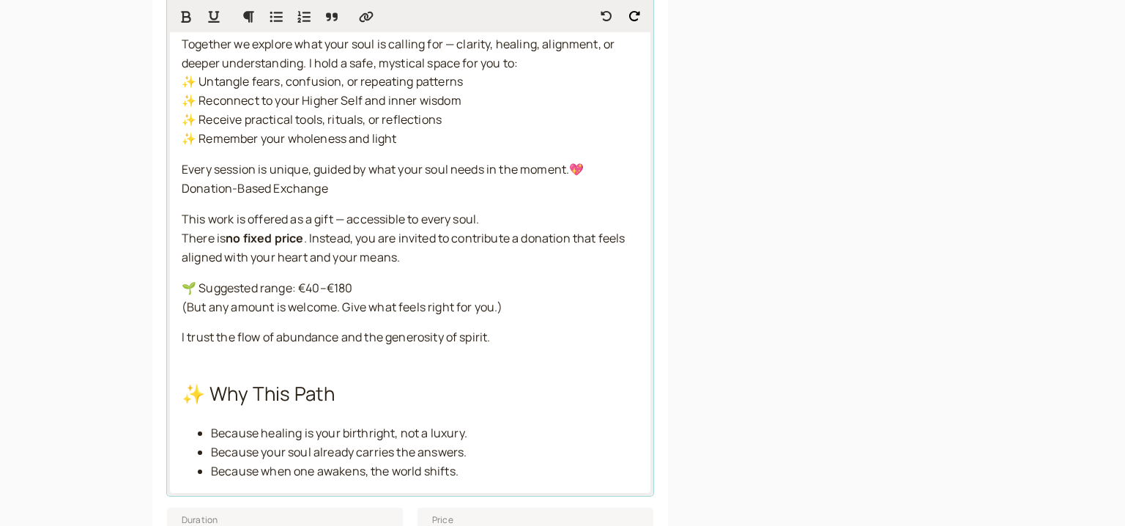
click at [615, 12] on button "Undo" at bounding box center [606, 16] width 26 height 26
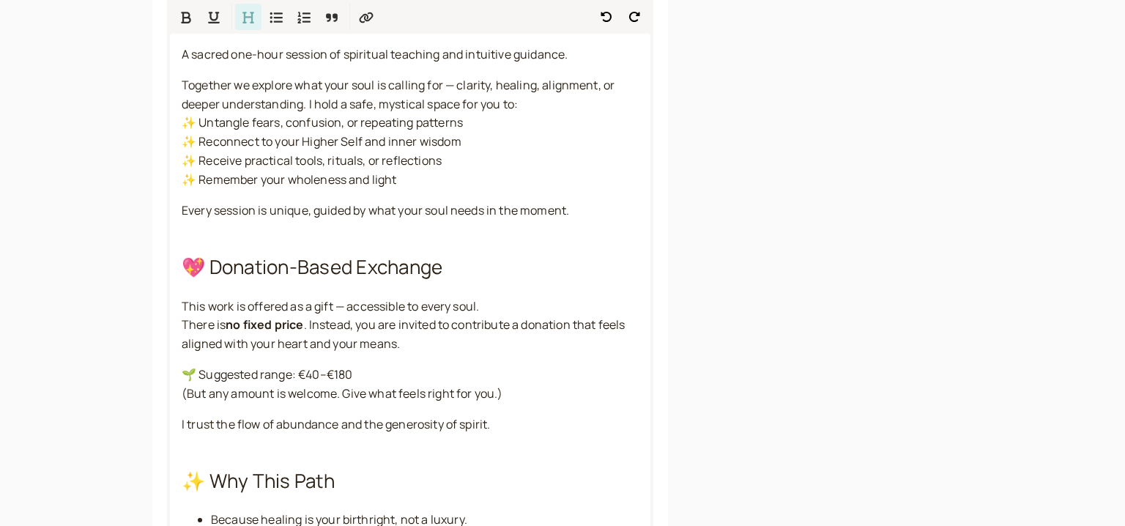
click at [827, 193] on div "Link to this service [DOMAIN_NAME][URL][PERSON_NAME]" at bounding box center [844, 442] width 258 height 1312
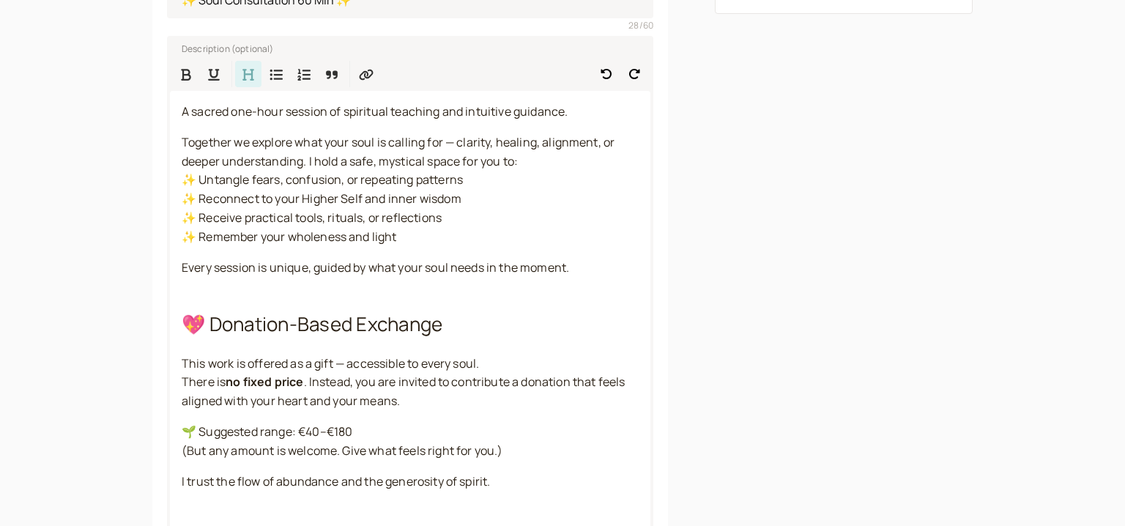
scroll to position [472, 0]
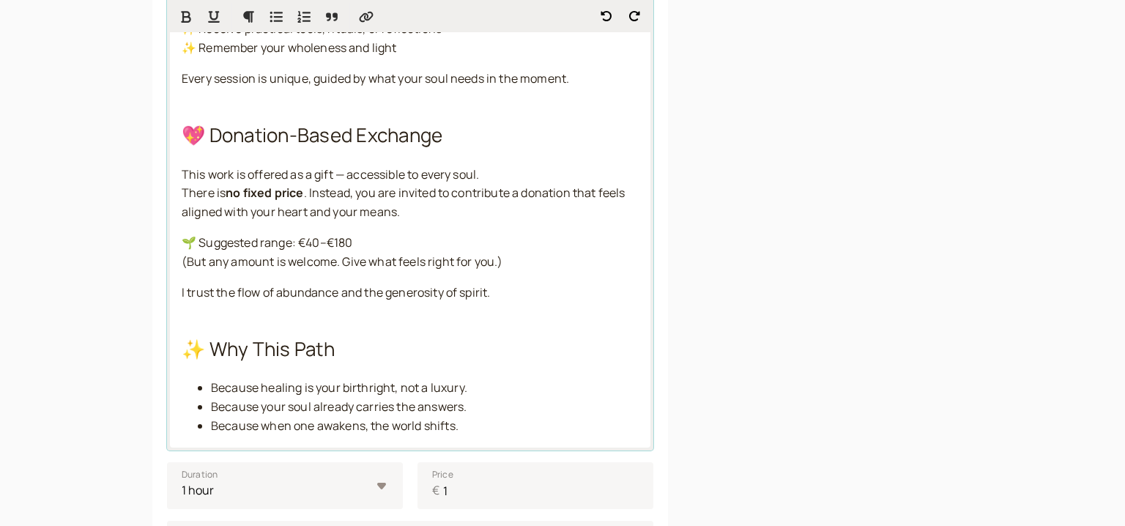
click at [306, 248] on span "🌱 Suggested range: €40–€180" at bounding box center [267, 242] width 171 height 16
click at [313, 249] on span "🌱 Suggested range: €40–€180" at bounding box center [267, 242] width 171 height 16
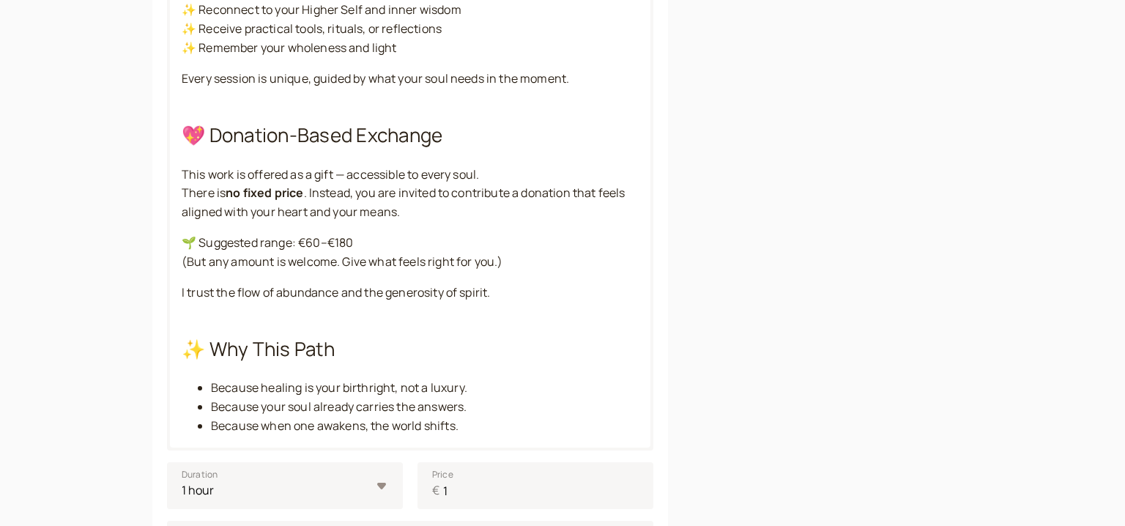
scroll to position [341, 0]
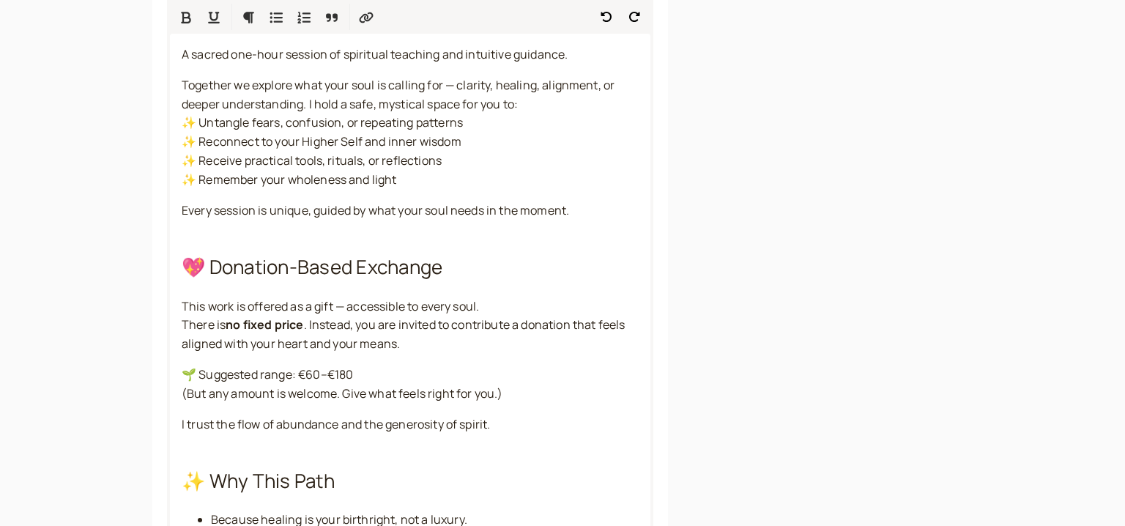
click at [688, 293] on div "Edit a service Title ✨ Soul Consultation 60 MIn ✨ 28 / 60 Description (optional…" at bounding box center [562, 442] width 820 height 1312
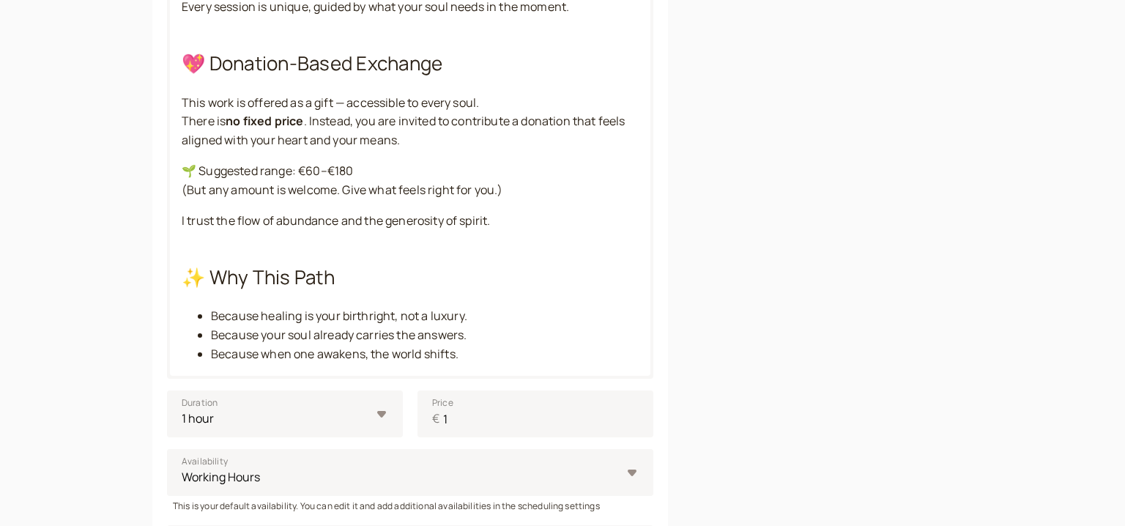
scroll to position [529, 0]
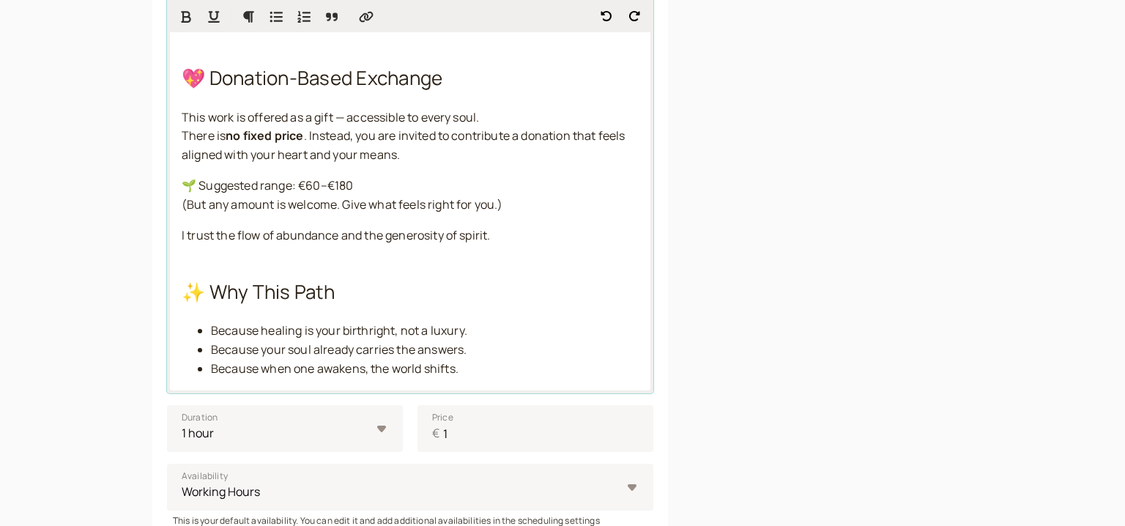
click at [534, 245] on p "I trust the flow of abundance and the generosity of spirit." at bounding box center [410, 235] width 457 height 19
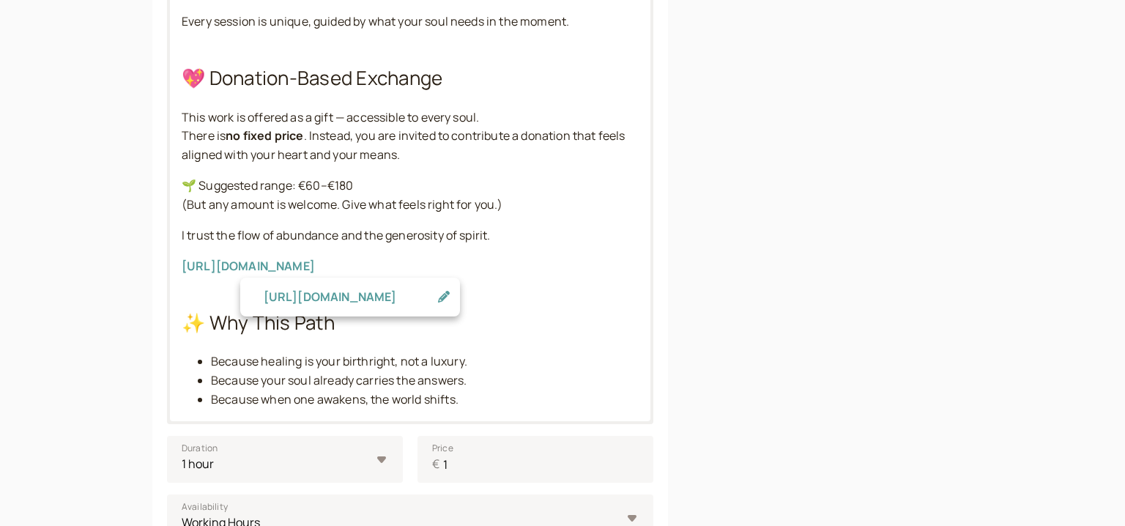
scroll to position [341, 0]
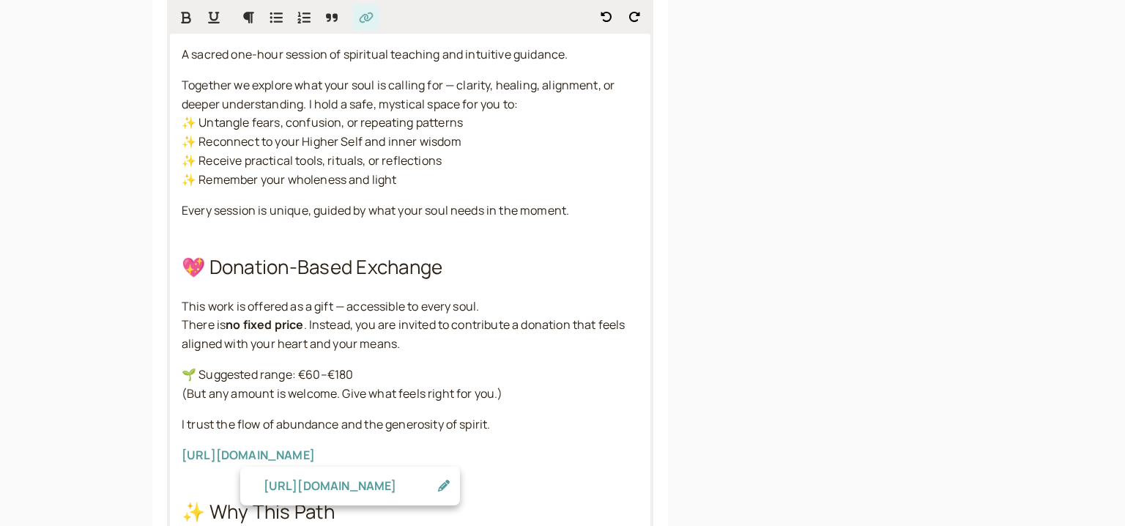
click at [439, 294] on body "introwise Dashboard Dashboard Booking page Booking Scheduling Scheduling Paymen…" at bounding box center [562, 414] width 1125 height 1511
click at [444, 487] on icon "button" at bounding box center [444, 486] width 12 height 12
drag, startPoint x: 417, startPoint y: 486, endPoint x: 174, endPoint y: 466, distance: 243.9
click at [177, 468] on body "introwise Dashboard Dashboard Booking page Booking Scheduling Scheduling Paymen…" at bounding box center [562, 414] width 1125 height 1511
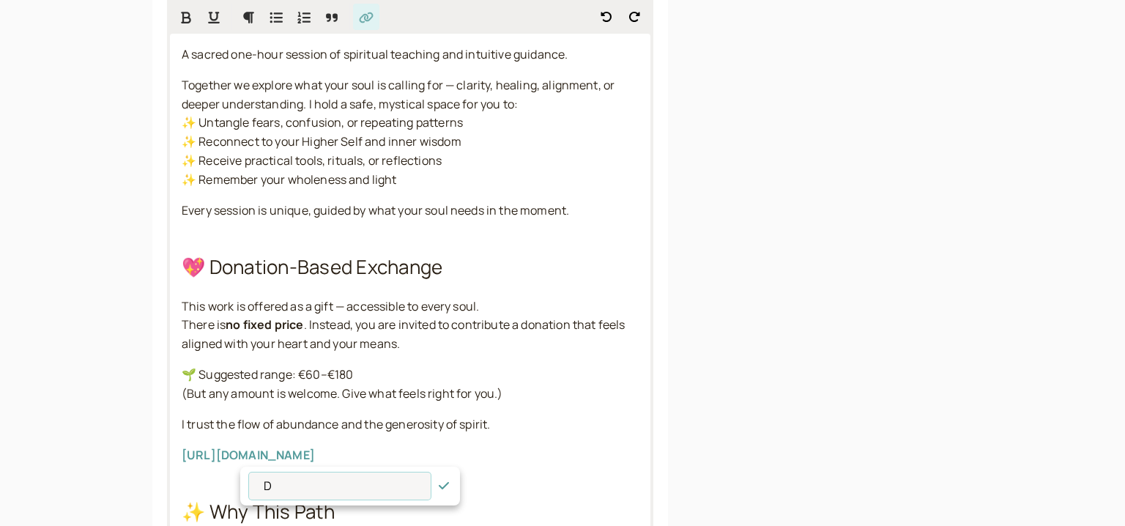
scroll to position [0, 0]
click at [569, 477] on div "A sacred one-hour session of spiritual teaching and intuitive guidance. Togethe…" at bounding box center [410, 322] width 480 height 576
drag, startPoint x: 414, startPoint y: 488, endPoint x: 116, endPoint y: 481, distance: 298.1
click at [249, 481] on input "[URL][DOMAIN_NAME]" at bounding box center [340, 485] width 182 height 27
type input "D"
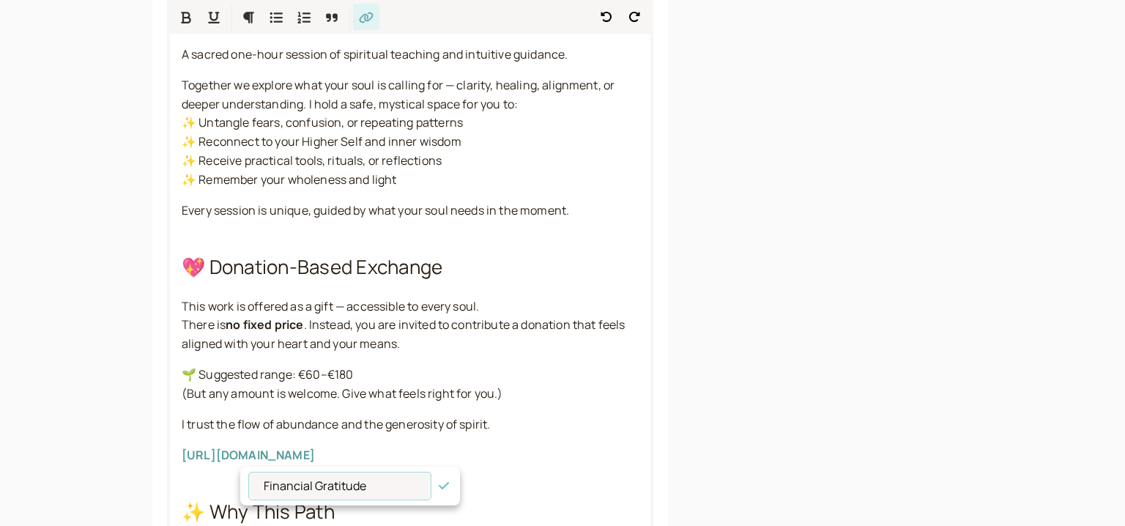
type input "Financial Gratitude"
click at [442, 488] on icon "button" at bounding box center [444, 485] width 10 height 7
click at [514, 466] on div "A sacred one-hour session of spiritual teaching and intuitive guidance. Togethe…" at bounding box center [410, 322] width 480 height 576
click at [315, 459] on span "[URL][DOMAIN_NAME]" at bounding box center [248, 455] width 133 height 16
click at [527, 458] on p "[URL][DOMAIN_NAME]" at bounding box center [410, 455] width 457 height 19
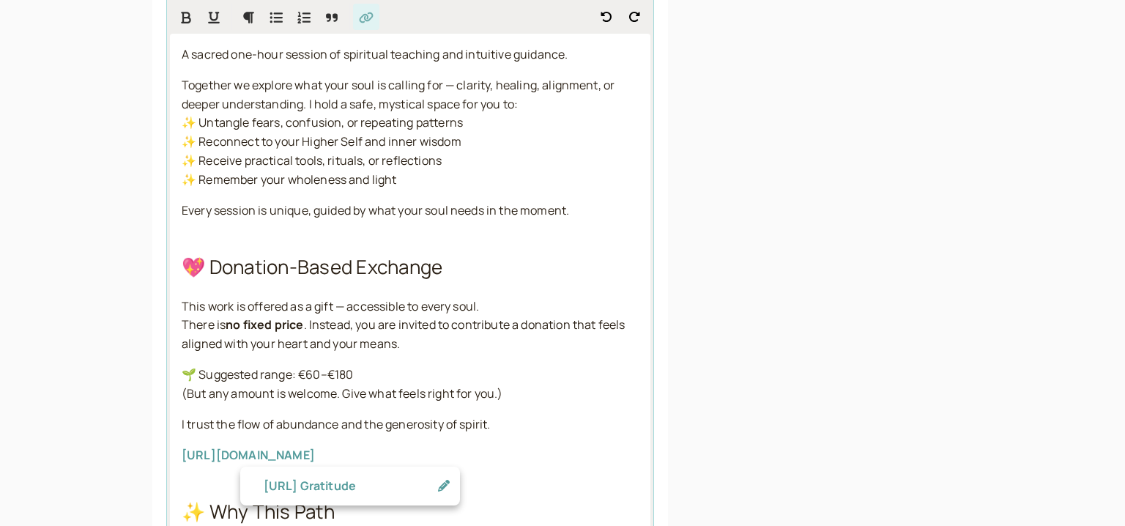
click at [568, 480] on div "A sacred one-hour session of spiritual teaching and intuitive guidance. Togethe…" at bounding box center [410, 322] width 480 height 576
click at [551, 484] on div "A sacred one-hour session of spiritual teaching and intuitive guidance. Togethe…" at bounding box center [410, 322] width 480 height 576
click at [261, 451] on span "[URL][DOMAIN_NAME]" at bounding box center [248, 455] width 133 height 16
click at [268, 484] on link "[URL] Gratitude" at bounding box center [222, 485] width 92 height 16
click at [361, 488] on icon "button" at bounding box center [356, 486] width 15 height 12
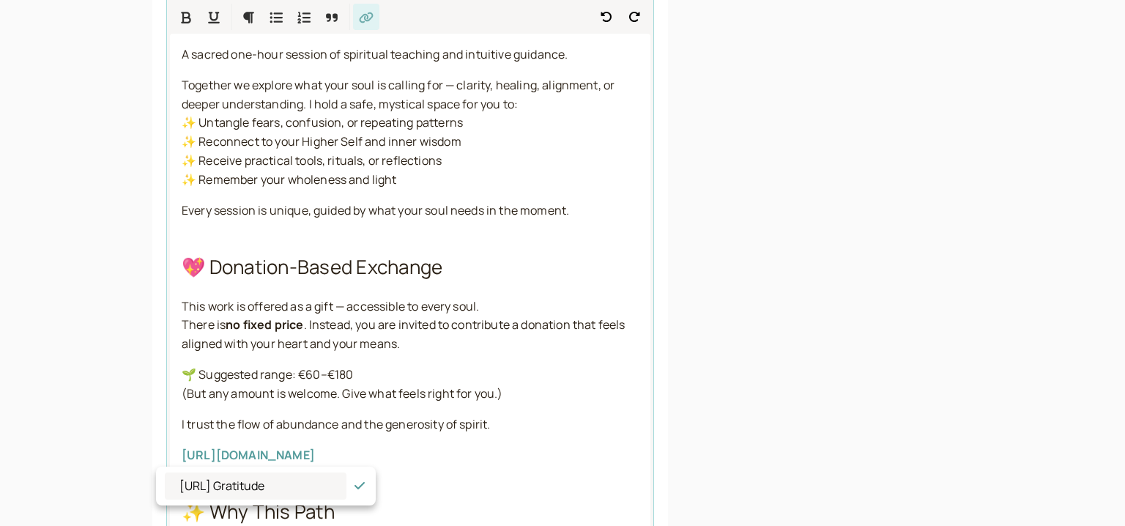
drag, startPoint x: 364, startPoint y: 462, endPoint x: 133, endPoint y: 439, distance: 232.6
click at [133, 439] on div "introwise Dashboard Dashboard Booking page Booking Scheduling Scheduling Paymen…" at bounding box center [562, 414] width 1125 height 1511
copy div "[URL][DOMAIN_NAME]"
drag, startPoint x: 334, startPoint y: 484, endPoint x: 0, endPoint y: 484, distance: 333.9
click at [0, 484] on body "introwise Dashboard Dashboard Booking page Booking Scheduling Scheduling Paymen…" at bounding box center [562, 414] width 1125 height 1511
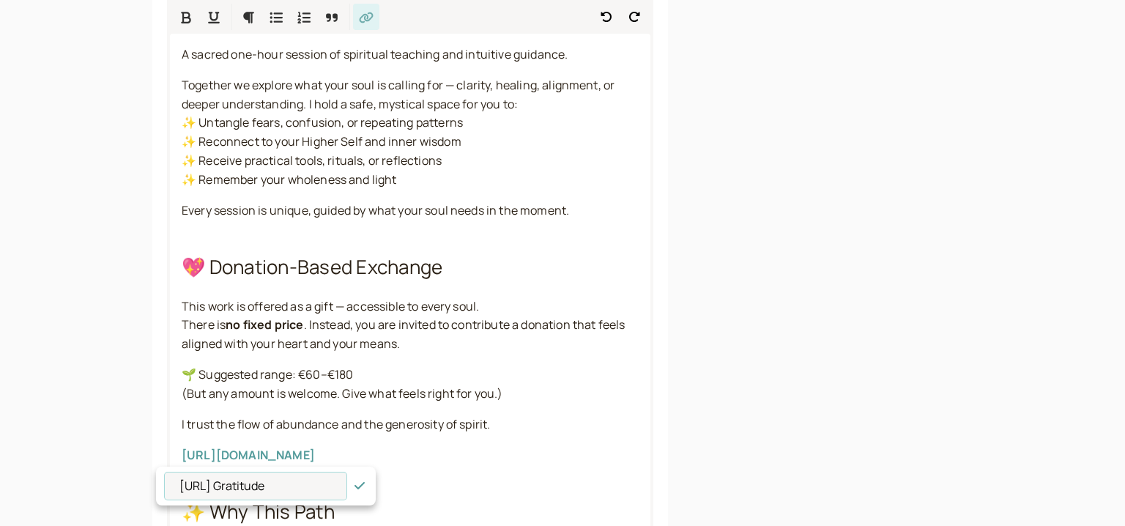
paste input "[URL][DOMAIN_NAME]"
type input "[URL][DOMAIN_NAME]"
click at [461, 500] on h2 "✨ Why This Path" at bounding box center [410, 511] width 457 height 29
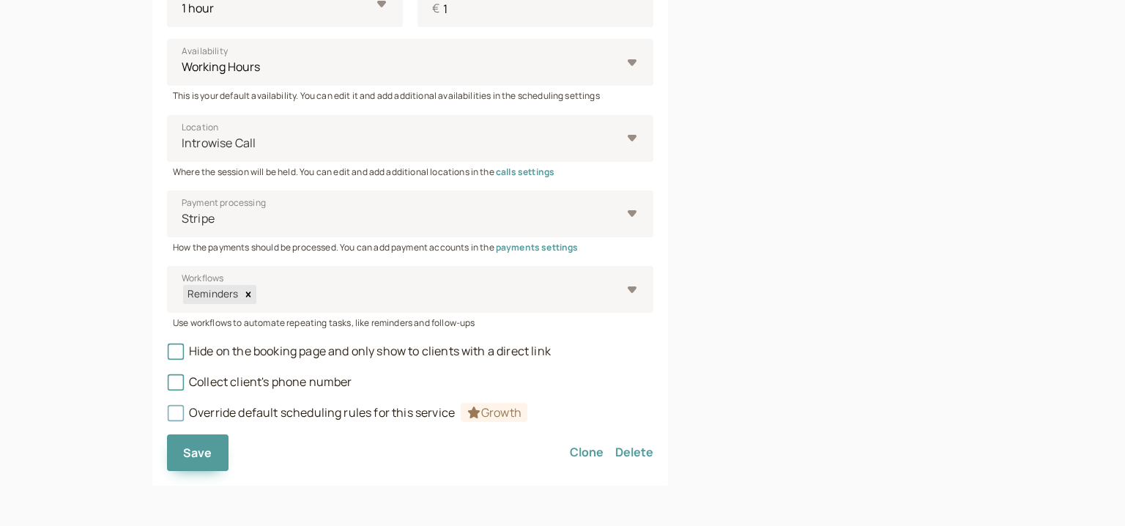
scroll to position [986, 0]
click at [199, 455] on span "Save" at bounding box center [197, 452] width 29 height 16
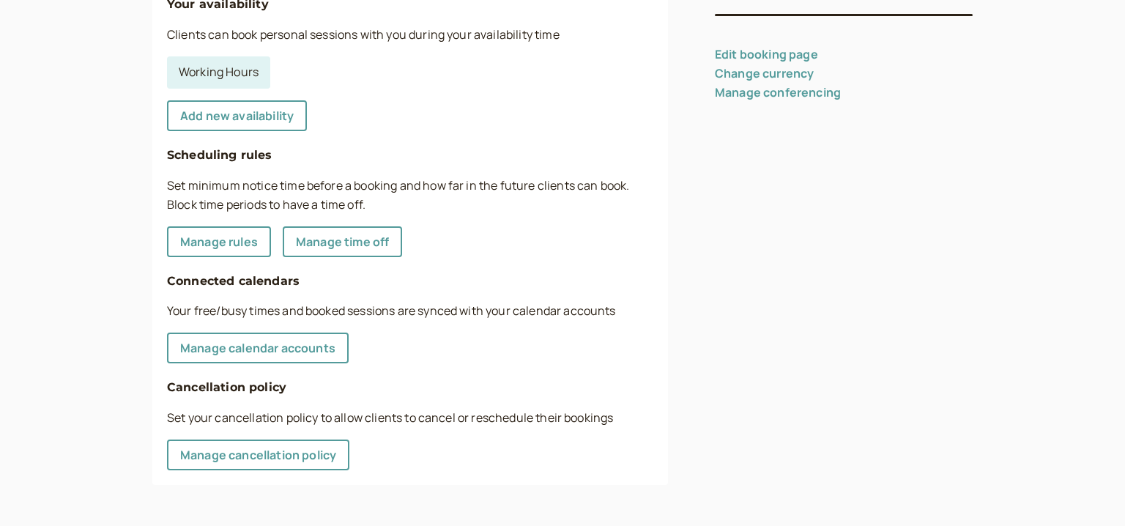
scroll to position [404, 0]
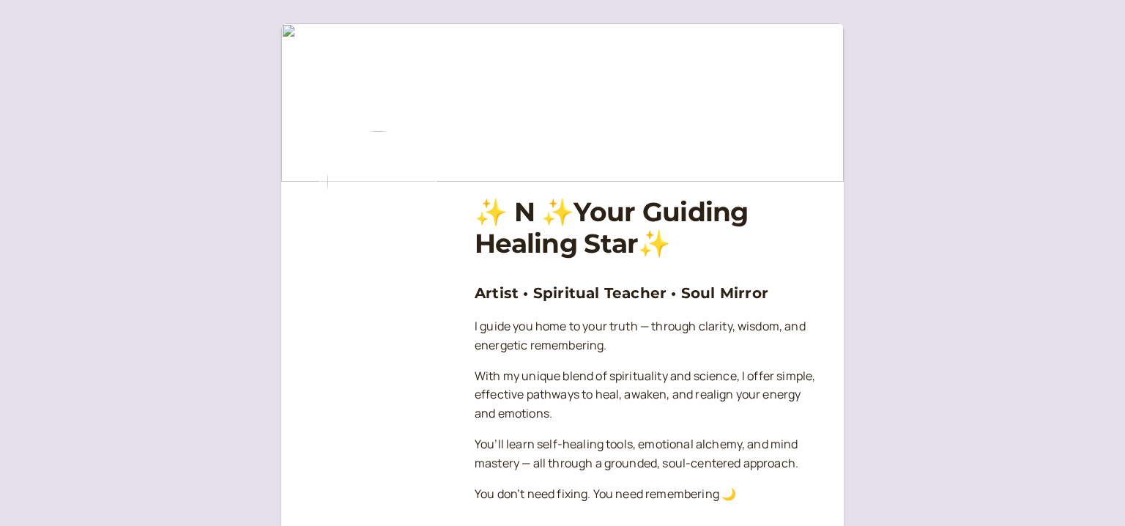
scroll to position [1039, 0]
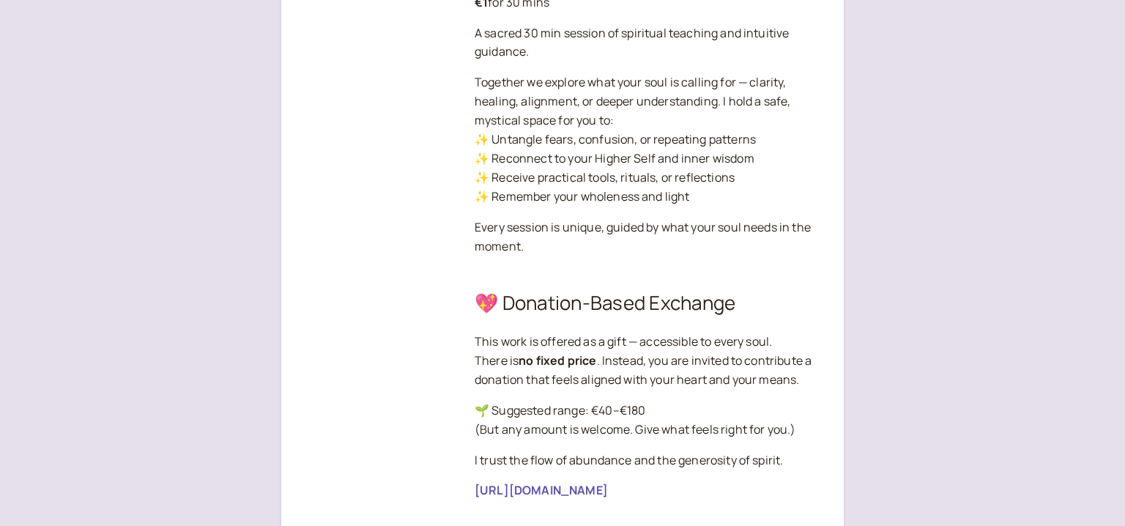
scroll to position [1228, 0]
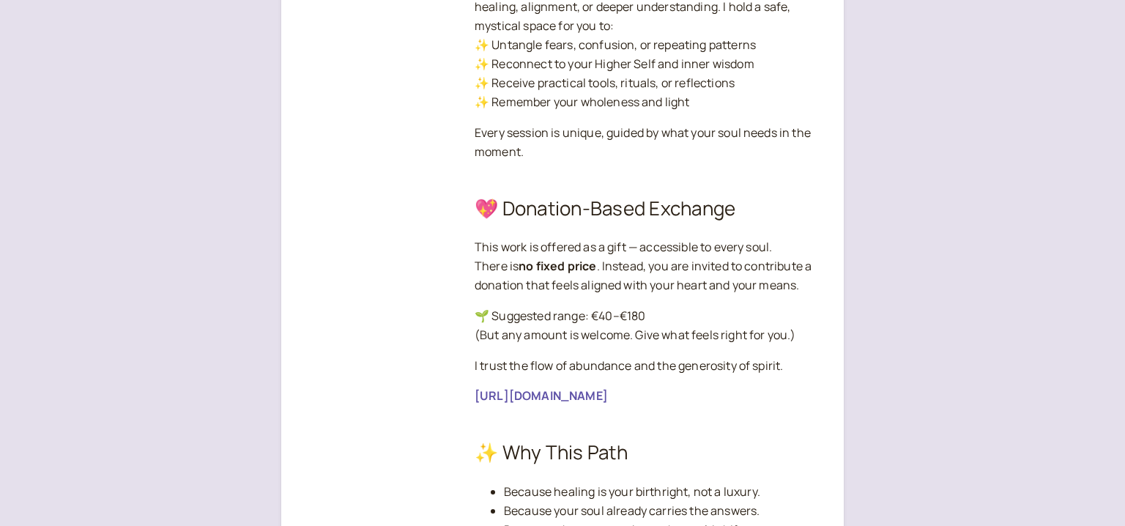
click at [606, 392] on link "[URL][DOMAIN_NAME]" at bounding box center [541, 395] width 133 height 16
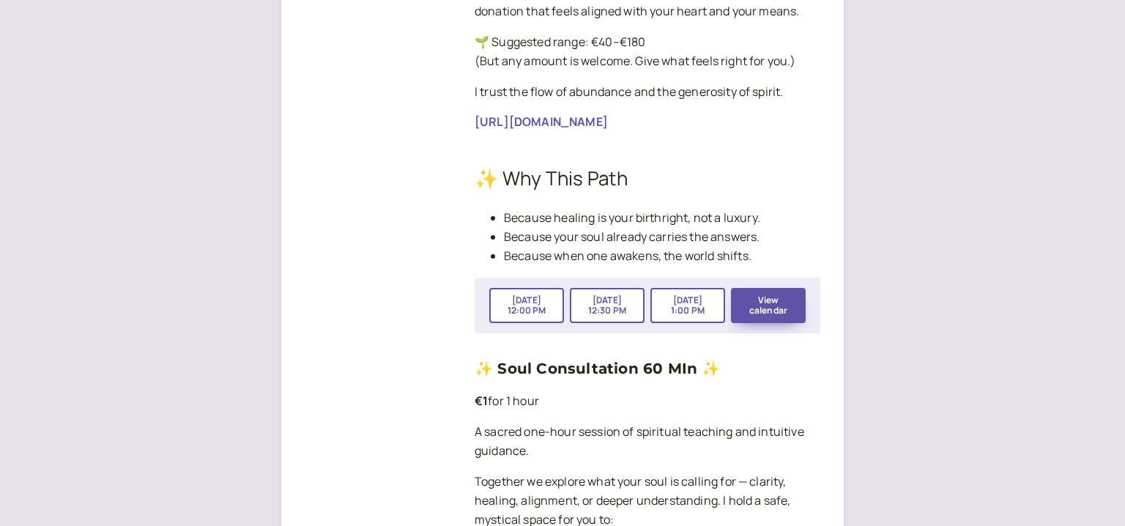
scroll to position [1497, 0]
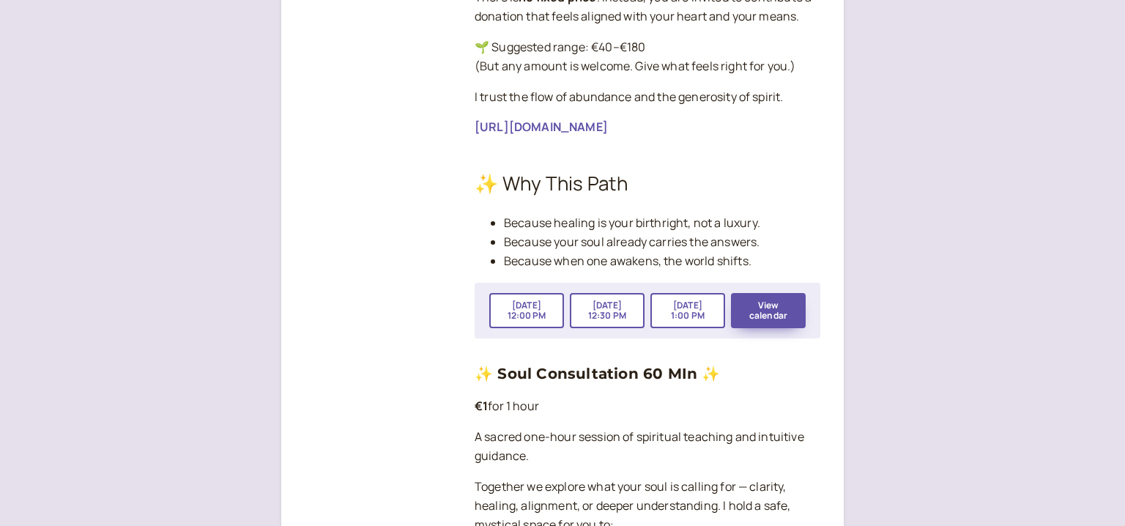
click at [608, 126] on link "[URL][DOMAIN_NAME]" at bounding box center [541, 127] width 133 height 16
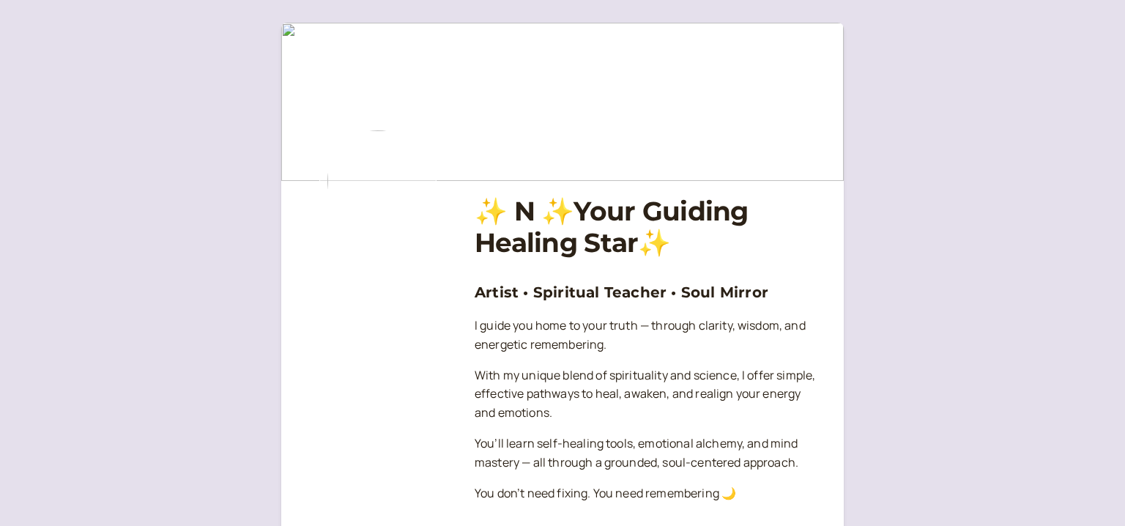
scroll to position [0, 0]
